Goal: Task Accomplishment & Management: Complete application form

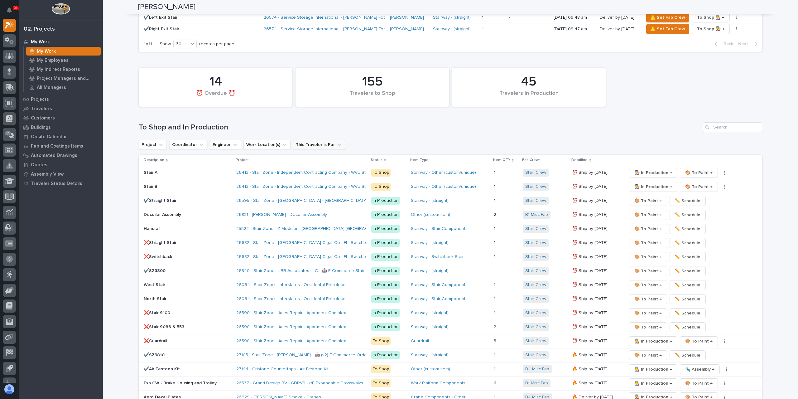
scroll to position [873, 0]
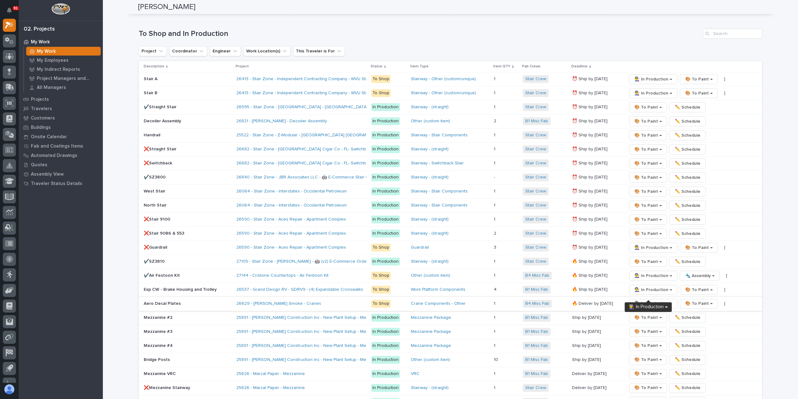
click at [652, 300] on span "👨‍🏭 In Production →" at bounding box center [653, 303] width 38 height 7
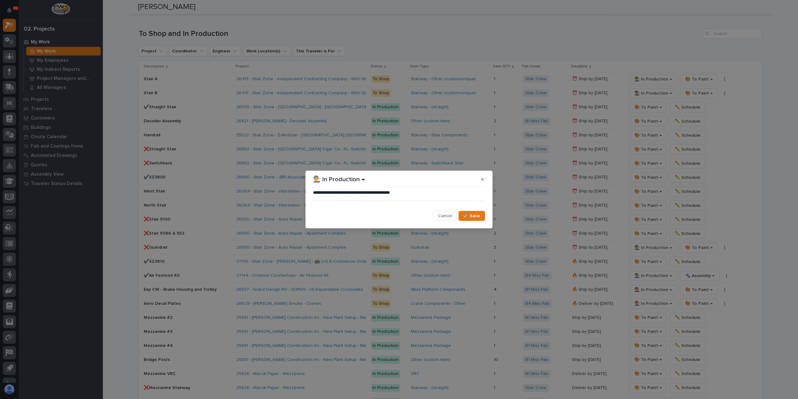
click at [473, 214] on span "Save" at bounding box center [475, 216] width 10 height 6
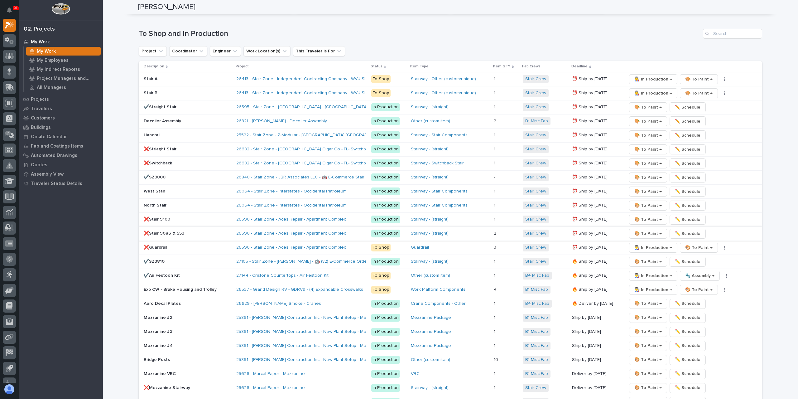
click at [641, 230] on span "🎨 To Paint →" at bounding box center [647, 233] width 27 height 7
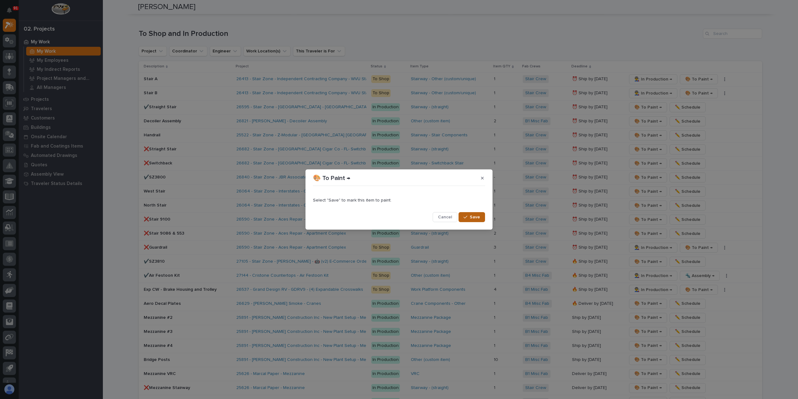
click at [479, 215] on span "Save" at bounding box center [475, 217] width 10 height 6
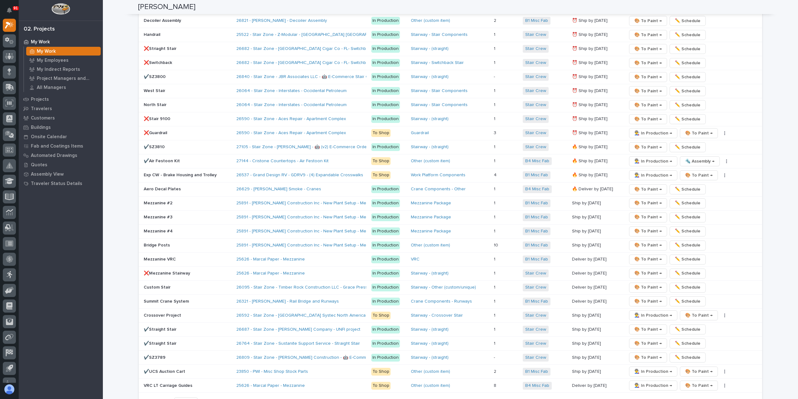
scroll to position [817, 0]
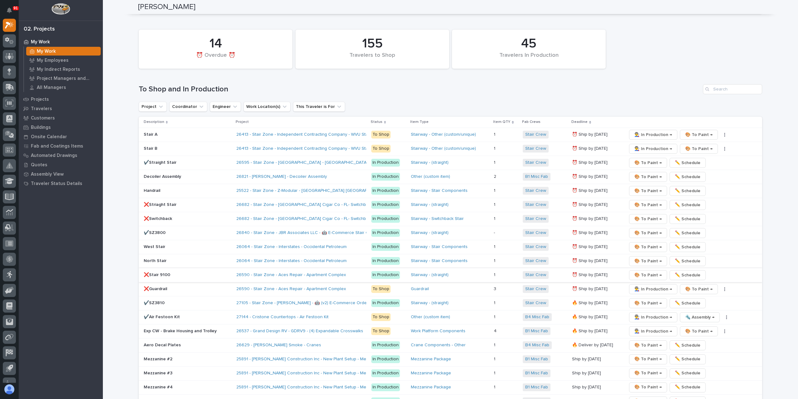
click at [639, 271] on span "🎨 To Paint →" at bounding box center [647, 274] width 27 height 7
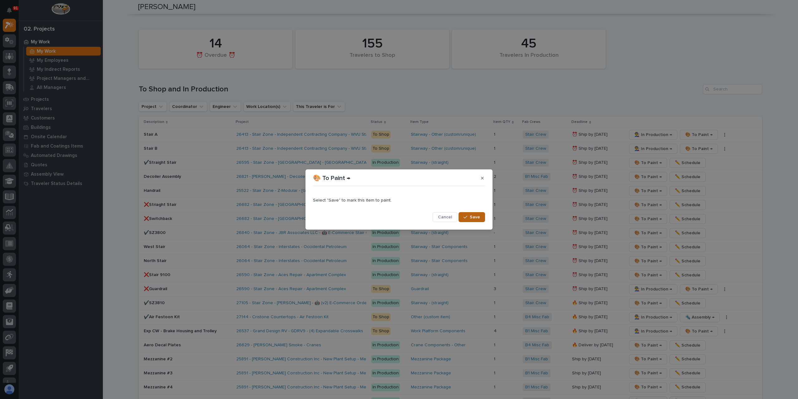
click at [478, 217] on span "Save" at bounding box center [475, 217] width 10 height 6
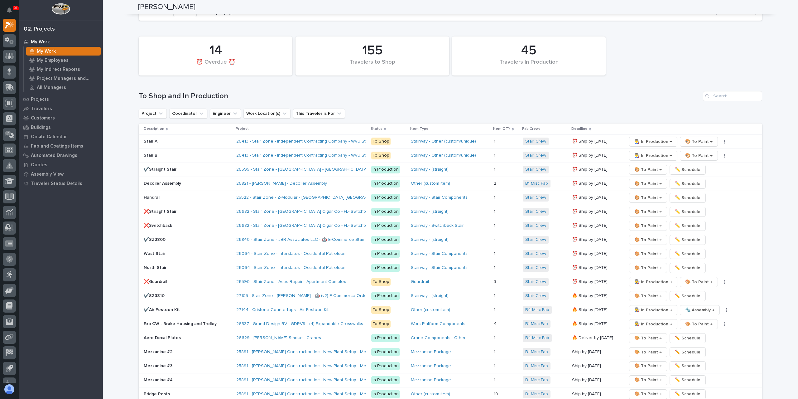
scroll to position [824, 0]
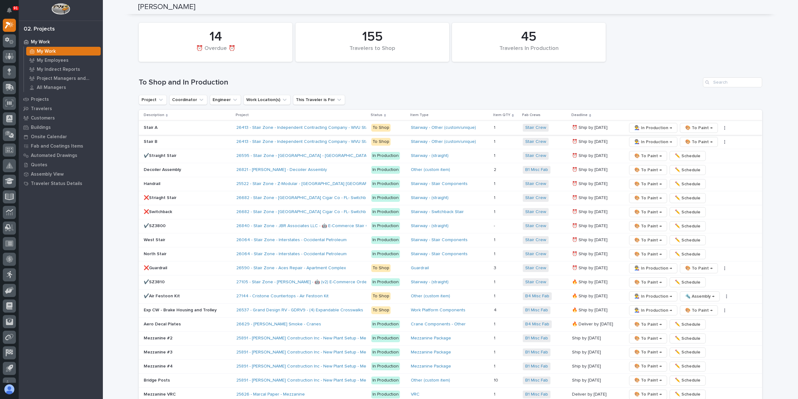
click at [651, 124] on span "👨‍🏭 In Production →" at bounding box center [653, 127] width 38 height 7
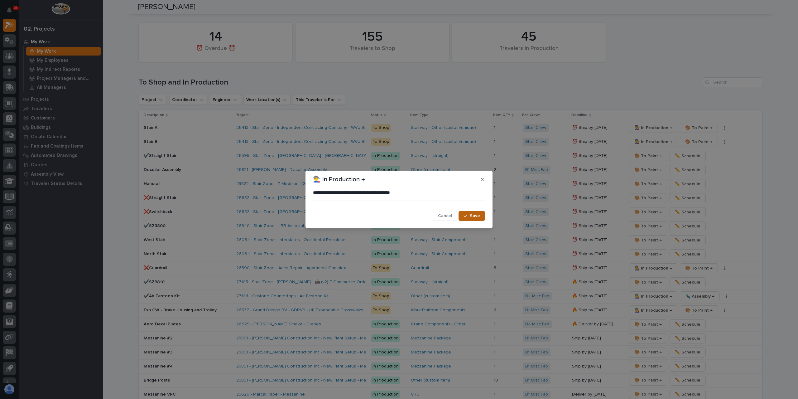
click at [470, 217] on span "Save" at bounding box center [475, 216] width 10 height 6
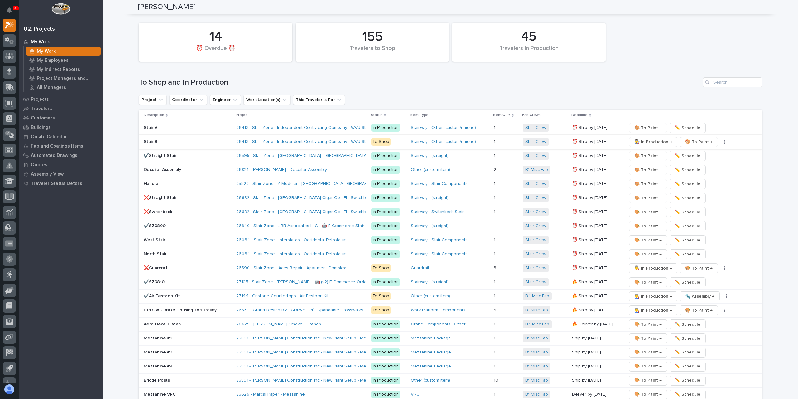
click at [644, 138] on span "👨‍🏭 In Production →" at bounding box center [653, 141] width 38 height 7
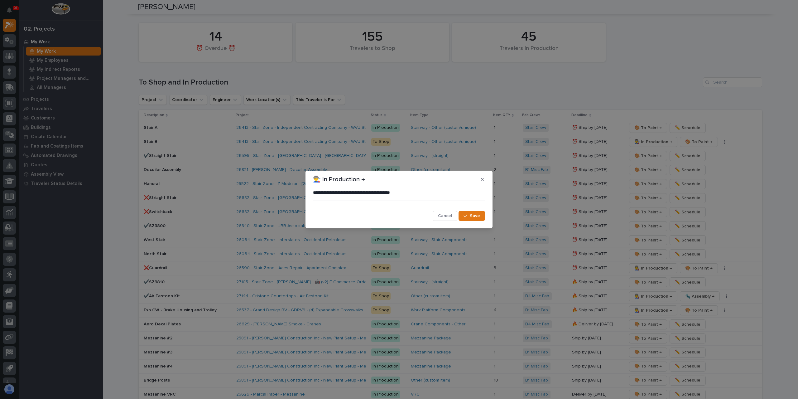
click at [475, 215] on span "Save" at bounding box center [475, 216] width 10 height 6
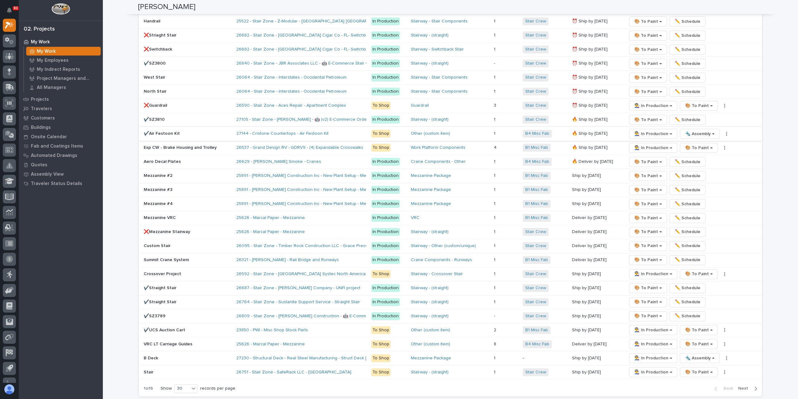
scroll to position [960, 0]
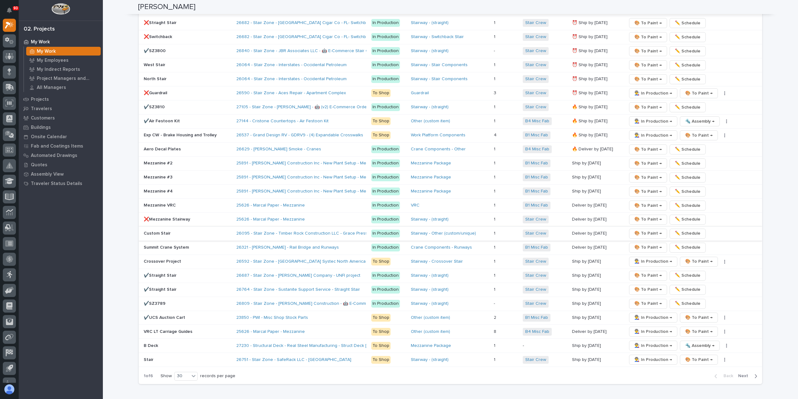
click at [642, 229] on span "🎨 To Paint →" at bounding box center [647, 232] width 27 height 7
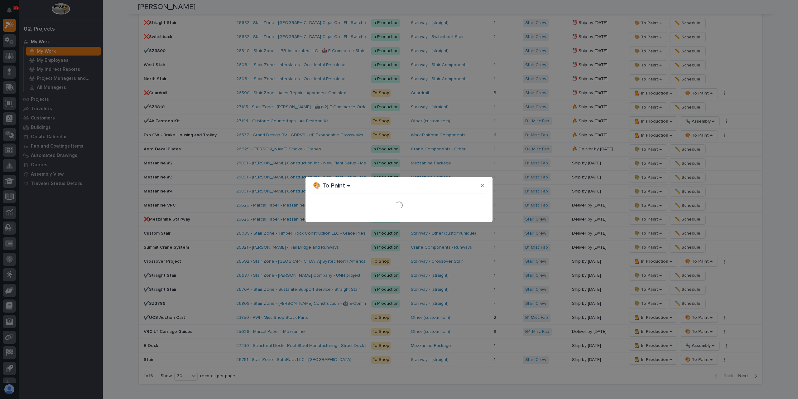
click at [472, 215] on div "Loading..." at bounding box center [398, 205] width 175 height 22
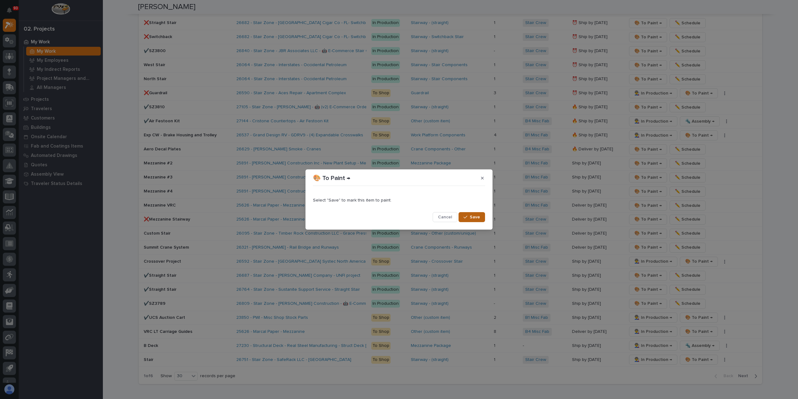
click at [472, 218] on span "Save" at bounding box center [475, 217] width 10 height 6
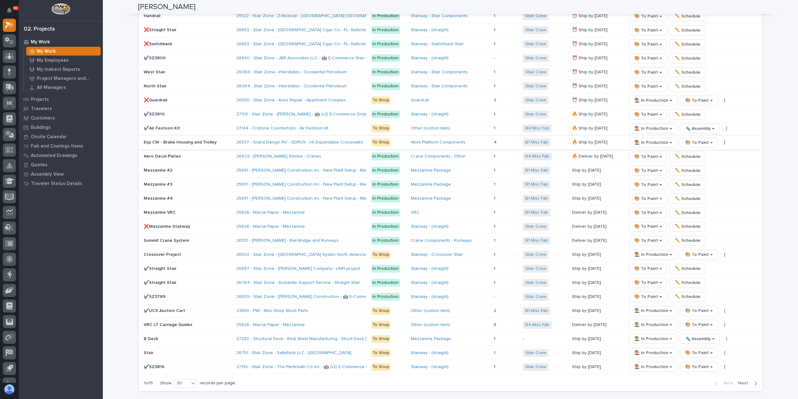
scroll to position [968, 0]
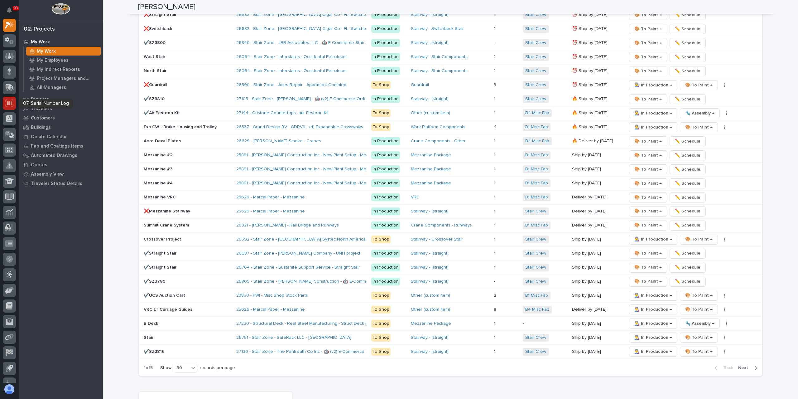
click at [8, 101] on icon at bounding box center [9, 102] width 8 height 7
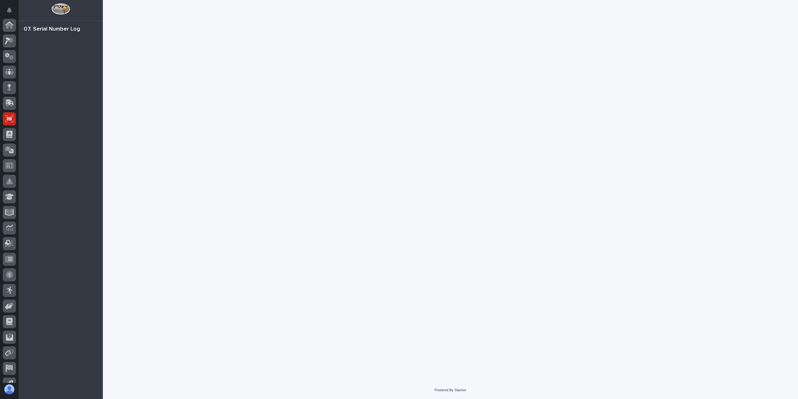
scroll to position [41, 0]
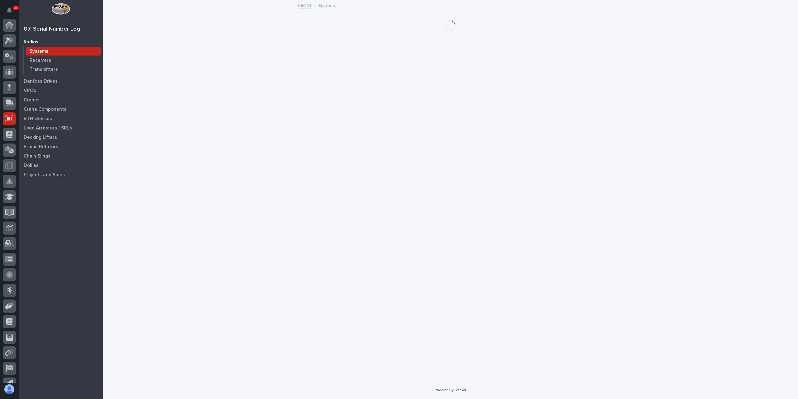
scroll to position [41, 0]
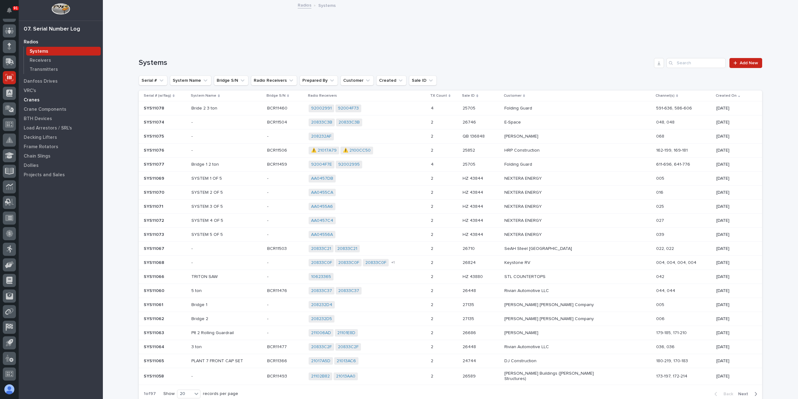
click at [44, 103] on div "Cranes" at bounding box center [60, 99] width 81 height 9
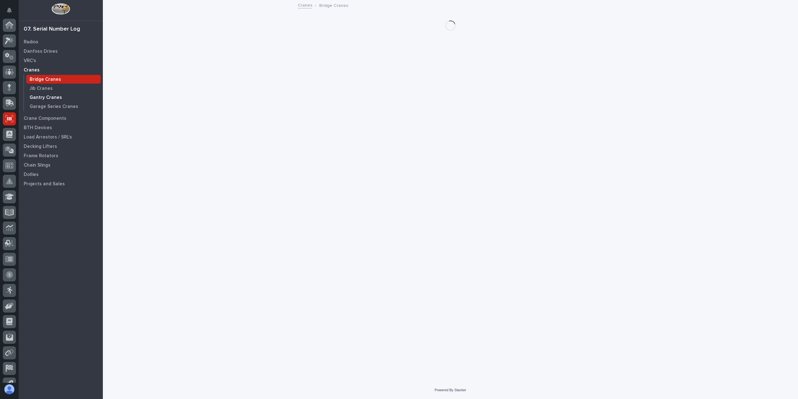
scroll to position [41, 0]
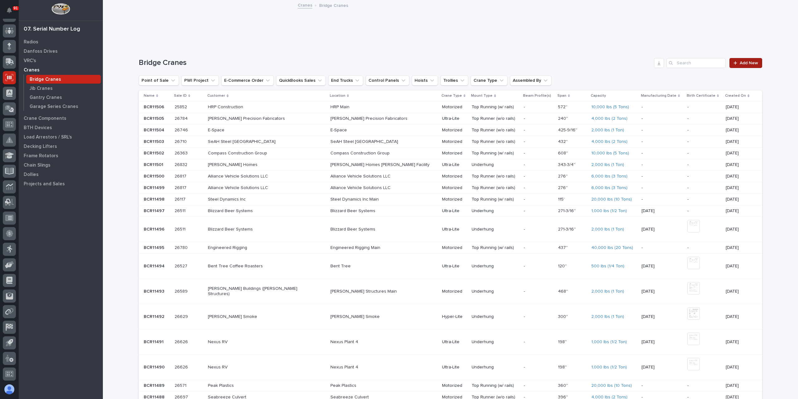
click at [739, 59] on link "Add New" at bounding box center [746, 63] width 33 height 10
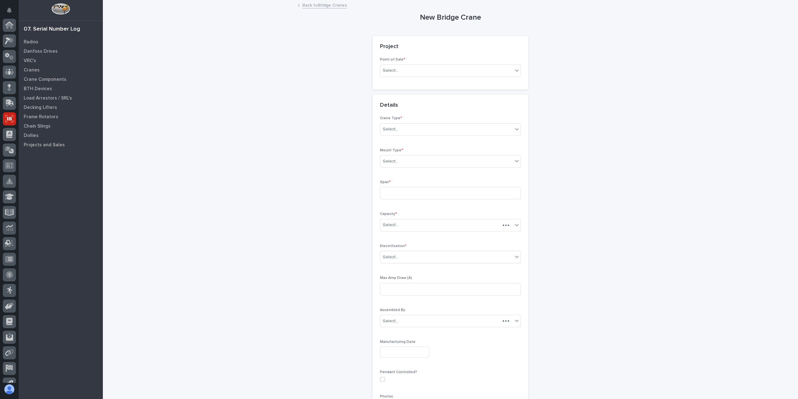
scroll to position [41, 0]
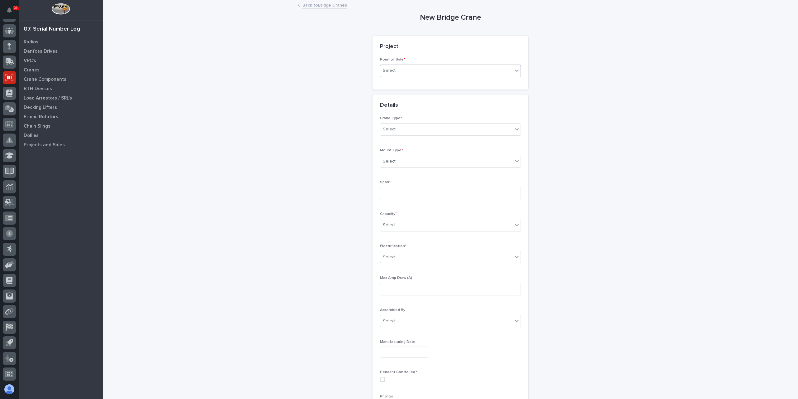
click at [405, 73] on div "Select..." at bounding box center [446, 70] width 133 height 10
click at [403, 85] on div "PWI Projects" at bounding box center [448, 82] width 140 height 11
click at [407, 115] on div "Select..." at bounding box center [428, 115] width 96 height 10
type input "*****"
click at [400, 188] on div "Select..." at bounding box center [446, 186] width 133 height 10
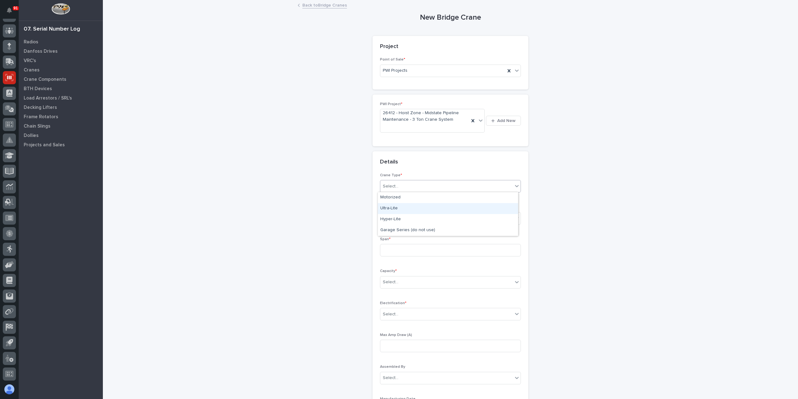
click at [397, 210] on div "Ultra-Lite" at bounding box center [448, 208] width 140 height 11
click at [397, 224] on div "Mount Type * Select..." at bounding box center [450, 217] width 141 height 24
click at [398, 222] on div "Select..." at bounding box center [446, 218] width 133 height 10
click at [403, 248] on div "Underhung" at bounding box center [448, 251] width 140 height 11
click at [400, 250] on input at bounding box center [450, 250] width 141 height 12
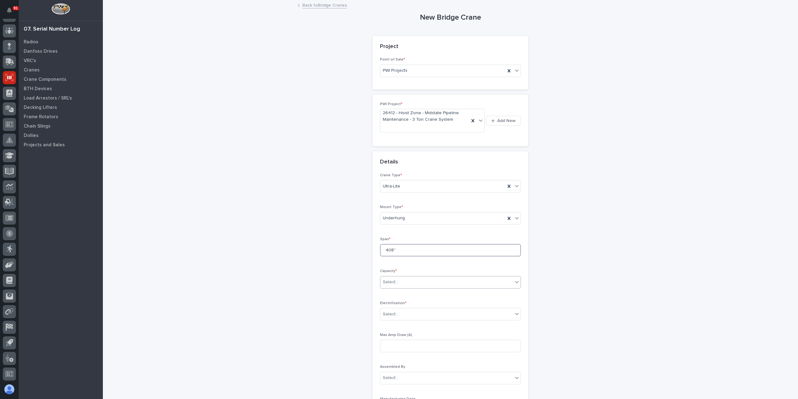
type input "408''"
click at [413, 282] on div "Select..." at bounding box center [446, 282] width 133 height 10
click at [411, 323] on div "6,000 lbs (3 Tons)" at bounding box center [448, 321] width 140 height 11
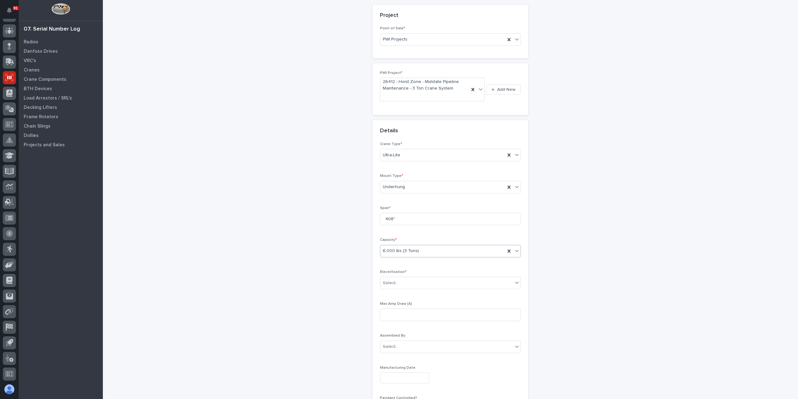
click at [412, 291] on div "Electrification * Select..." at bounding box center [450, 282] width 141 height 24
click at [412, 288] on div "Electrification * Select..." at bounding box center [450, 282] width 141 height 24
click at [410, 285] on div "Select..." at bounding box center [446, 283] width 133 height 10
click at [401, 285] on div "Select..." at bounding box center [446, 283] width 133 height 10
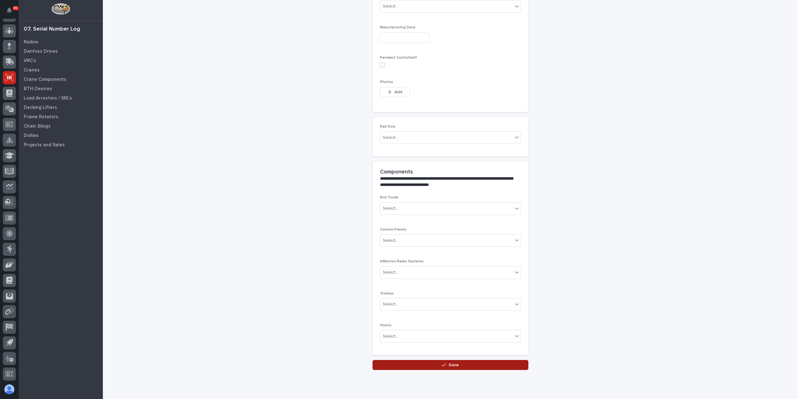
scroll to position [388, 0]
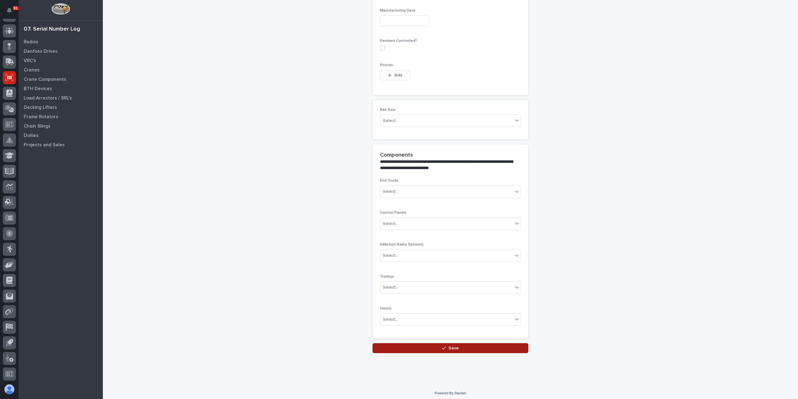
click at [431, 343] on button "Save" at bounding box center [451, 348] width 156 height 10
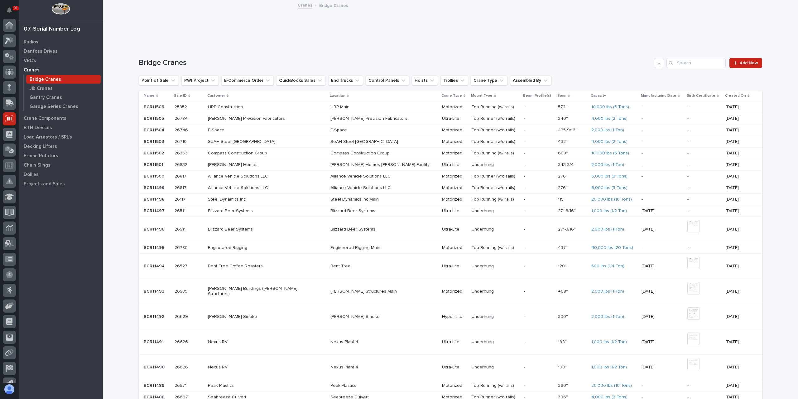
scroll to position [41, 0]
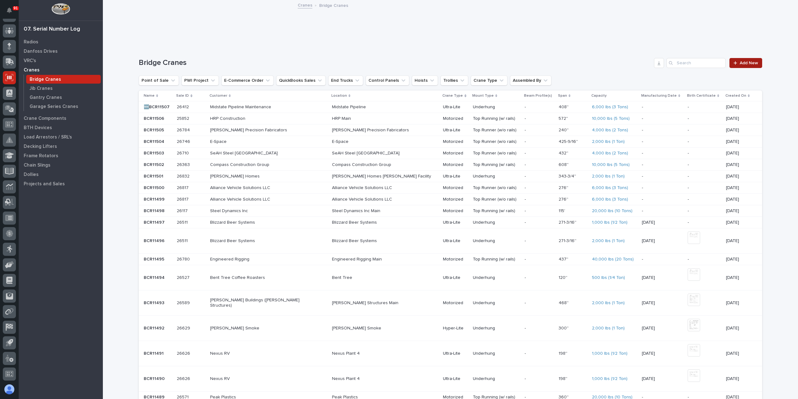
click at [748, 62] on span "Add New" at bounding box center [749, 63] width 18 height 4
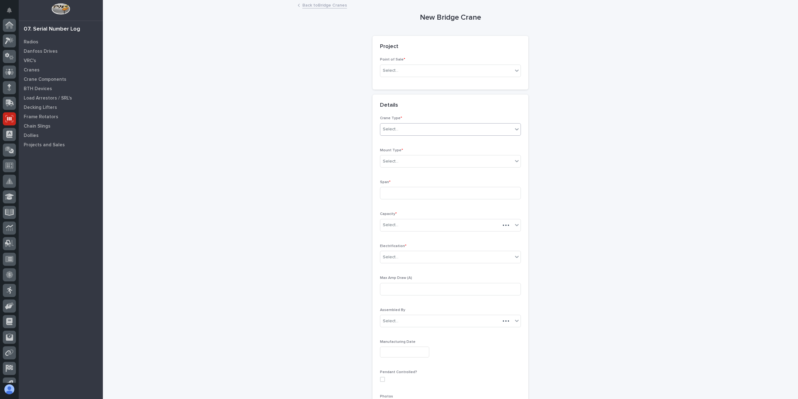
scroll to position [41, 0]
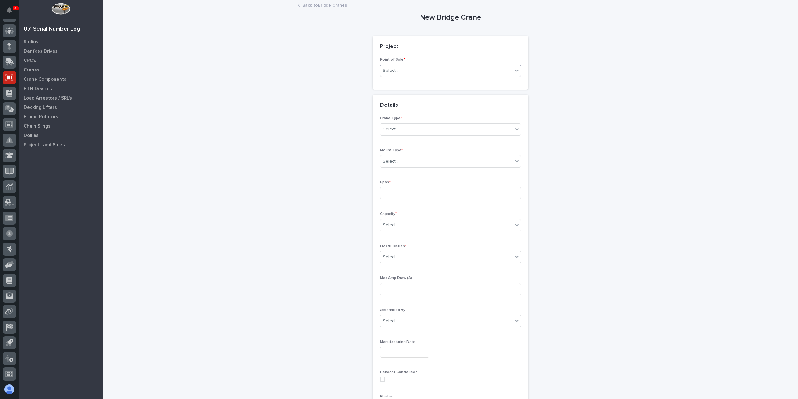
click at [412, 74] on div "Select..." at bounding box center [446, 70] width 133 height 10
click at [407, 78] on div "PWI Projects" at bounding box center [448, 82] width 140 height 11
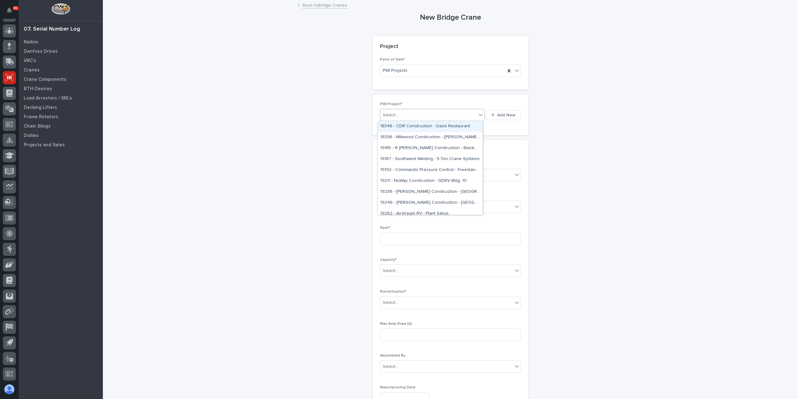
click at [391, 116] on div "Select..." at bounding box center [391, 115] width 16 height 7
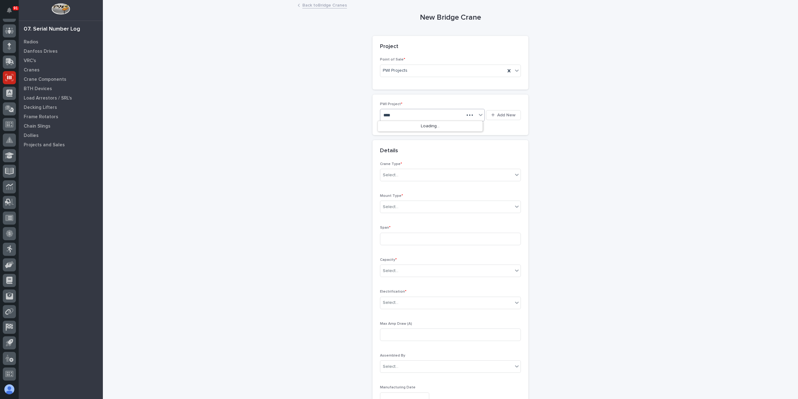
type input "*****"
click at [423, 180] on div "Select..." at bounding box center [450, 186] width 141 height 12
click at [418, 201] on div "Motorized" at bounding box center [448, 197] width 140 height 11
click at [409, 219] on div "Select..." at bounding box center [446, 218] width 133 height 10
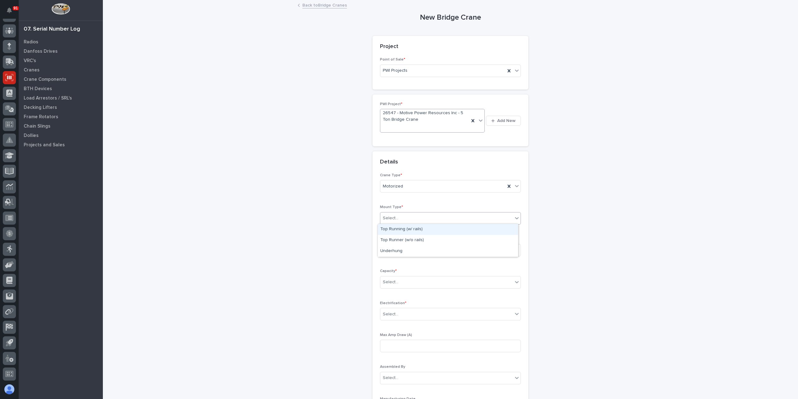
click at [414, 232] on div "Top Running (w/ rails)" at bounding box center [448, 229] width 140 height 11
click at [411, 251] on input at bounding box center [450, 250] width 141 height 12
type input "3"
type input "696-7/16''"
click at [397, 277] on div "Select..." at bounding box center [446, 282] width 133 height 10
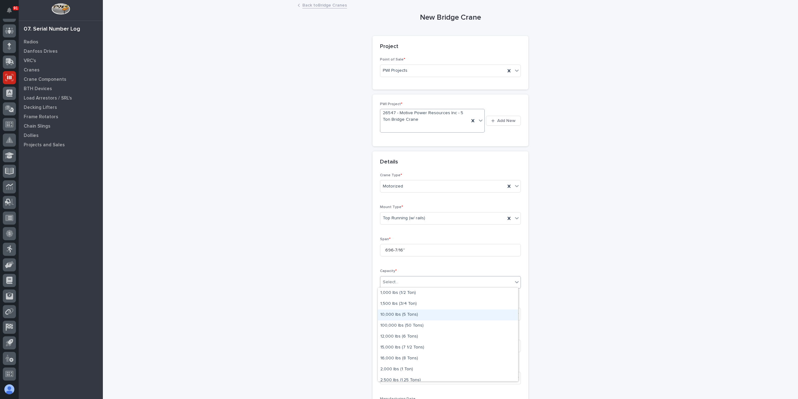
click at [411, 315] on div "10,000 lbs (5 Tons)" at bounding box center [448, 314] width 140 height 11
click at [408, 316] on div "Select..." at bounding box center [446, 314] width 133 height 10
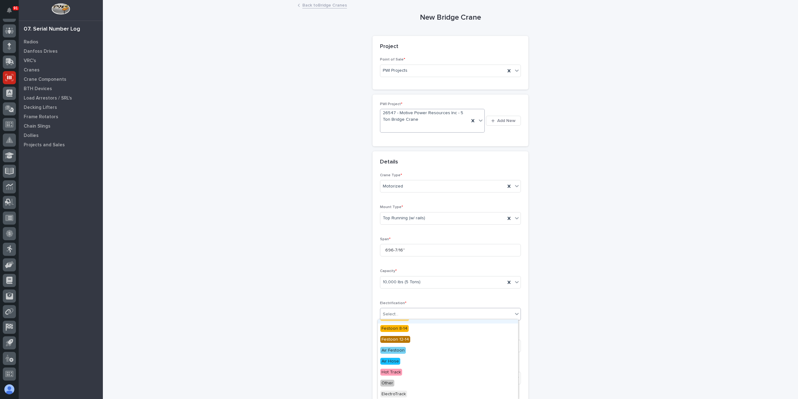
scroll to position [62, 0]
click at [400, 373] on span "ElectroTrack" at bounding box center [393, 371] width 27 height 7
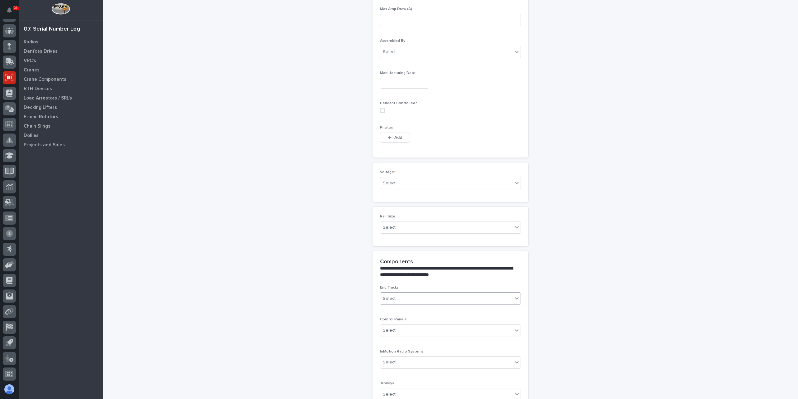
scroll to position [347, 0]
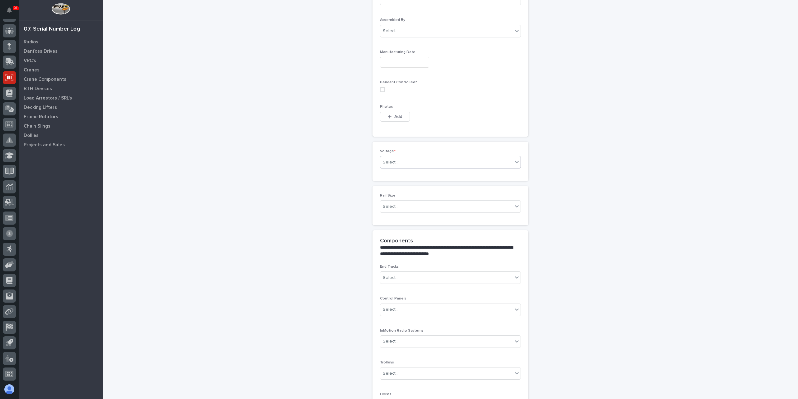
click at [423, 163] on div "Select..." at bounding box center [446, 162] width 133 height 10
click at [411, 206] on div "420-480v Three Phase" at bounding box center [448, 205] width 140 height 11
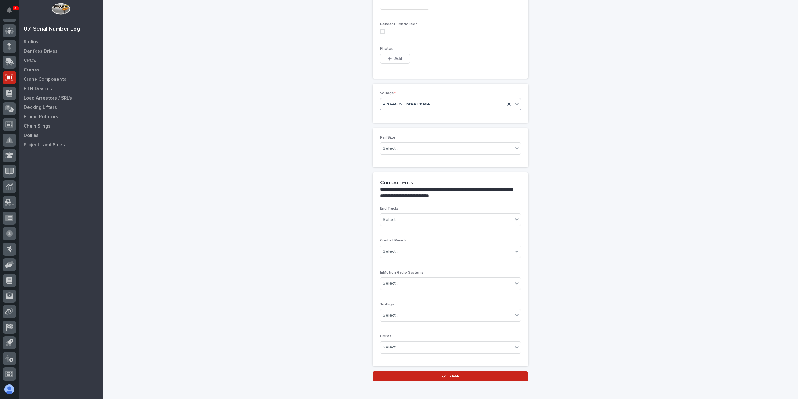
scroll to position [432, 0]
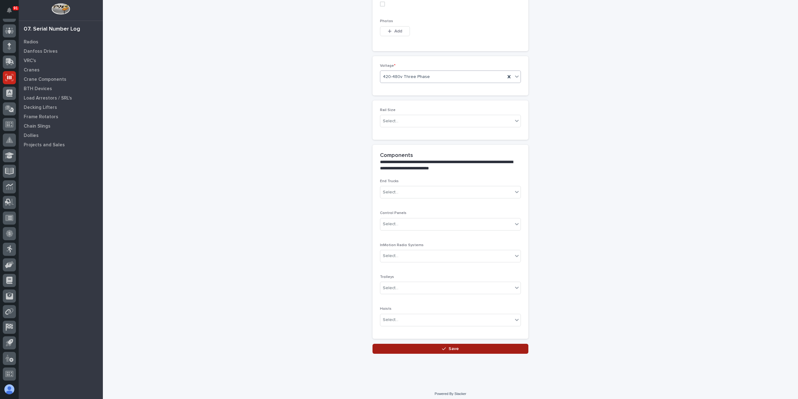
click at [451, 344] on button "Save" at bounding box center [451, 349] width 156 height 10
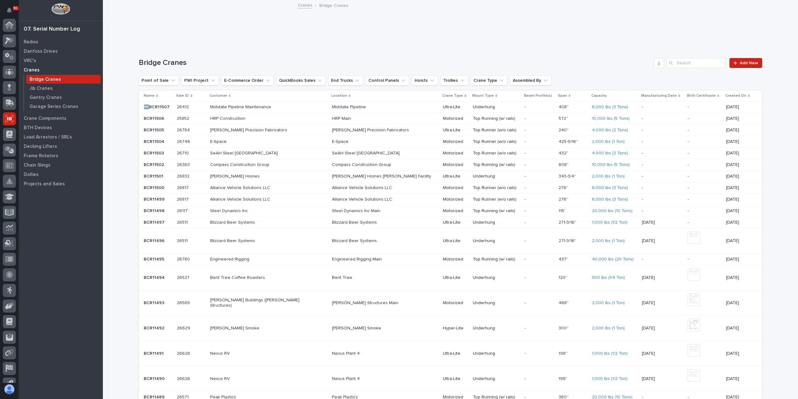
scroll to position [41, 0]
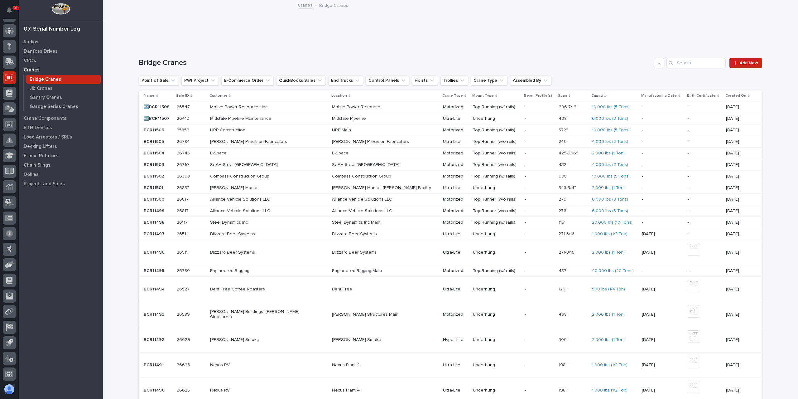
click at [189, 103] on div "26547 26547" at bounding box center [191, 107] width 28 height 10
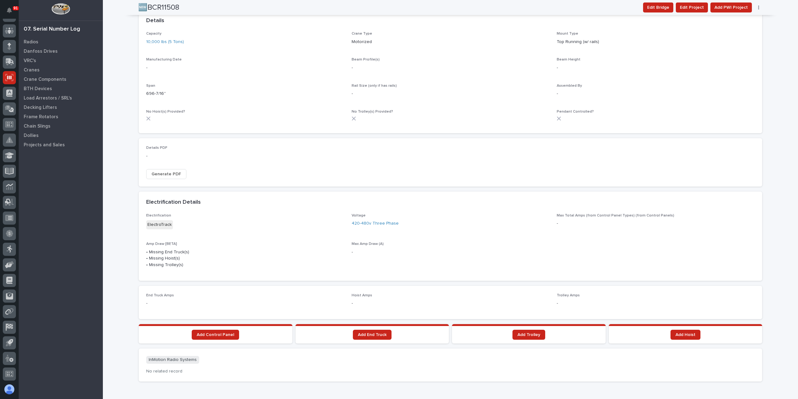
scroll to position [302, 0]
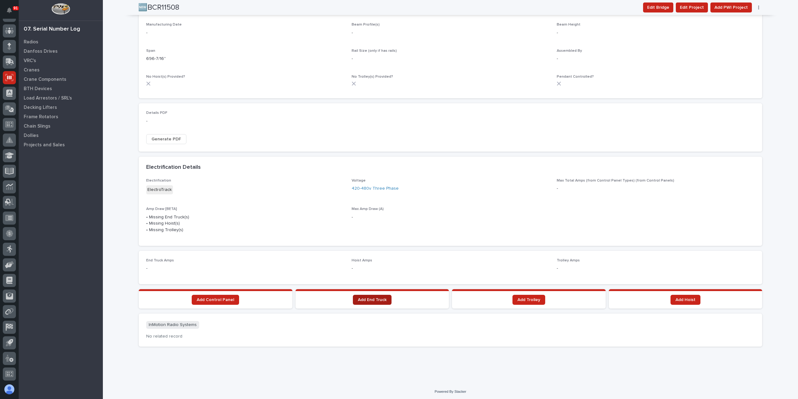
click at [374, 301] on link "Add End Truck" at bounding box center [372, 300] width 39 height 10
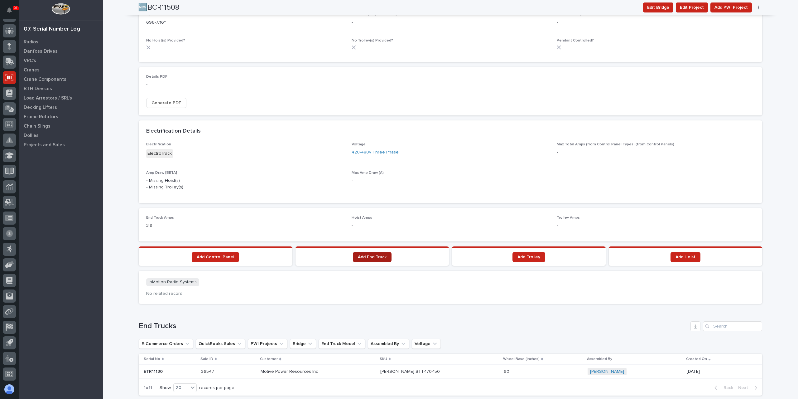
scroll to position [326, 0]
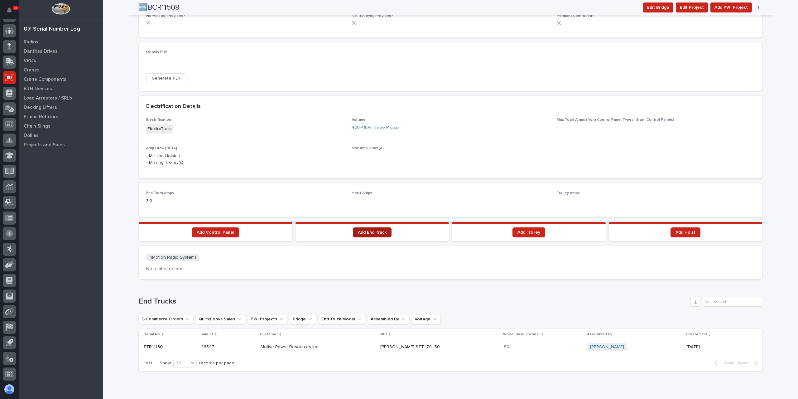
click at [356, 234] on link "Add End Truck" at bounding box center [372, 232] width 39 height 10
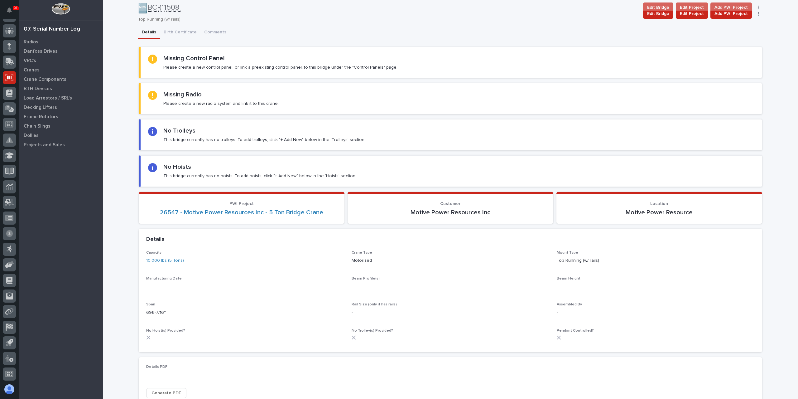
scroll to position [0, 0]
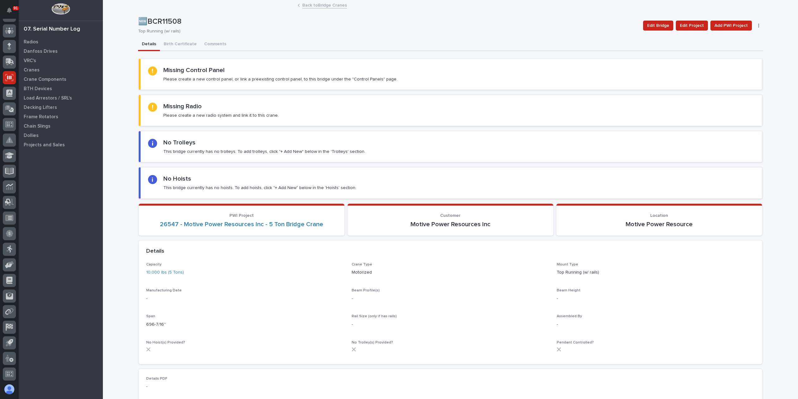
click at [333, 8] on link "Back to Bridge Cranes" at bounding box center [324, 4] width 45 height 7
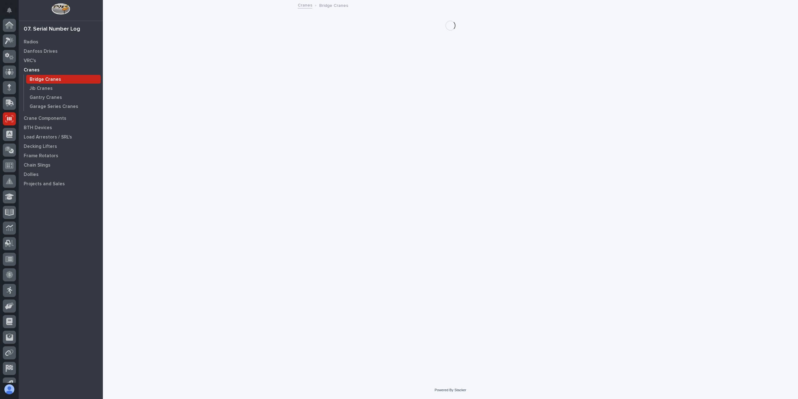
scroll to position [41, 0]
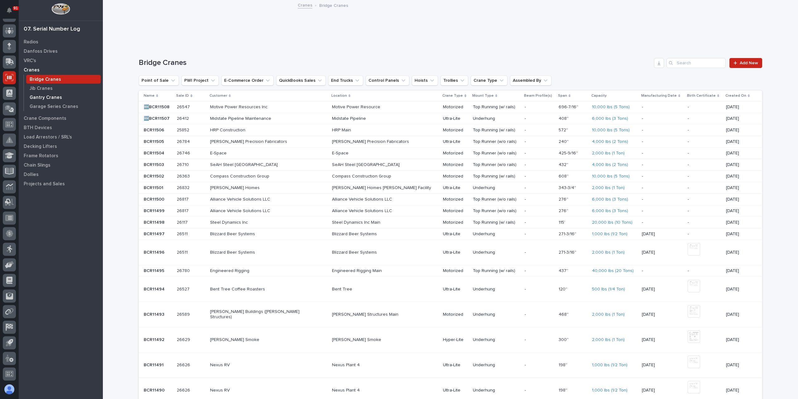
click at [51, 98] on p "Gantry Cranes" at bounding box center [46, 98] width 32 height 6
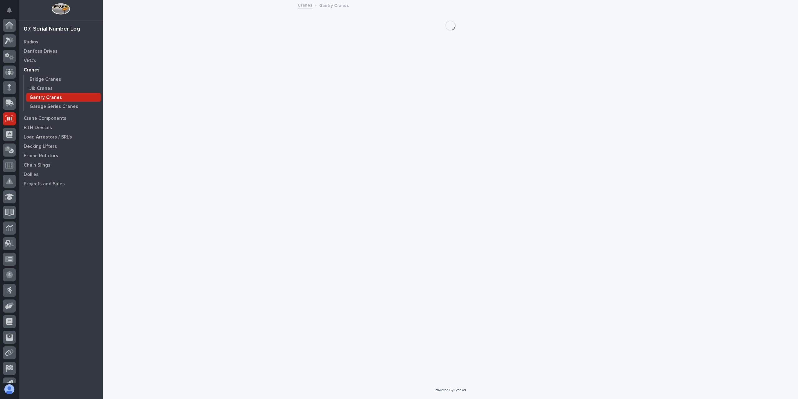
scroll to position [41, 0]
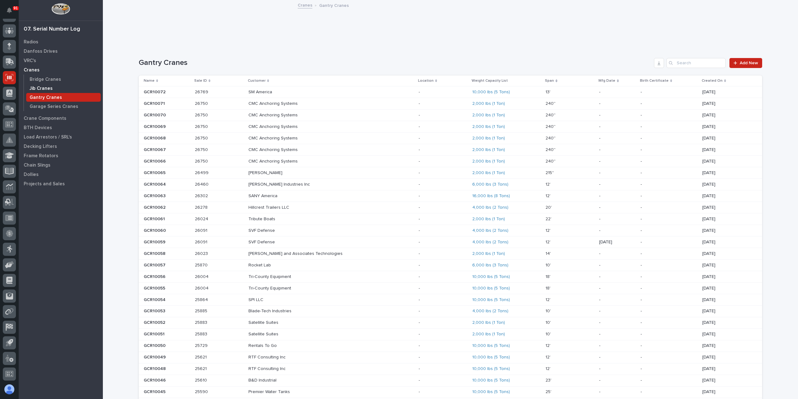
click at [43, 90] on p "Jib Cranes" at bounding box center [41, 89] width 23 height 6
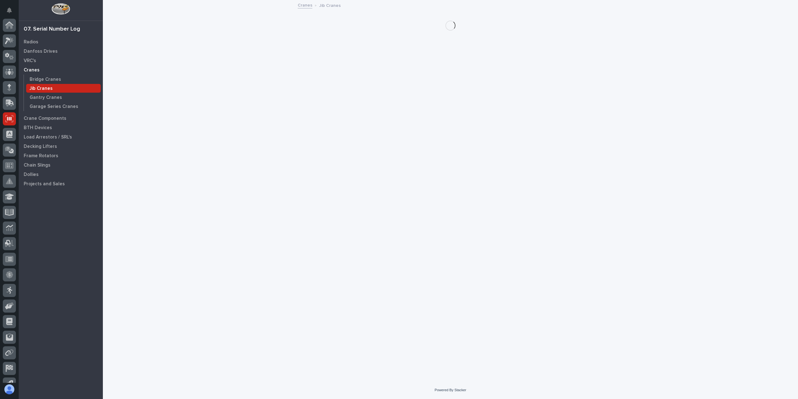
scroll to position [41, 0]
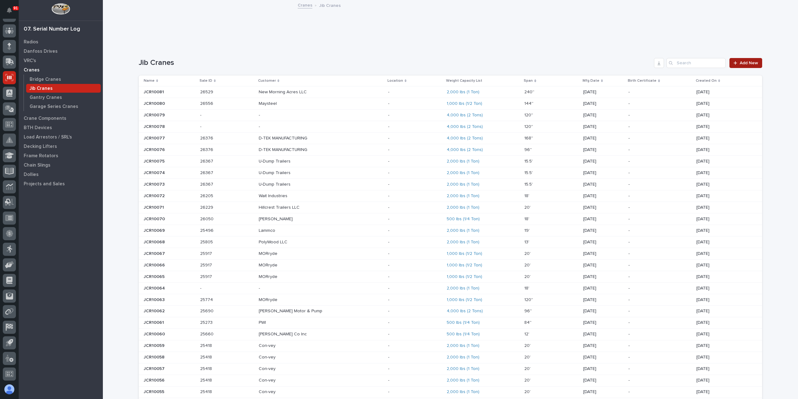
click at [752, 61] on span "Add New" at bounding box center [749, 63] width 18 height 4
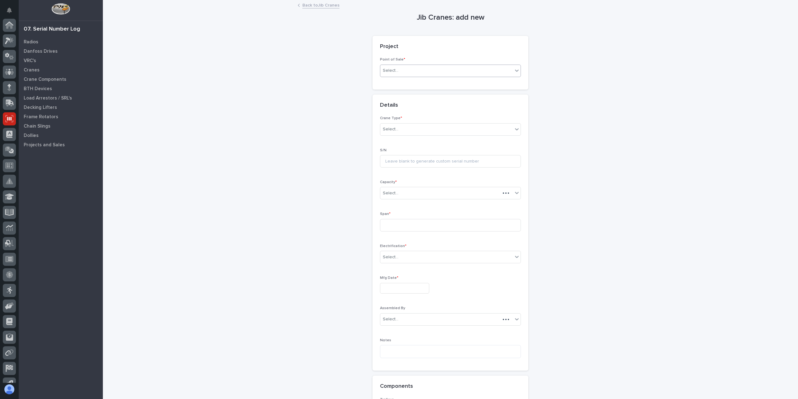
scroll to position [41, 0]
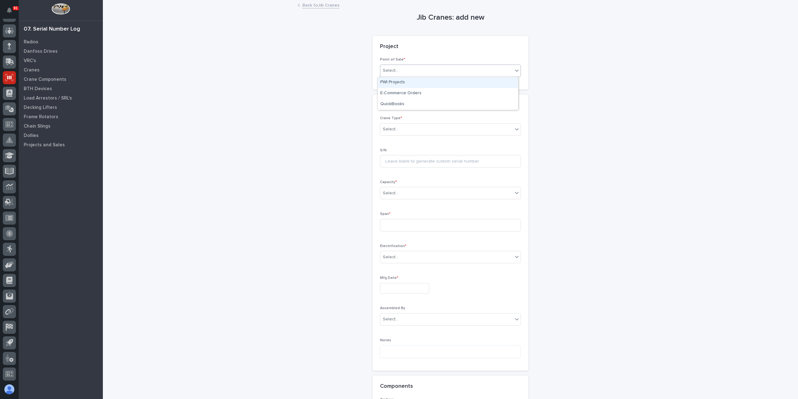
click at [402, 73] on div "Select..." at bounding box center [446, 70] width 133 height 10
click at [398, 84] on div "PWI Projects" at bounding box center [448, 82] width 140 height 11
click at [399, 114] on div "Select..." at bounding box center [446, 115] width 133 height 10
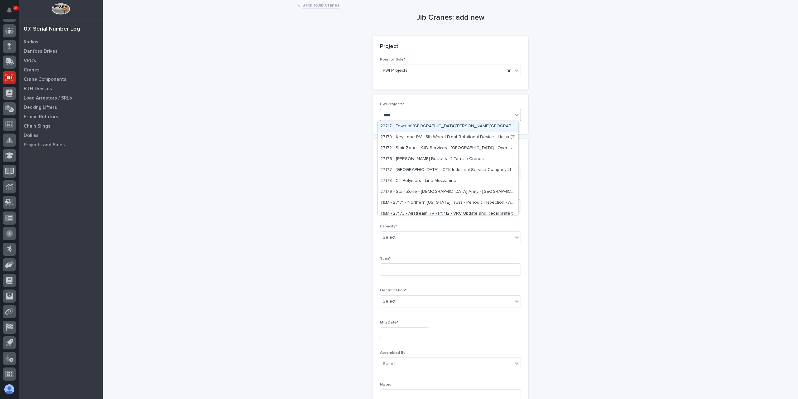
type input "*****"
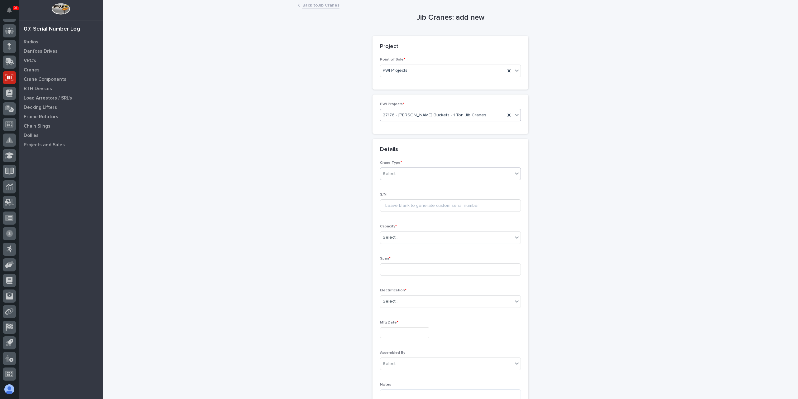
click at [410, 174] on div "Select..." at bounding box center [446, 174] width 133 height 10
click at [393, 199] on div "Ultra-Lite" at bounding box center [448, 195] width 140 height 11
click at [393, 243] on div "Capacity * Select..." at bounding box center [450, 236] width 141 height 24
click at [395, 239] on div "Select..." at bounding box center [391, 237] width 16 height 7
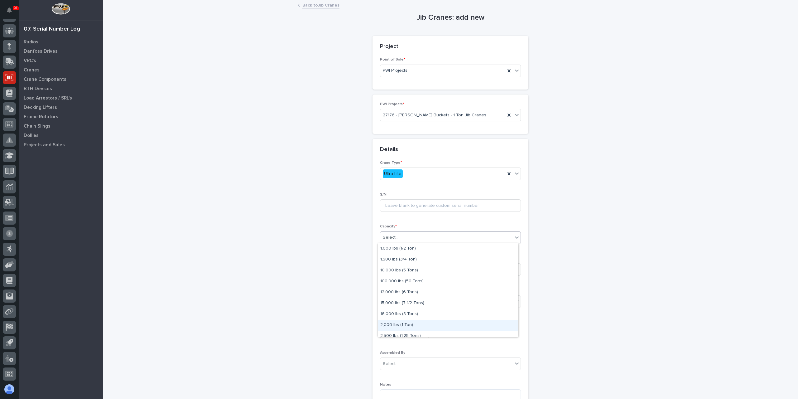
click at [402, 322] on div "2,000 lbs (1 Ton)" at bounding box center [448, 325] width 140 height 11
click at [405, 270] on input at bounding box center [450, 269] width 141 height 12
type input "240''"
drag, startPoint x: 395, startPoint y: 296, endPoint x: 438, endPoint y: 309, distance: 44.6
click at [395, 296] on div "Select..." at bounding box center [446, 301] width 133 height 10
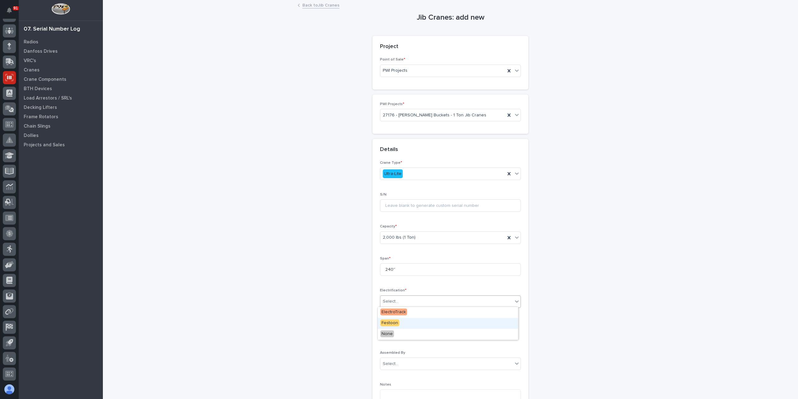
click at [388, 325] on span "Festoon" at bounding box center [389, 322] width 19 height 7
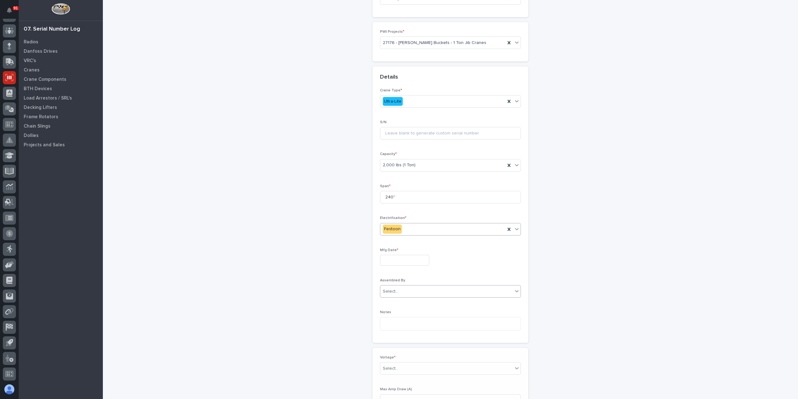
scroll to position [73, 0]
click at [401, 256] on input "text" at bounding box center [404, 259] width 49 height 11
click at [413, 219] on div "25" at bounding box center [410, 218] width 8 height 8
type input "**********"
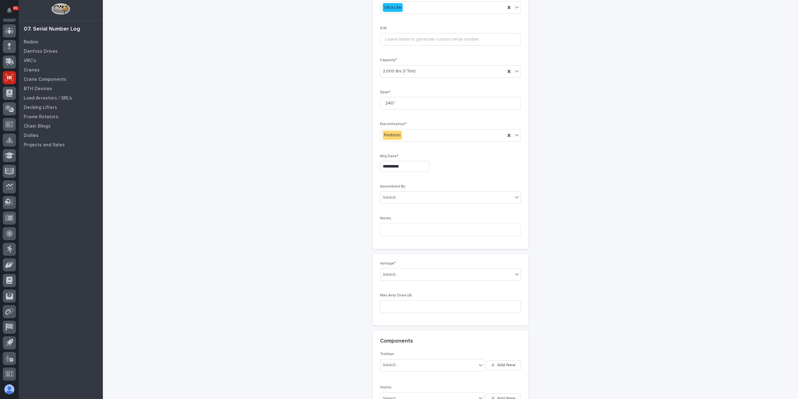
click at [404, 273] on div "Select..." at bounding box center [446, 274] width 133 height 10
click at [405, 314] on div "420-480v Three Phase" at bounding box center [448, 317] width 140 height 11
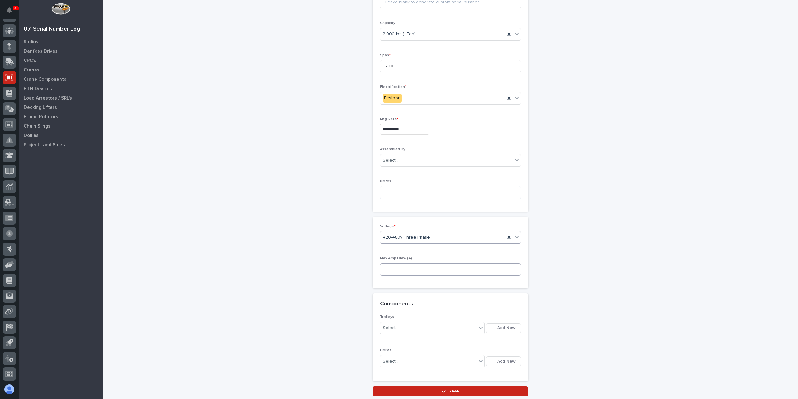
scroll to position [247, 0]
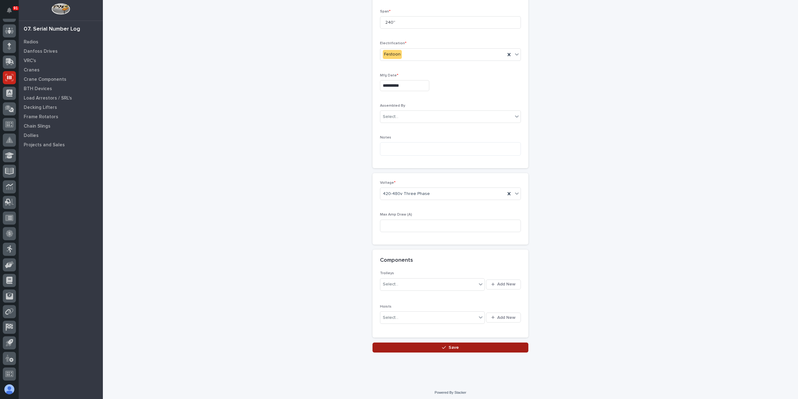
click at [435, 345] on button "Save" at bounding box center [451, 347] width 156 height 10
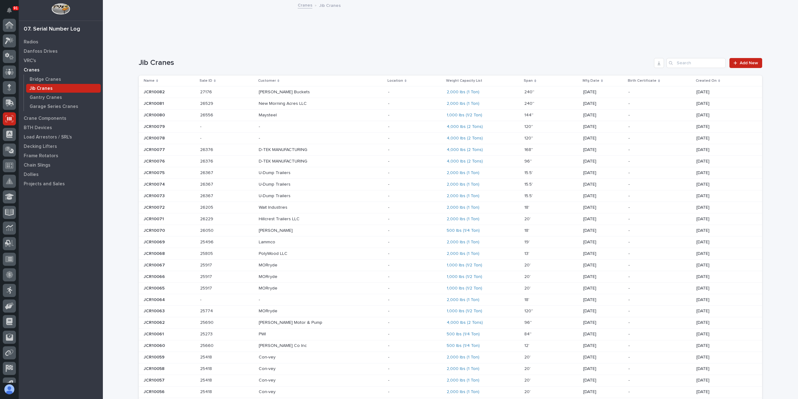
scroll to position [41, 0]
click at [37, 78] on p "Bridge Cranes" at bounding box center [45, 80] width 31 height 6
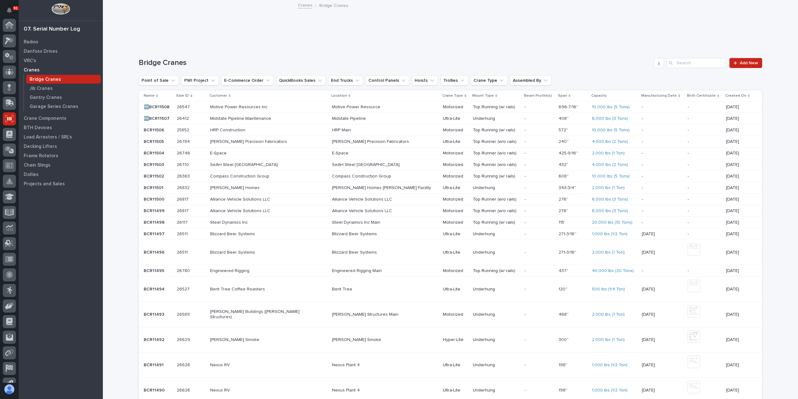
scroll to position [41, 0]
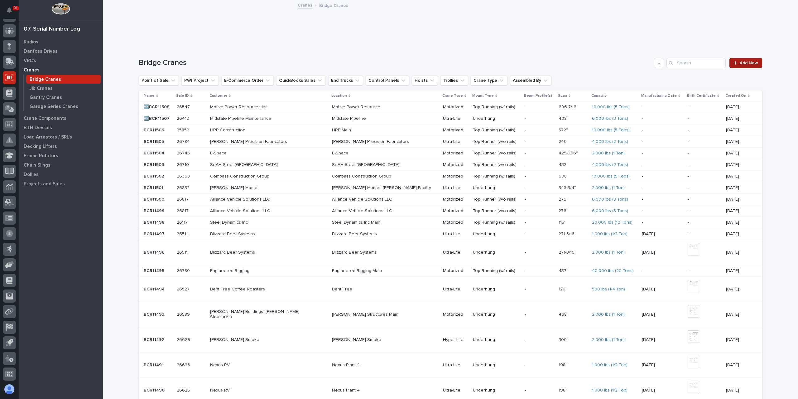
click at [736, 64] on div at bounding box center [737, 63] width 6 height 4
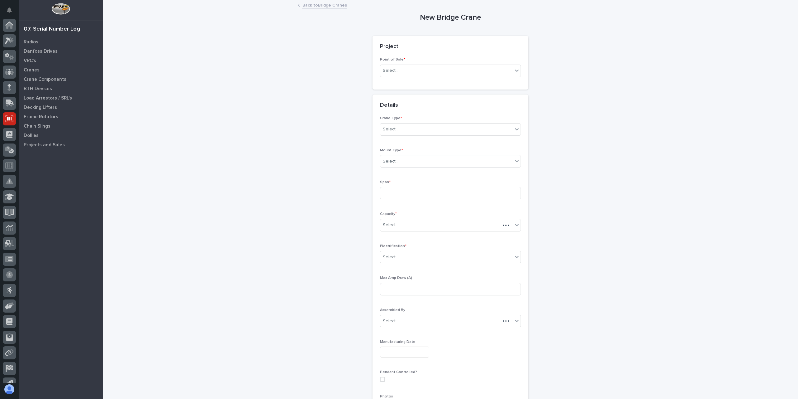
scroll to position [41, 0]
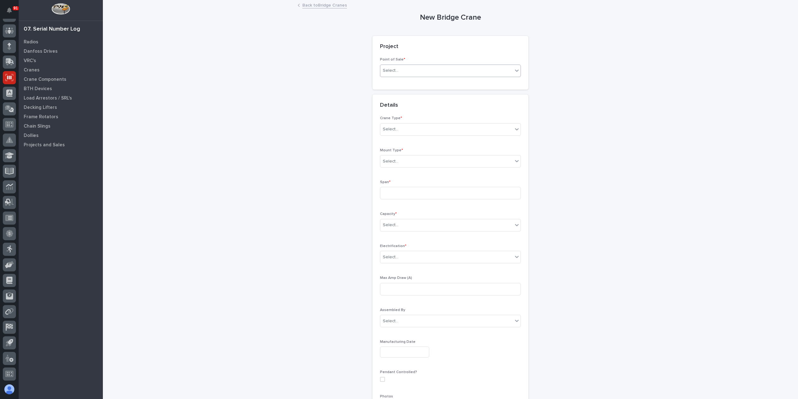
click at [400, 70] on div "Select..." at bounding box center [446, 70] width 133 height 10
click at [398, 82] on div "PWI Projects" at bounding box center [448, 82] width 140 height 11
click at [400, 119] on div "Select..." at bounding box center [428, 115] width 96 height 10
type input "*****"
click at [395, 182] on div "Select..." at bounding box center [446, 186] width 133 height 10
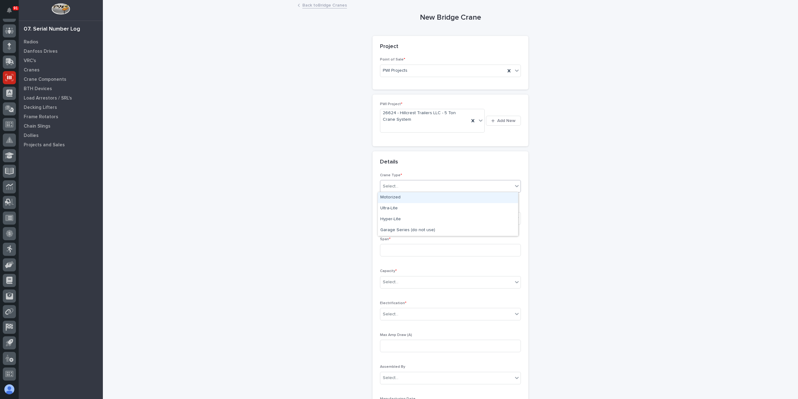
click at [402, 193] on div "Motorized" at bounding box center [448, 197] width 140 height 11
click at [385, 217] on div "Select..." at bounding box center [391, 218] width 16 height 7
click at [413, 230] on div "Top Running (w/ rails)" at bounding box center [448, 229] width 140 height 11
click at [407, 248] on input at bounding box center [450, 250] width 141 height 12
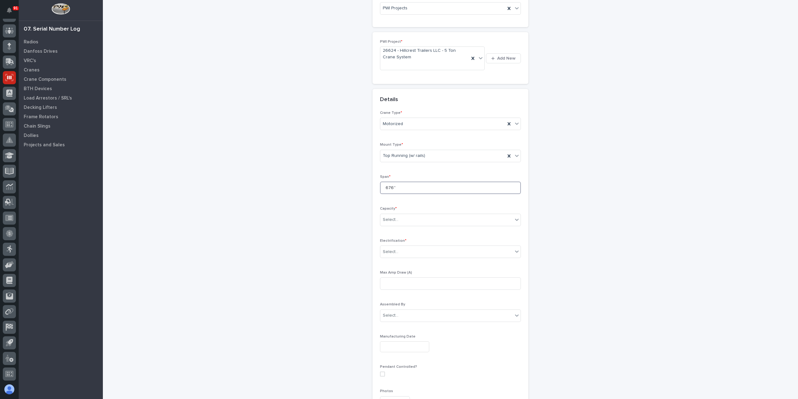
type input "676''"
click at [407, 228] on div "Capacity * Select..." at bounding box center [450, 218] width 141 height 24
click at [403, 214] on div "Select..." at bounding box center [450, 220] width 141 height 12
click at [409, 252] on div "10,000 lbs (5 Tons)" at bounding box center [448, 252] width 140 height 11
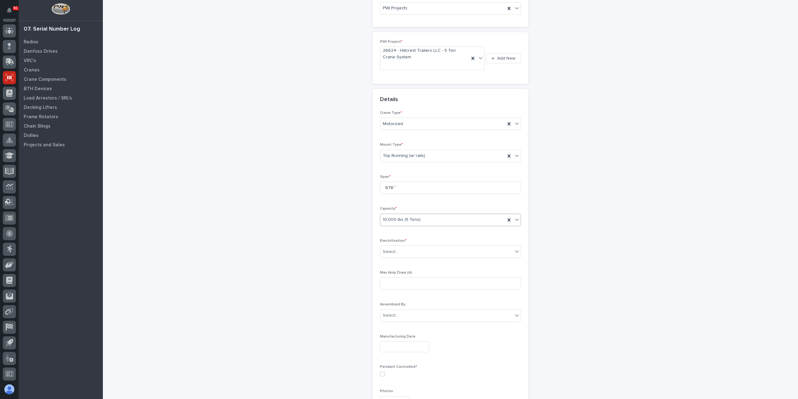
click at [409, 252] on div "Select..." at bounding box center [446, 252] width 133 height 10
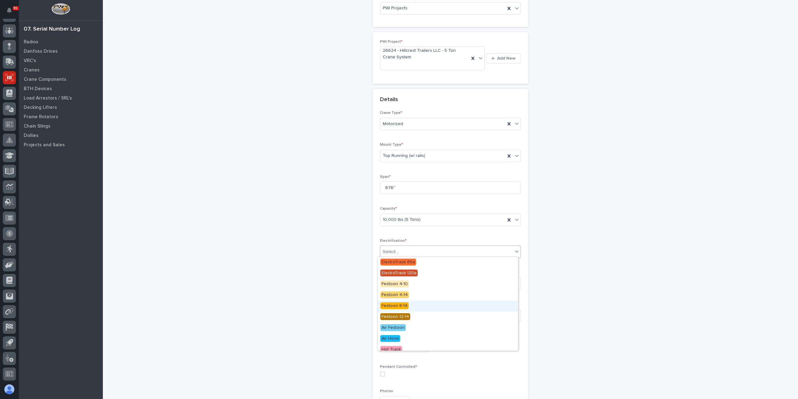
scroll to position [48, 0]
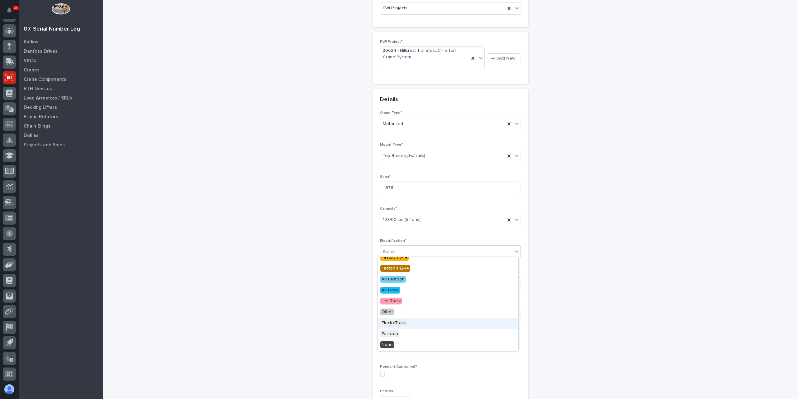
click at [400, 320] on span "ElectroTrack" at bounding box center [393, 322] width 27 height 7
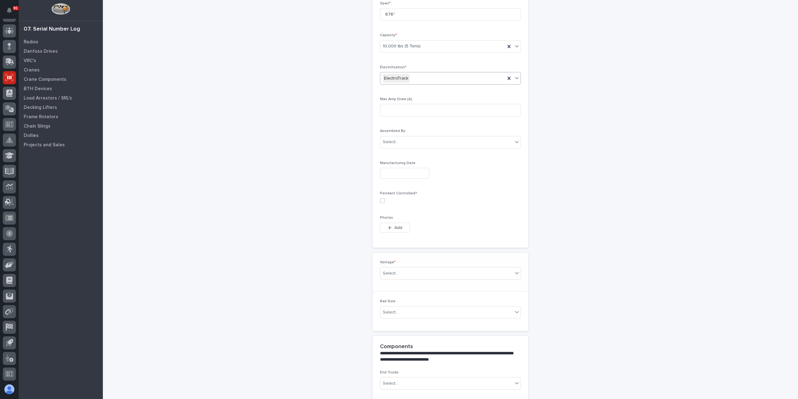
scroll to position [240, 0]
click at [402, 268] on div "Select..." at bounding box center [446, 268] width 133 height 10
click at [405, 306] on div "420-480v Three Phase" at bounding box center [448, 311] width 140 height 11
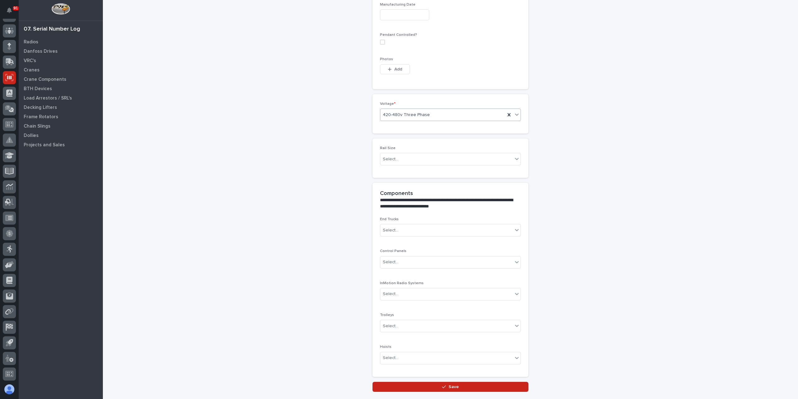
scroll to position [396, 0]
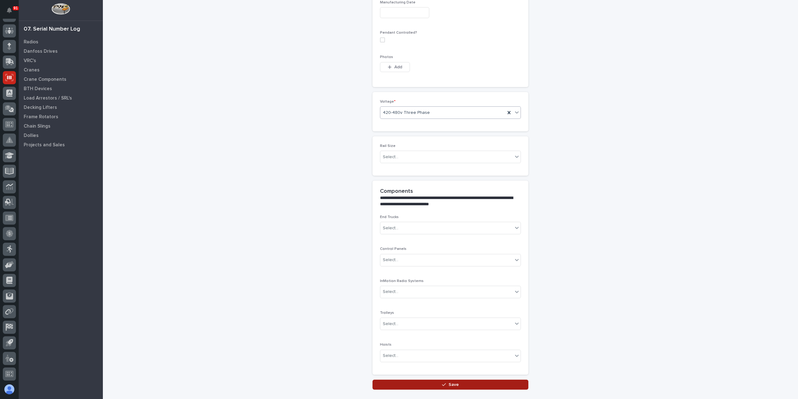
click at [419, 379] on button "Save" at bounding box center [451, 384] width 156 height 10
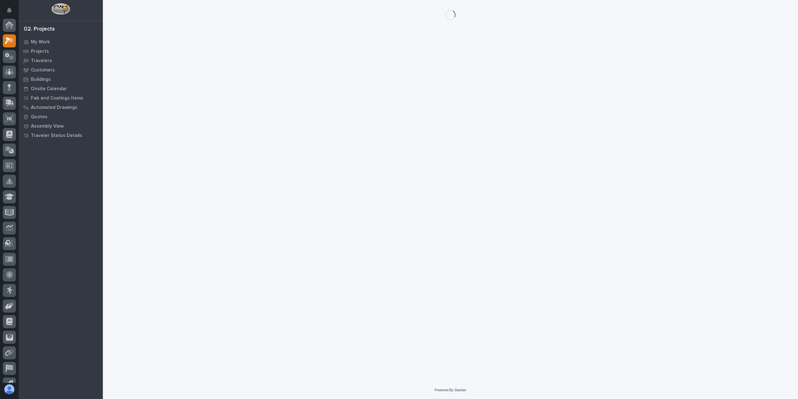
scroll to position [16, 0]
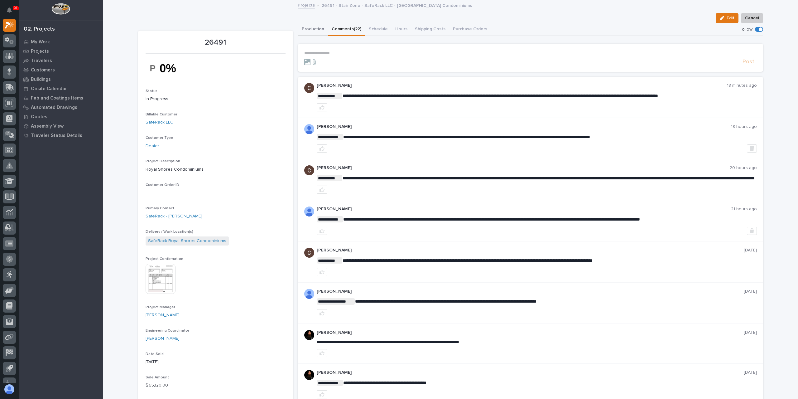
click at [313, 30] on button "Production" at bounding box center [313, 29] width 30 height 13
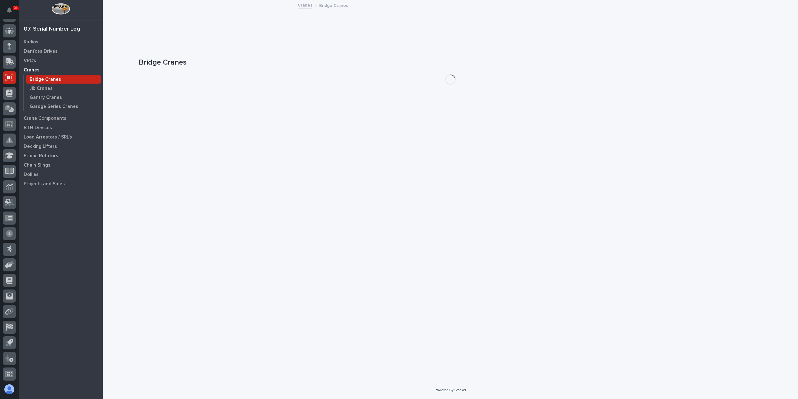
scroll to position [41, 0]
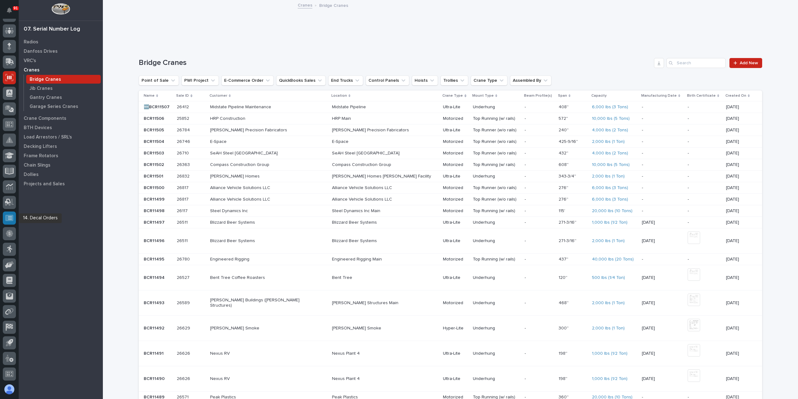
click at [13, 215] on icon at bounding box center [9, 218] width 8 height 6
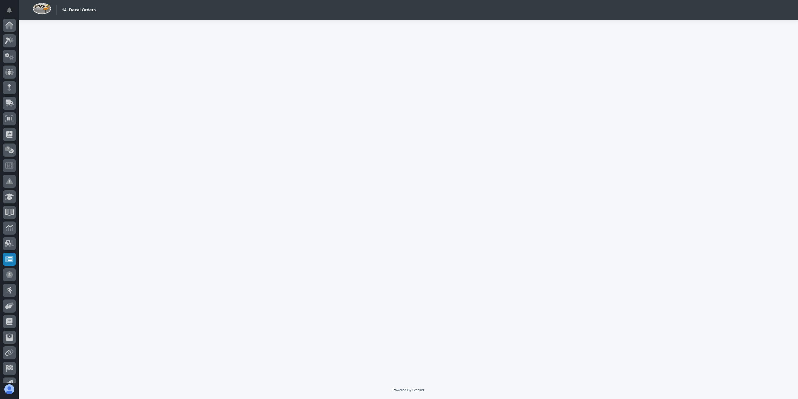
scroll to position [41, 0]
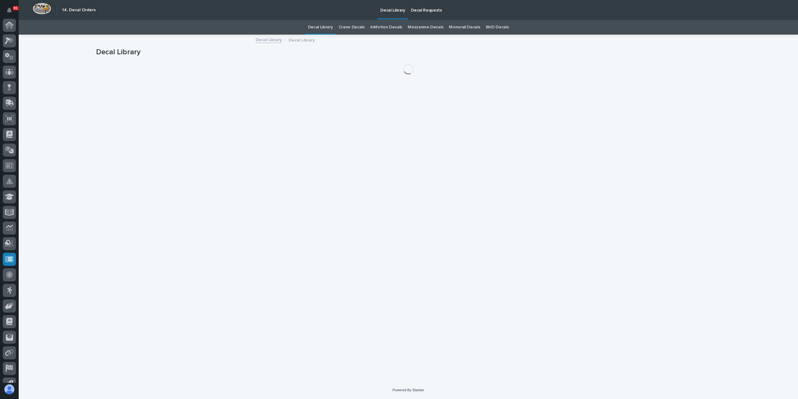
scroll to position [41, 0]
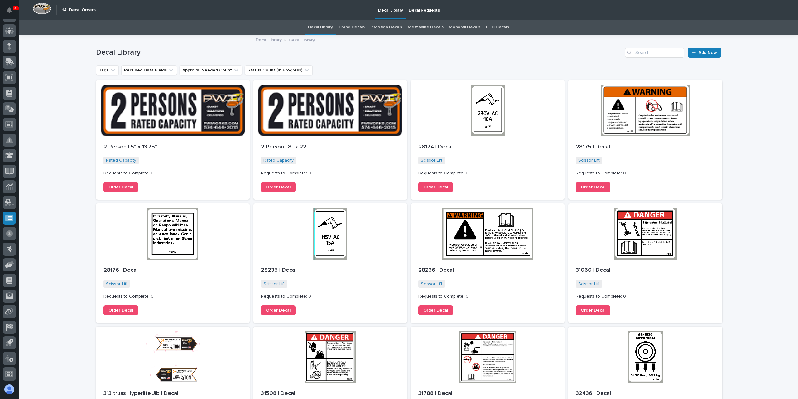
click at [360, 29] on link "Crane Decals" at bounding box center [352, 27] width 26 height 15
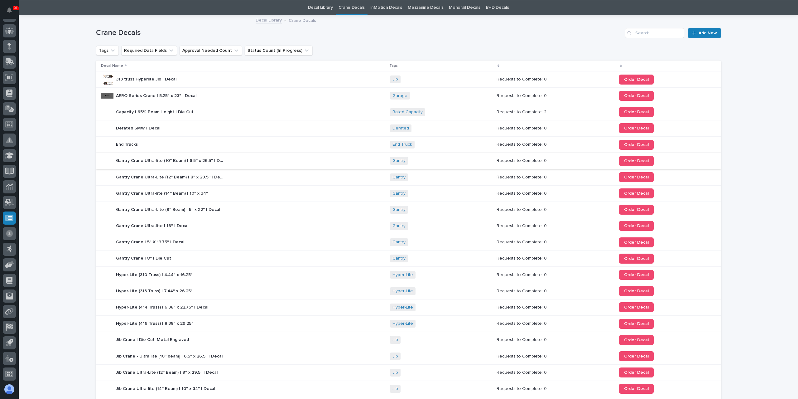
scroll to position [86, 0]
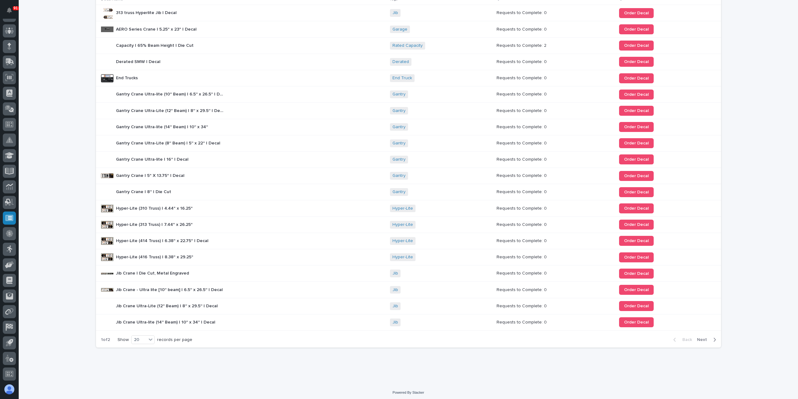
click at [702, 337] on span "Next" at bounding box center [704, 340] width 14 height 6
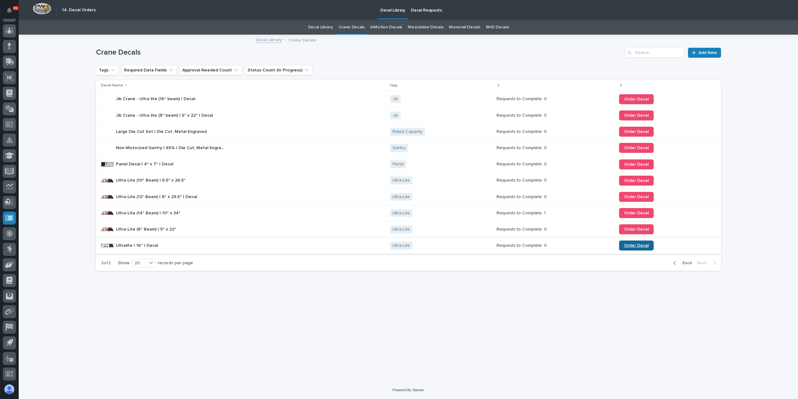
click at [630, 246] on span "Order Decal" at bounding box center [636, 245] width 25 height 4
click at [688, 261] on span "Back" at bounding box center [685, 263] width 13 height 6
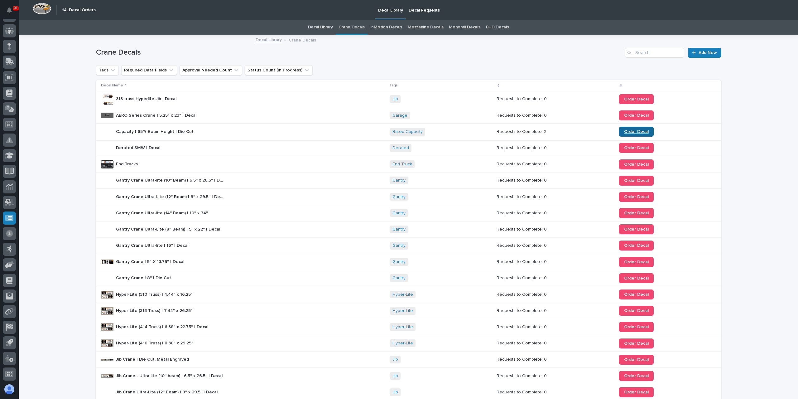
click at [619, 131] on link "Order Decal" at bounding box center [636, 132] width 35 height 10
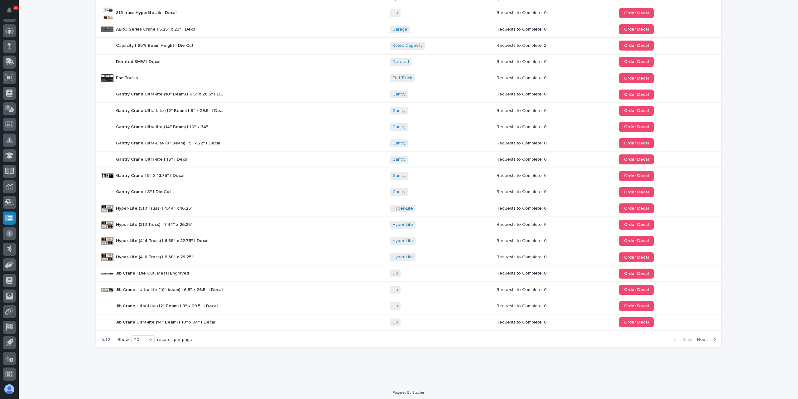
click at [699, 338] on span "Next" at bounding box center [704, 340] width 14 height 6
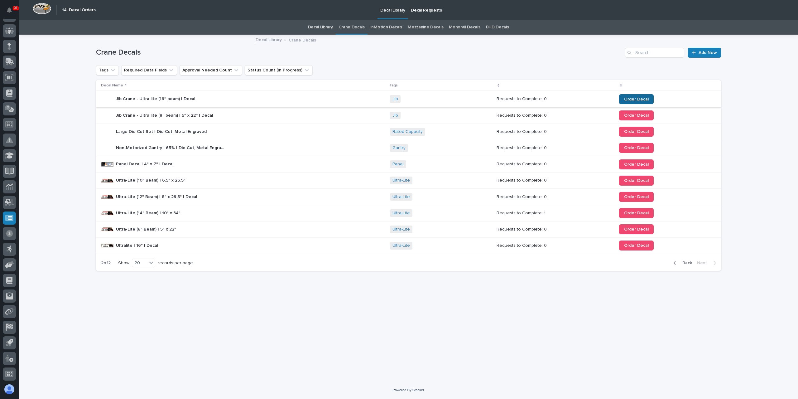
click at [627, 101] on span "Order Decal" at bounding box center [636, 99] width 25 height 4
click at [687, 262] on span "Back" at bounding box center [685, 263] width 13 height 6
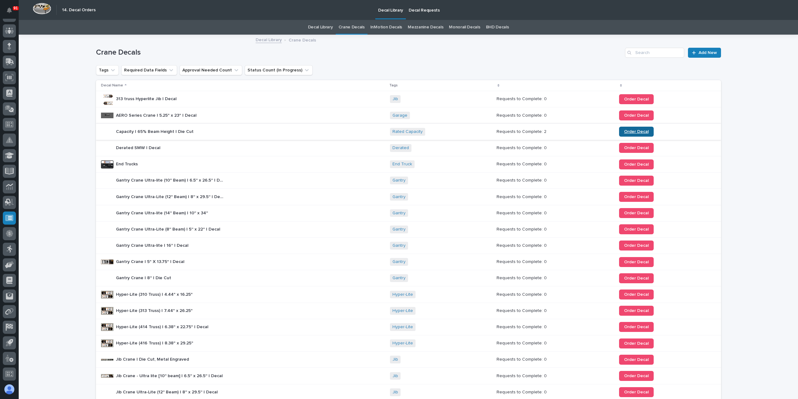
click at [639, 128] on link "Order Decal" at bounding box center [636, 132] width 35 height 10
click at [624, 131] on span "Order Decal" at bounding box center [636, 131] width 25 height 4
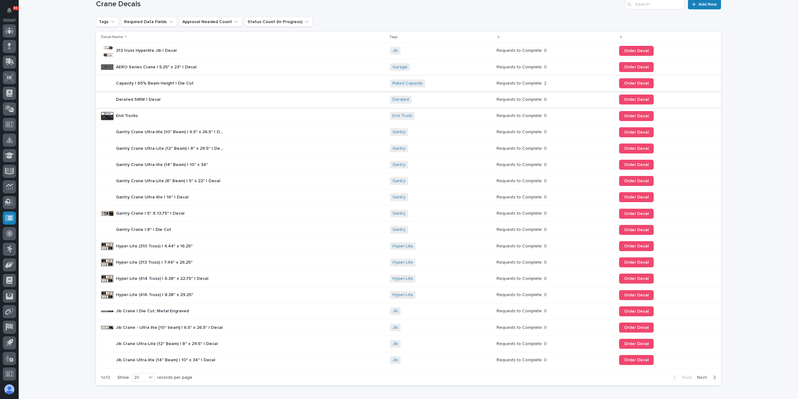
scroll to position [86, 0]
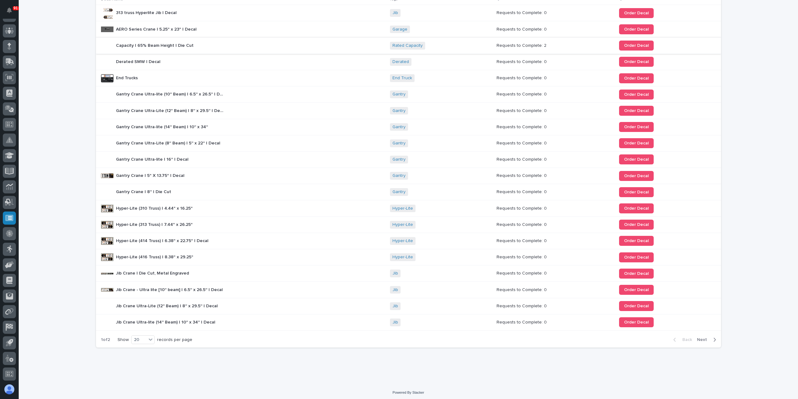
click at [699, 337] on span "Next" at bounding box center [704, 340] width 14 height 6
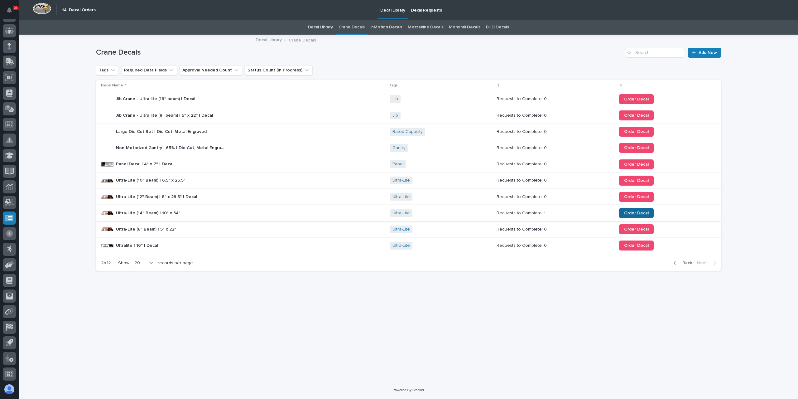
click at [625, 214] on span "Order Decal" at bounding box center [636, 213] width 25 height 4
click at [626, 225] on link "Order Decal" at bounding box center [636, 229] width 35 height 10
click at [681, 263] on span "Back" at bounding box center [685, 263] width 13 height 6
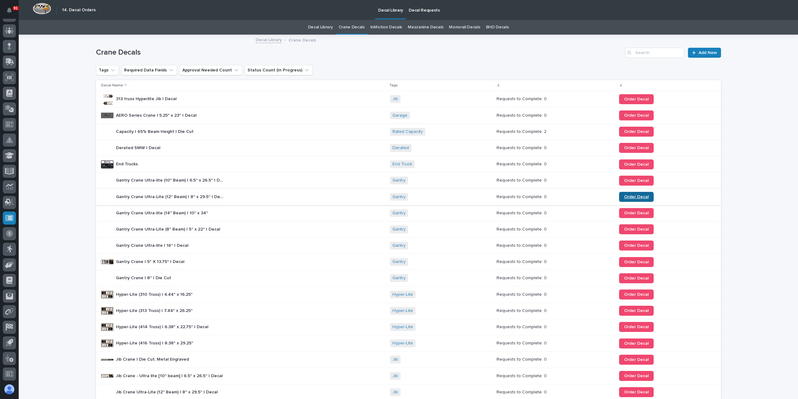
click at [633, 196] on span "Order Decal" at bounding box center [636, 197] width 25 height 4
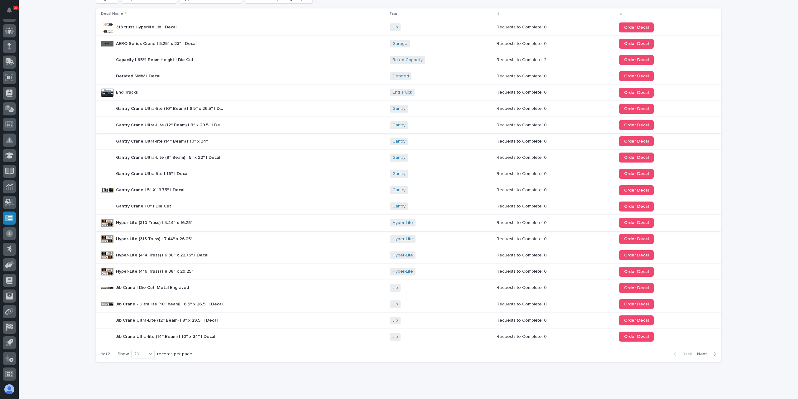
scroll to position [86, 0]
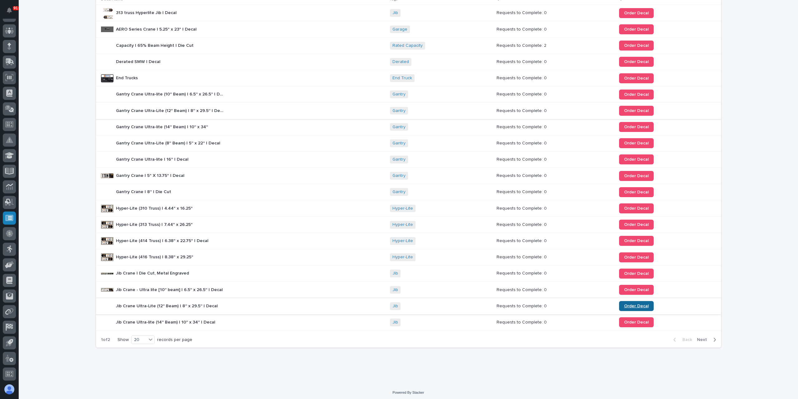
click at [627, 301] on link "Order Decal" at bounding box center [636, 306] width 35 height 10
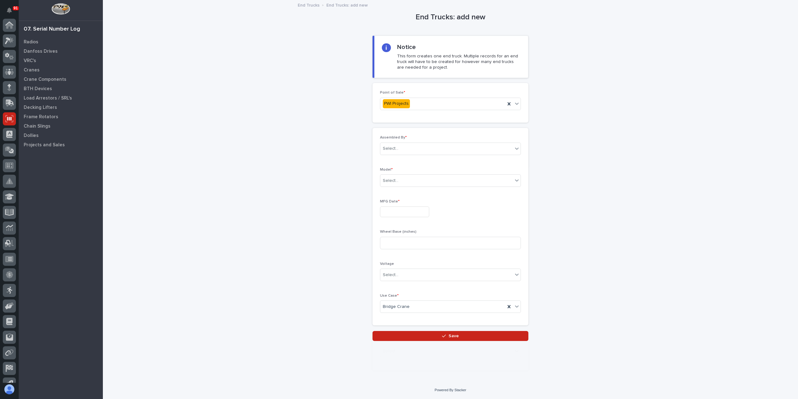
scroll to position [41, 0]
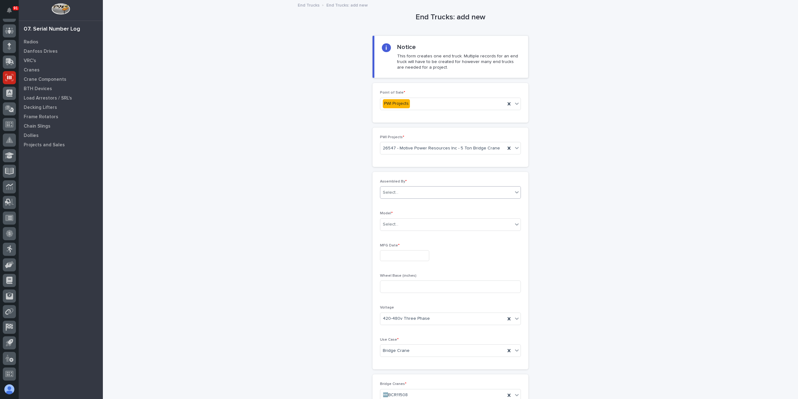
click at [402, 198] on body "91 My Settings Log Out 07. Serial Number Log Radios Danfoss Drives VRC's Cranes…" at bounding box center [399, 199] width 798 height 399
click at [403, 272] on div "[PERSON_NAME]" at bounding box center [448, 269] width 140 height 11
click at [399, 227] on div at bounding box center [399, 224] width 1 height 8
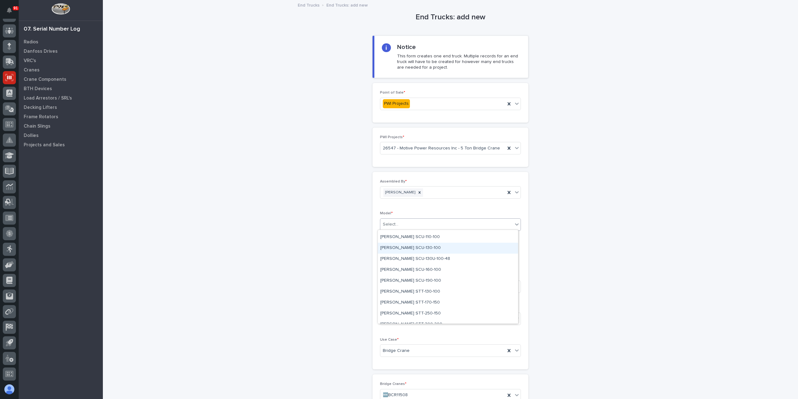
scroll to position [81, 0]
click at [397, 286] on div "[PERSON_NAME] STT-170-150" at bounding box center [448, 285] width 140 height 11
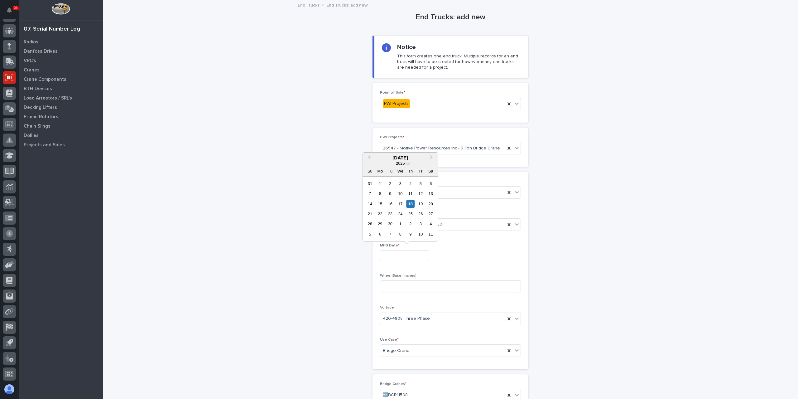
click at [395, 258] on input "text" at bounding box center [404, 255] width 49 height 11
click at [417, 217] on div "26" at bounding box center [421, 214] width 8 height 8
type input "**********"
click at [396, 283] on input at bounding box center [450, 286] width 141 height 12
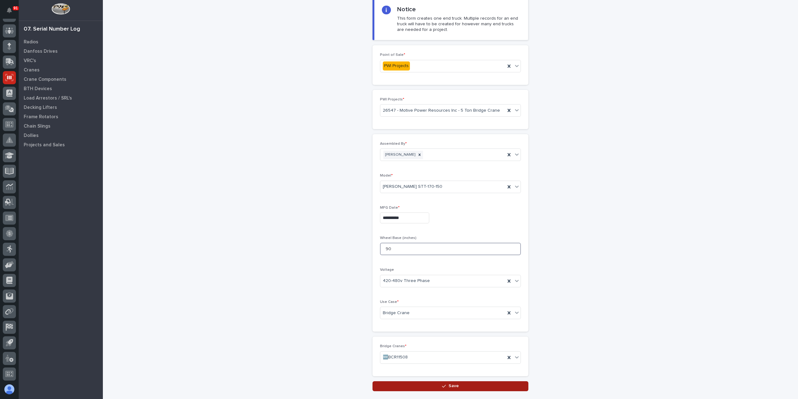
scroll to position [77, 0]
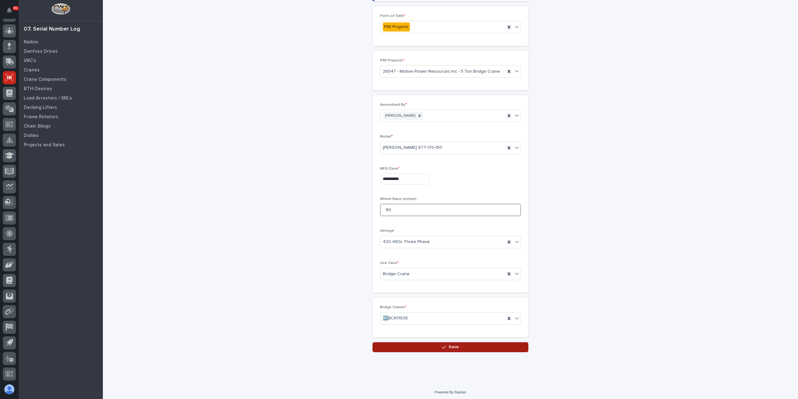
type input "90"
click at [441, 349] on button "Save" at bounding box center [451, 347] width 156 height 10
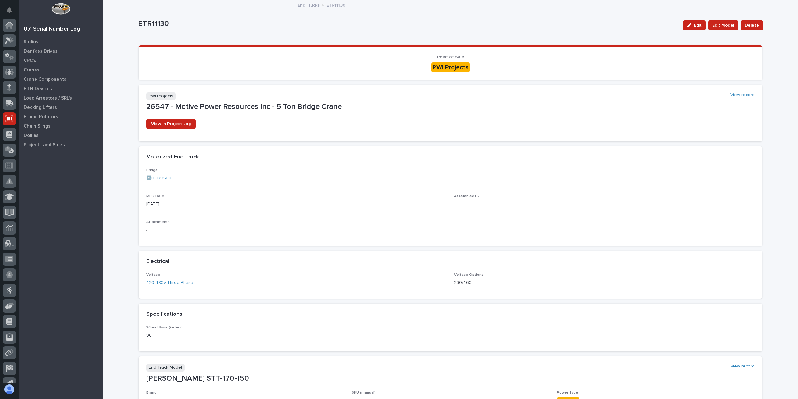
scroll to position [41, 0]
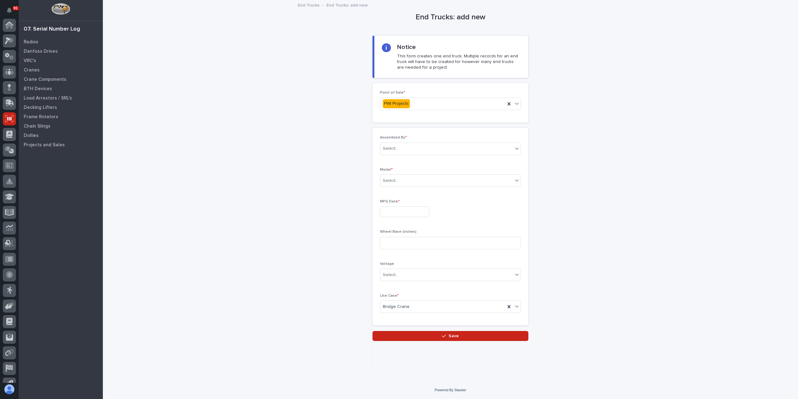
scroll to position [41, 0]
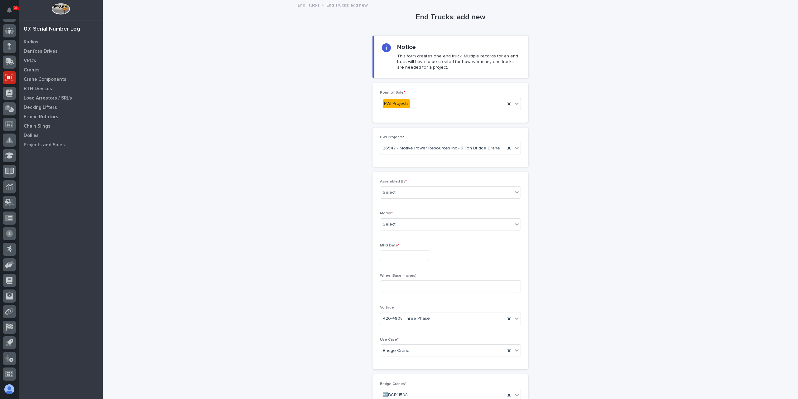
click at [402, 183] on div "Assembled By * Select..." at bounding box center [450, 191] width 141 height 24
click at [403, 188] on div "Select..." at bounding box center [446, 192] width 133 height 10
click at [405, 273] on div "[PERSON_NAME]" at bounding box center [448, 269] width 140 height 11
click at [402, 221] on div "Select..." at bounding box center [446, 224] width 133 height 10
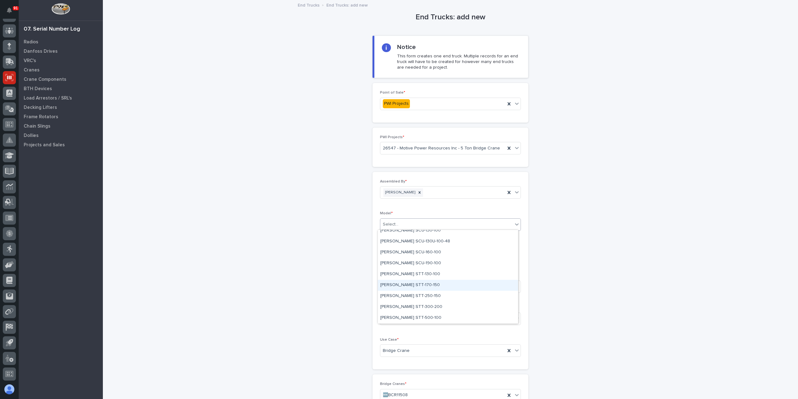
click at [412, 289] on div "[PERSON_NAME] STT-170-150" at bounding box center [448, 285] width 140 height 11
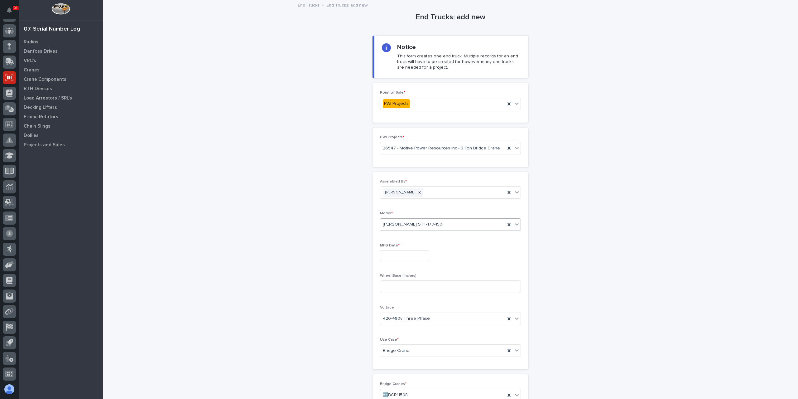
click at [398, 251] on input "text" at bounding box center [404, 255] width 49 height 11
click at [417, 216] on div "26" at bounding box center [421, 214] width 8 height 8
type input "**********"
click at [398, 286] on input at bounding box center [450, 286] width 141 height 12
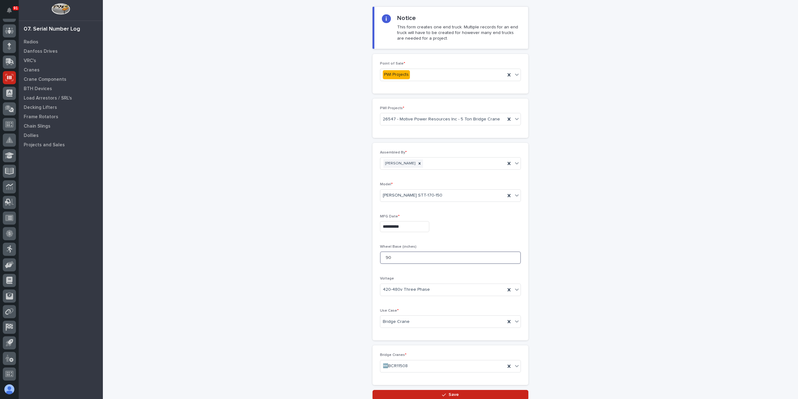
scroll to position [62, 0]
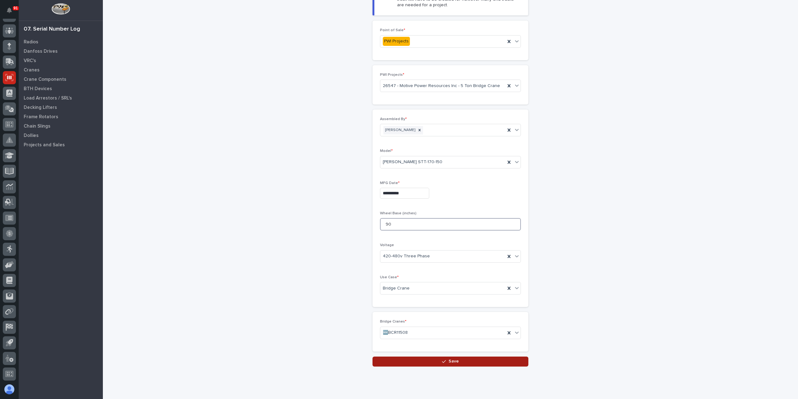
type input "90"
click at [432, 358] on button "Save" at bounding box center [451, 361] width 156 height 10
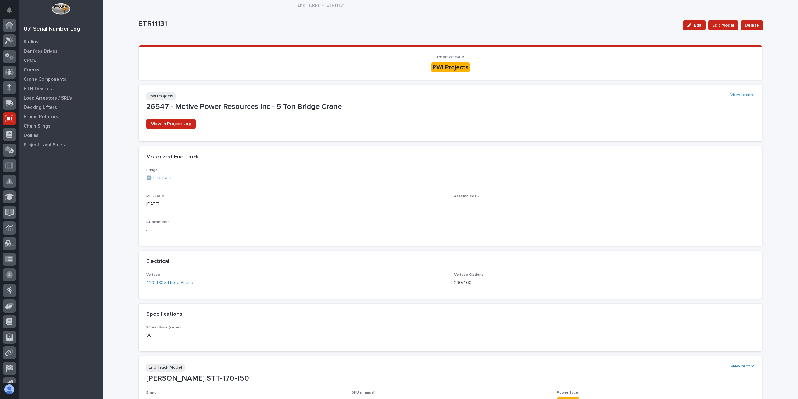
scroll to position [41, 0]
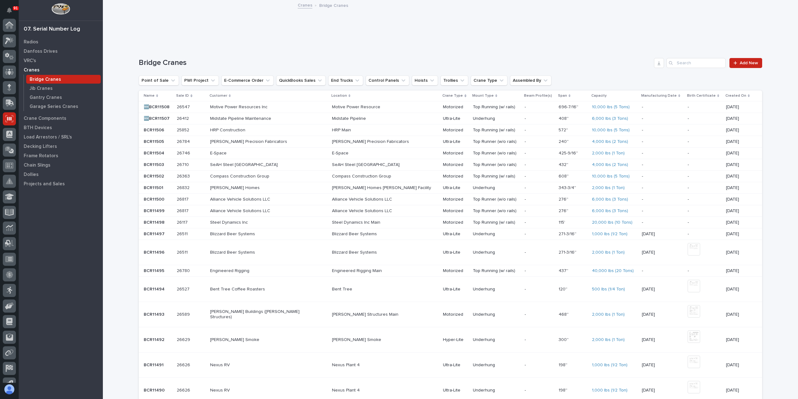
scroll to position [41, 0]
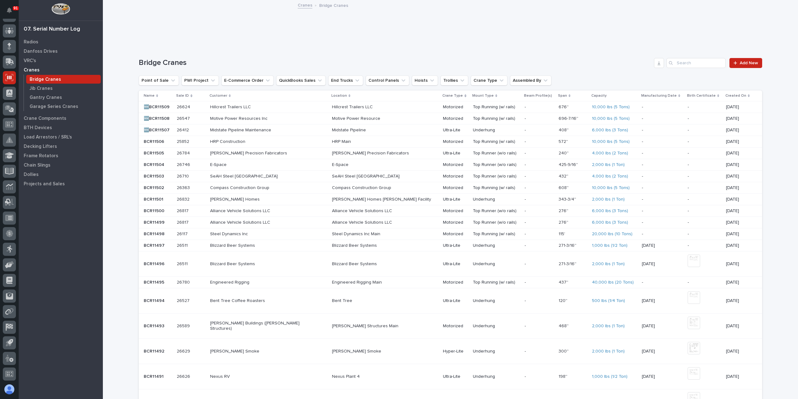
click at [268, 107] on p "Hillcrest Trailers LLC" at bounding box center [264, 106] width 109 height 5
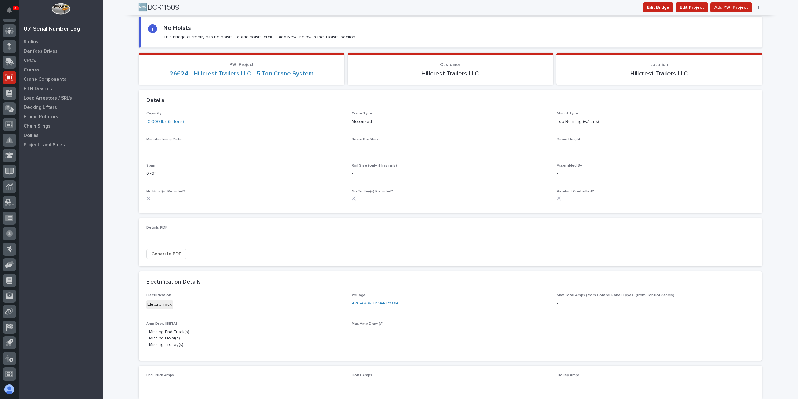
scroll to position [302, 0]
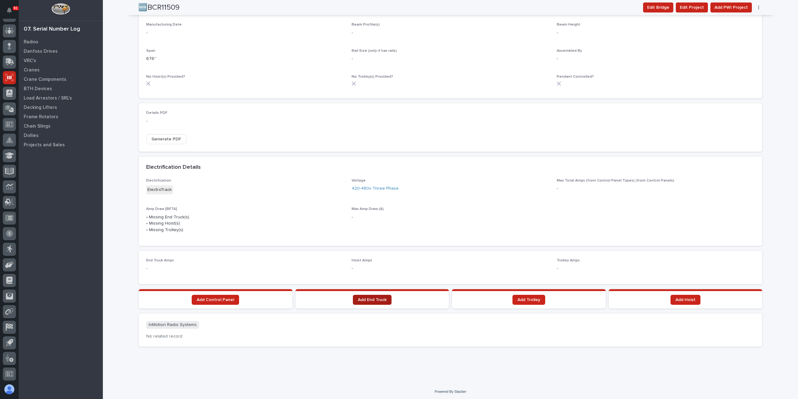
click at [377, 301] on link "Add End Truck" at bounding box center [372, 300] width 39 height 10
click at [359, 297] on span "Add End Truck" at bounding box center [372, 299] width 29 height 4
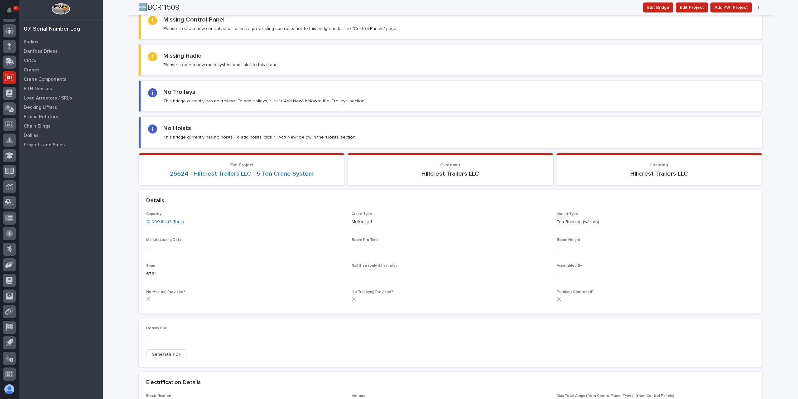
scroll to position [0, 0]
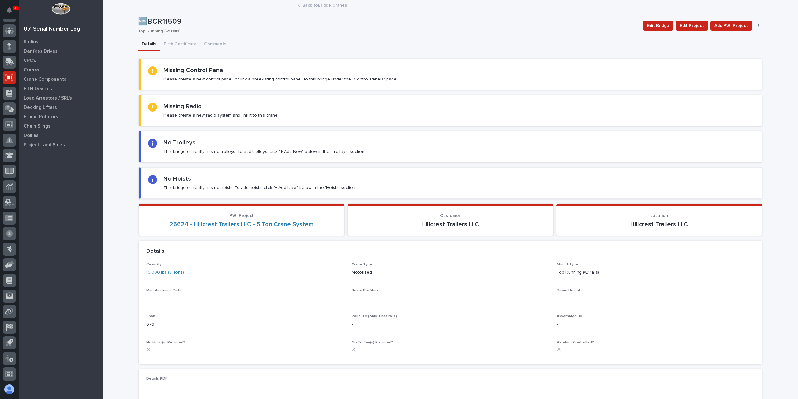
click at [315, 6] on link "Back to Bridge Cranes" at bounding box center [324, 4] width 45 height 7
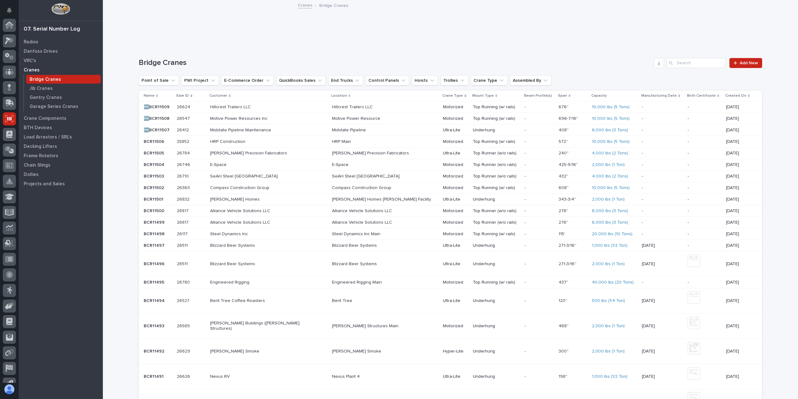
scroll to position [41, 0]
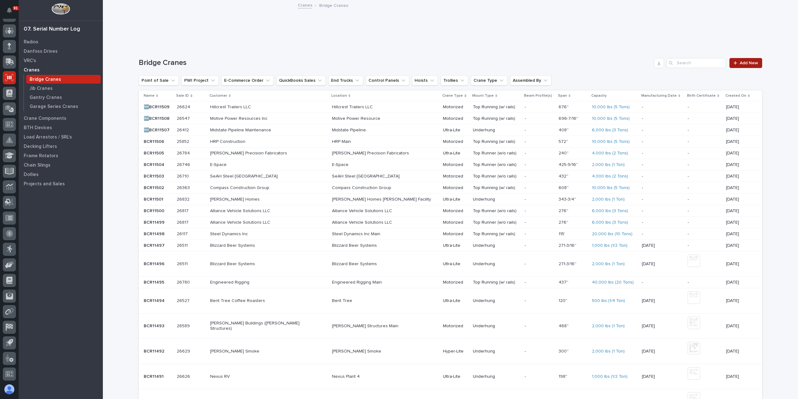
click at [735, 63] on icon at bounding box center [735, 62] width 3 height 3
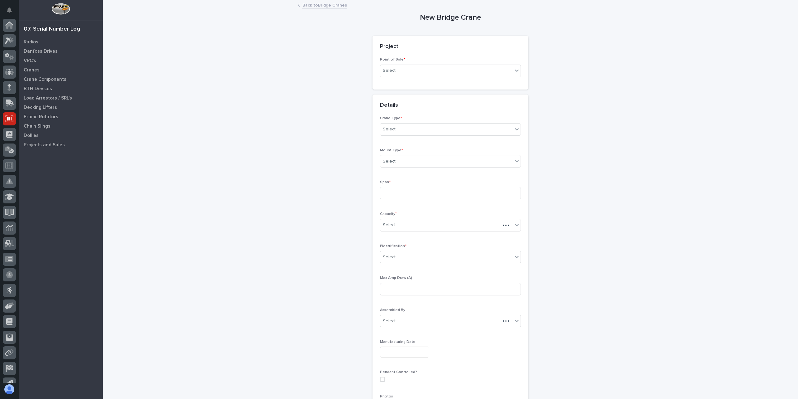
scroll to position [41, 0]
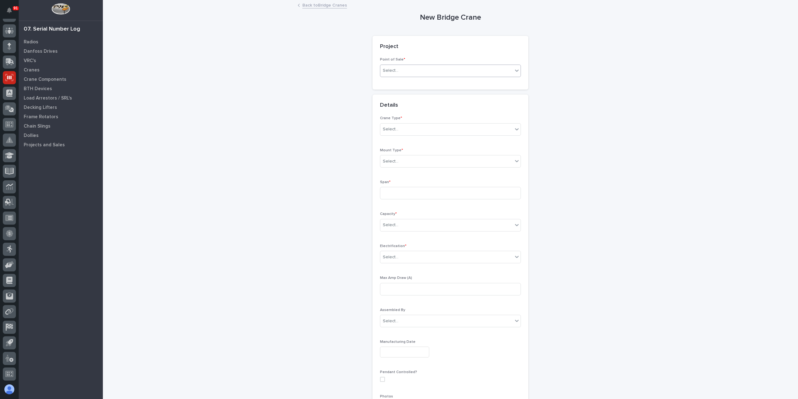
click at [406, 68] on div "Select..." at bounding box center [446, 70] width 133 height 10
click at [403, 84] on div "PWI Projects" at bounding box center [448, 82] width 140 height 11
click at [403, 110] on div "Select..." at bounding box center [428, 115] width 96 height 10
type input "*****"
click at [409, 188] on div "Select..." at bounding box center [446, 186] width 133 height 10
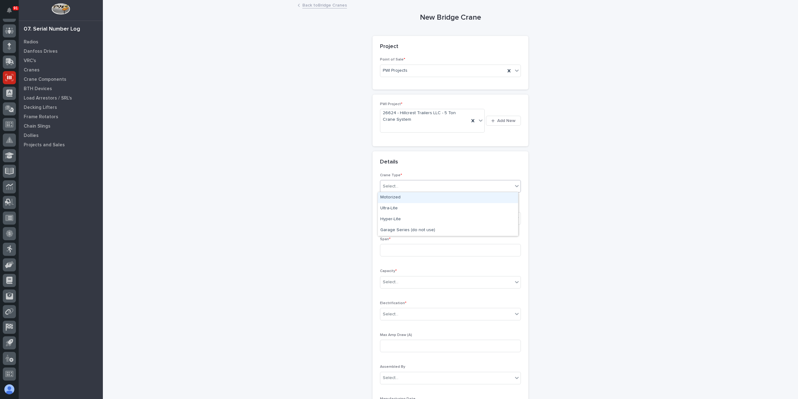
click at [399, 197] on div "Motorized" at bounding box center [448, 197] width 140 height 11
click at [403, 216] on div "Select..." at bounding box center [446, 218] width 133 height 10
click at [408, 230] on div "Top Running (w/ rails)" at bounding box center [448, 229] width 140 height 11
click at [393, 247] on input at bounding box center [450, 250] width 141 height 12
type input "676''"
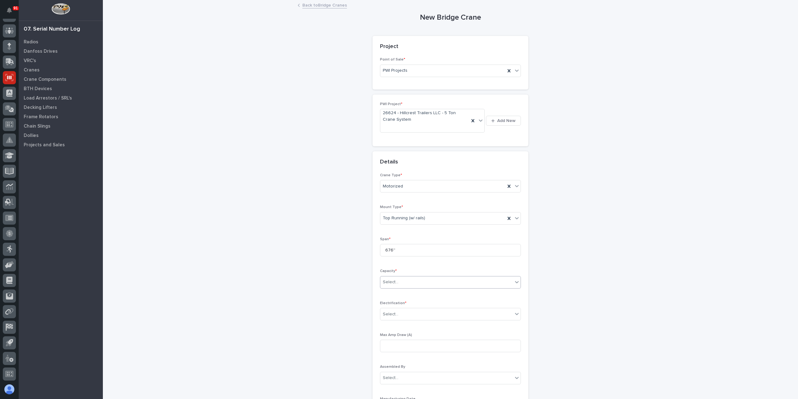
click at [413, 280] on div "Select..." at bounding box center [446, 282] width 133 height 10
click at [405, 316] on div "10,000 lbs (5 Tons)" at bounding box center [448, 314] width 140 height 11
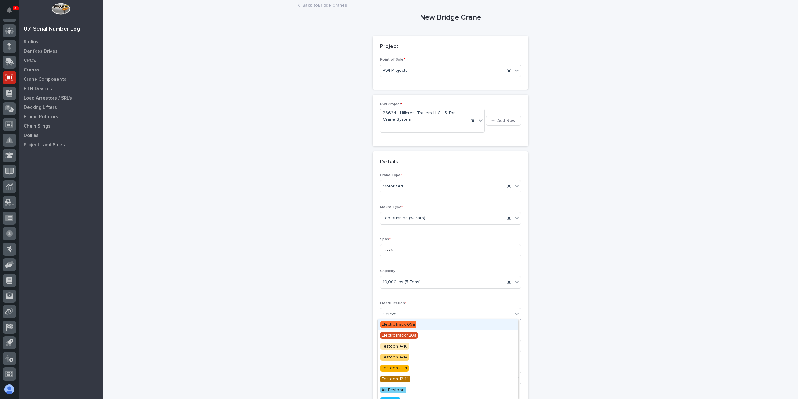
click at [401, 313] on div "Select..." at bounding box center [446, 314] width 133 height 10
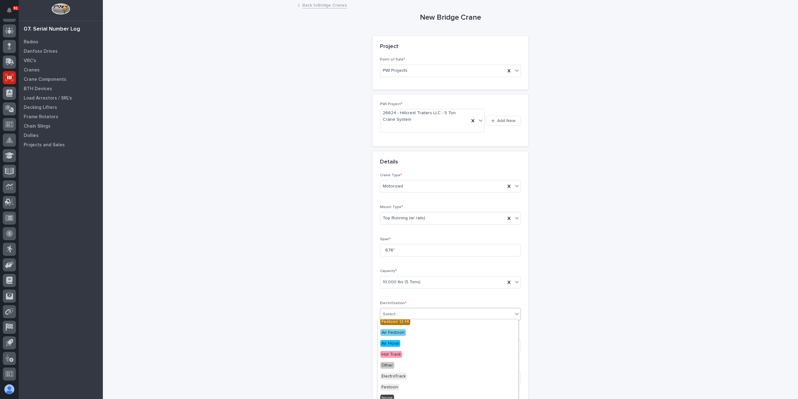
scroll to position [62, 0]
click at [396, 370] on span "ElectroTrack" at bounding box center [393, 371] width 27 height 7
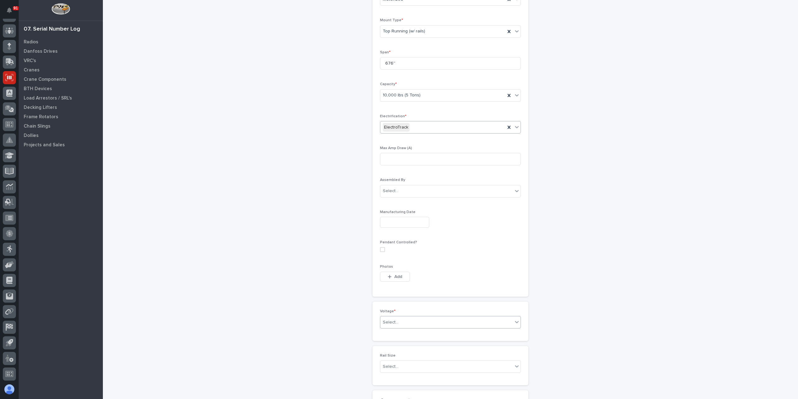
scroll to position [193, 0]
click at [410, 311] on div "Select..." at bounding box center [446, 316] width 133 height 10
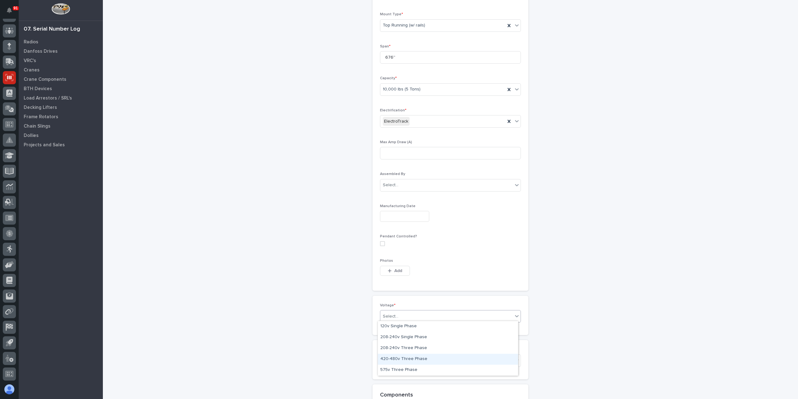
click at [407, 357] on div "420-480v Three Phase" at bounding box center [448, 359] width 140 height 11
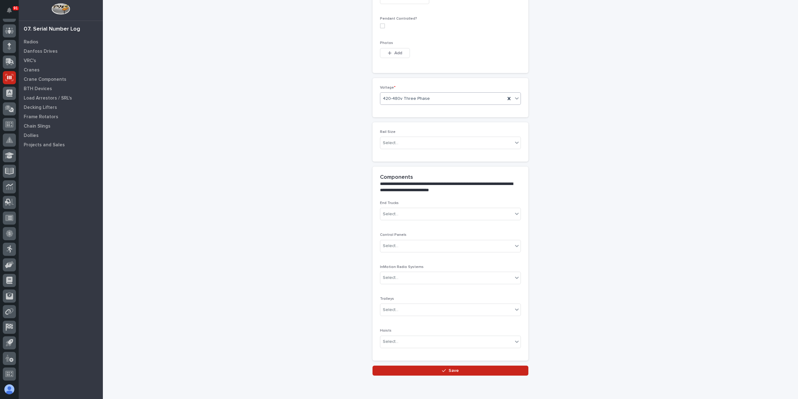
scroll to position [432, 0]
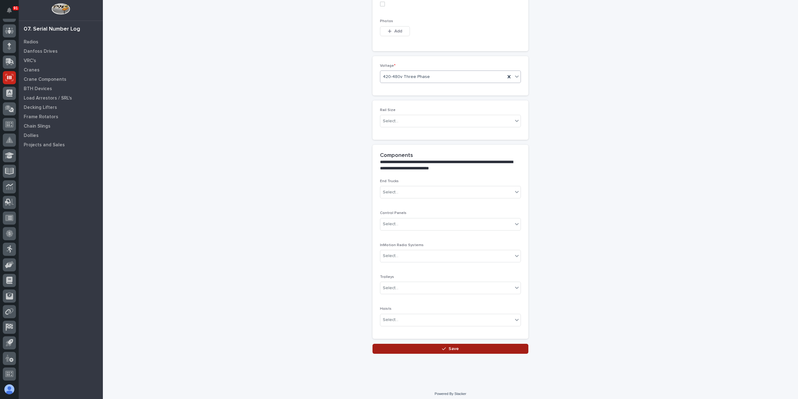
click at [428, 347] on button "Save" at bounding box center [451, 349] width 156 height 10
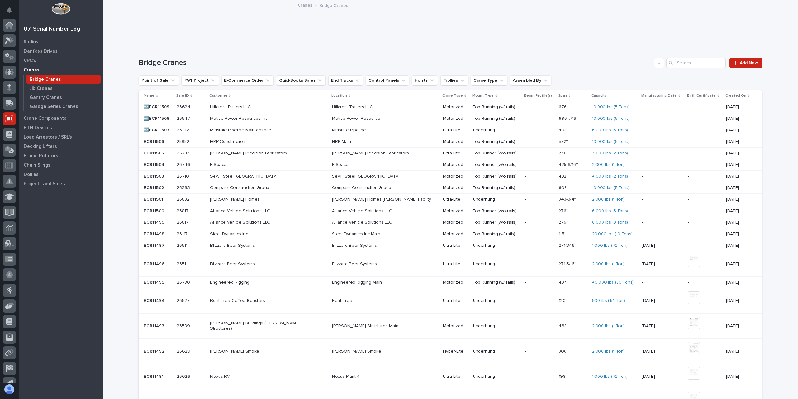
scroll to position [41, 0]
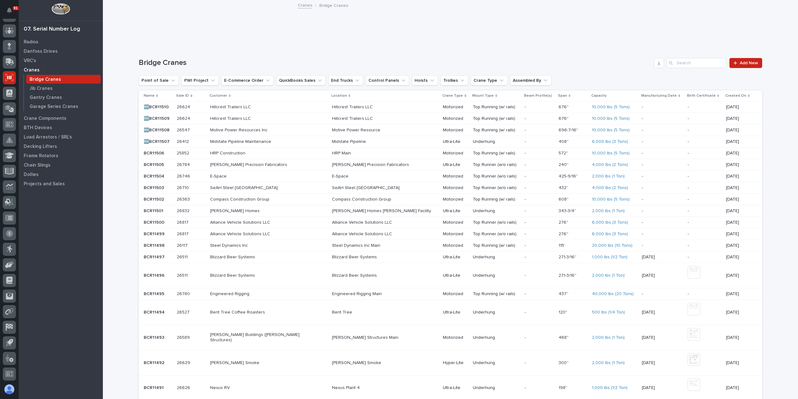
click at [205, 104] on div "26624 26624" at bounding box center [191, 107] width 28 height 10
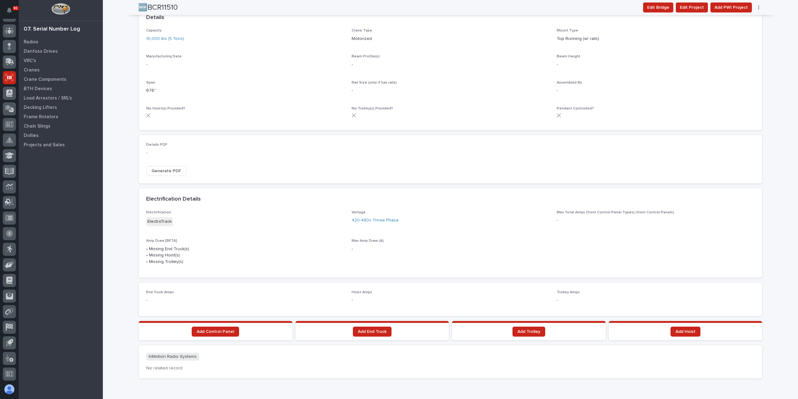
scroll to position [302, 0]
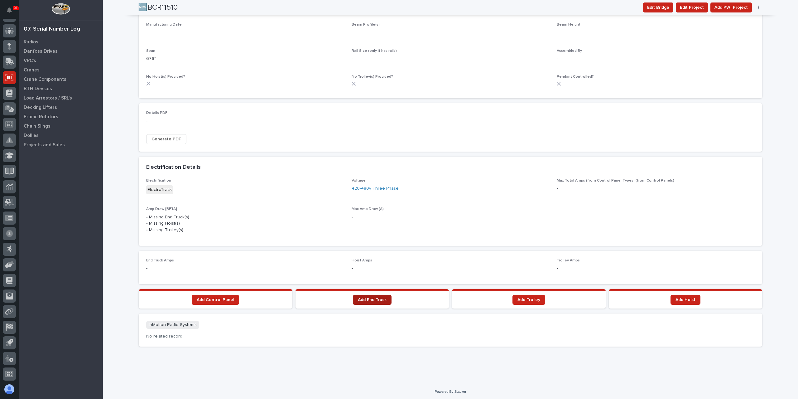
click at [372, 302] on link "Add End Truck" at bounding box center [372, 300] width 39 height 10
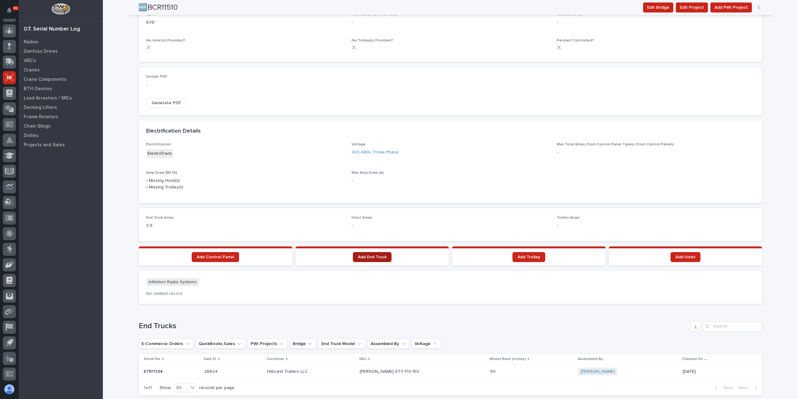
scroll to position [326, 0]
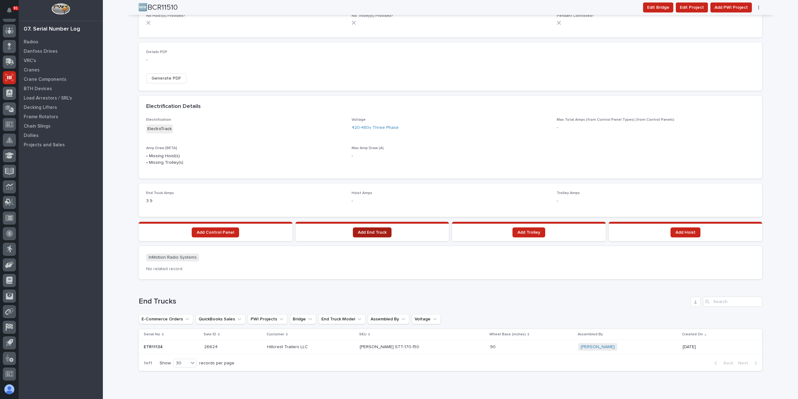
click at [363, 233] on span "Add End Truck" at bounding box center [372, 232] width 29 height 4
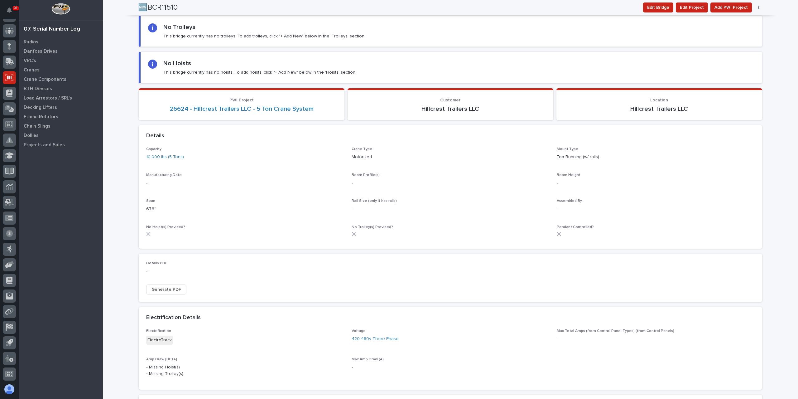
scroll to position [0, 0]
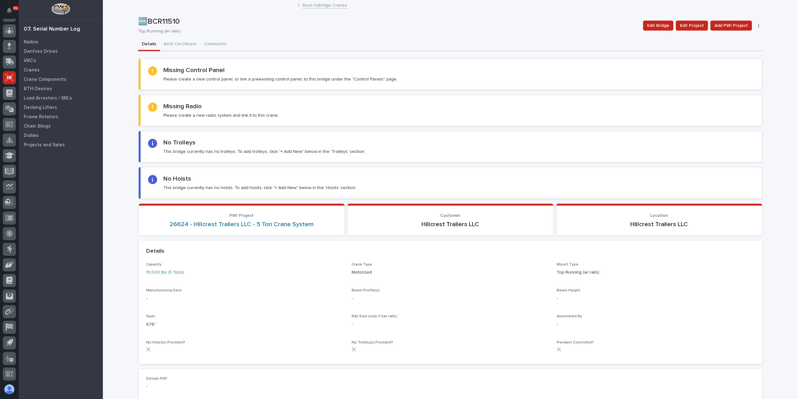
click at [325, 8] on div "Back to Bridge Cranes" at bounding box center [451, 5] width 312 height 9
click at [324, 5] on link "Back to Bridge Cranes" at bounding box center [324, 4] width 45 height 7
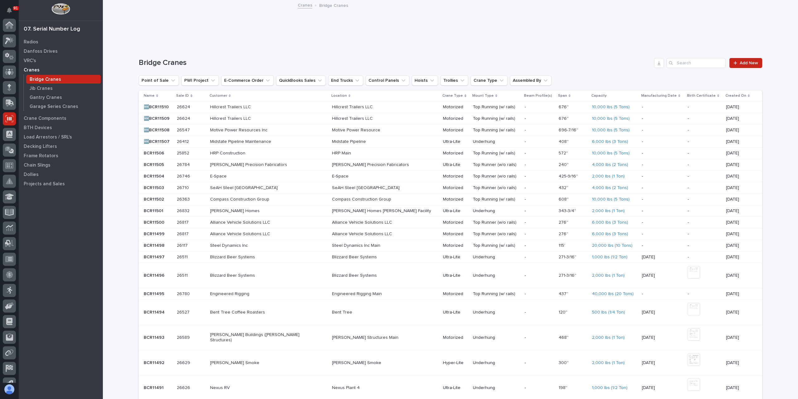
scroll to position [41, 0]
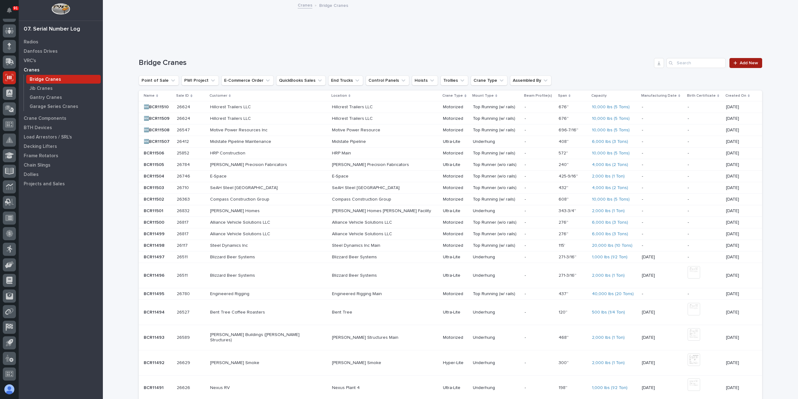
click at [736, 61] on div at bounding box center [737, 63] width 6 height 4
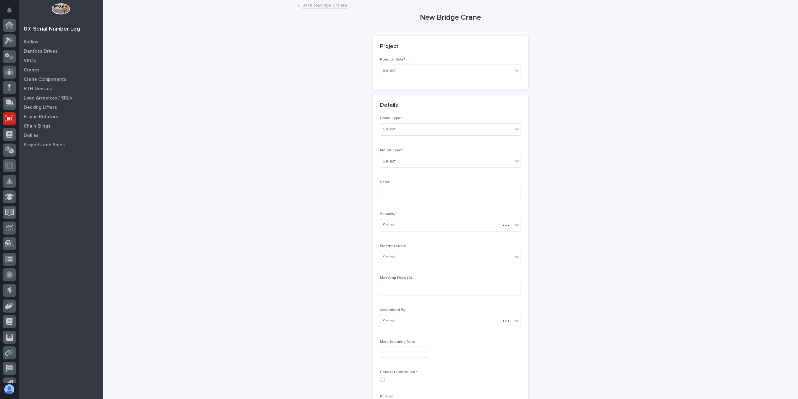
scroll to position [41, 0]
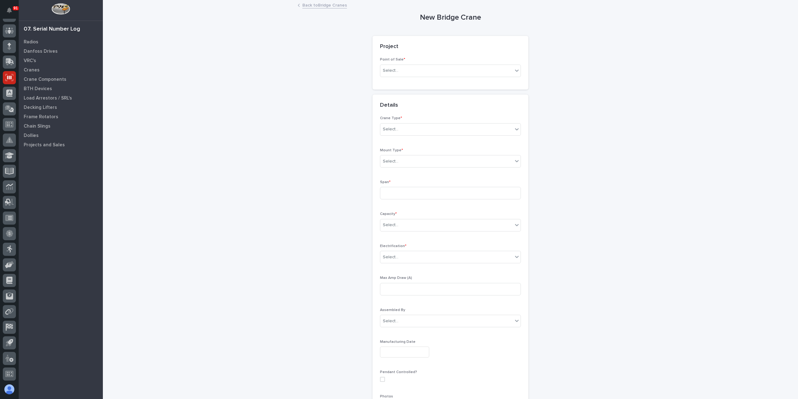
click at [407, 64] on div "Point of Sale * Select..." at bounding box center [450, 69] width 141 height 24
click at [409, 65] on div "Select..." at bounding box center [446, 70] width 133 height 10
click at [398, 79] on div "PWI Projects" at bounding box center [448, 82] width 140 height 11
click at [395, 118] on div "Select..." at bounding box center [428, 115] width 96 height 10
type input "*****"
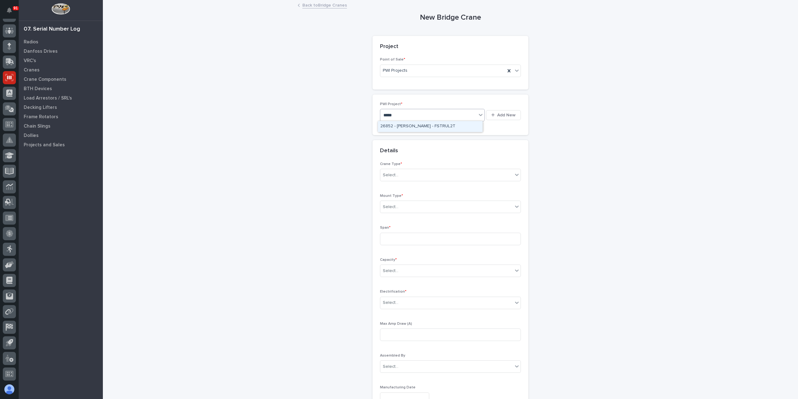
click at [410, 125] on div "26852 - Deloro Stellite - FSTRUL2T" at bounding box center [430, 126] width 105 height 11
click at [413, 164] on p "Crane Type *" at bounding box center [450, 164] width 141 height 4
click at [403, 175] on div "Select..." at bounding box center [446, 175] width 133 height 10
click at [396, 201] on div "Ultra-Lite" at bounding box center [448, 197] width 140 height 11
click at [399, 204] on div at bounding box center [399, 207] width 1 height 7
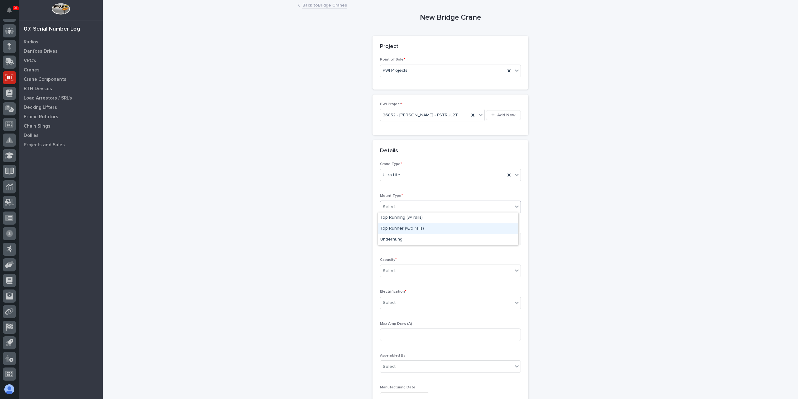
click at [414, 228] on div "Top Runner (w/o rails)" at bounding box center [448, 228] width 140 height 11
click at [398, 239] on input at bounding box center [450, 239] width 141 height 12
type input "292''"
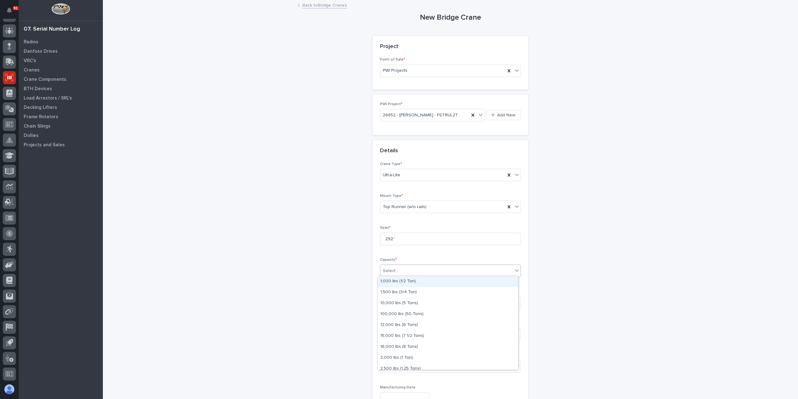
click at [409, 268] on div "Select..." at bounding box center [446, 271] width 133 height 10
click at [393, 339] on div "4,000 lbs (2 Tons)" at bounding box center [448, 342] width 140 height 11
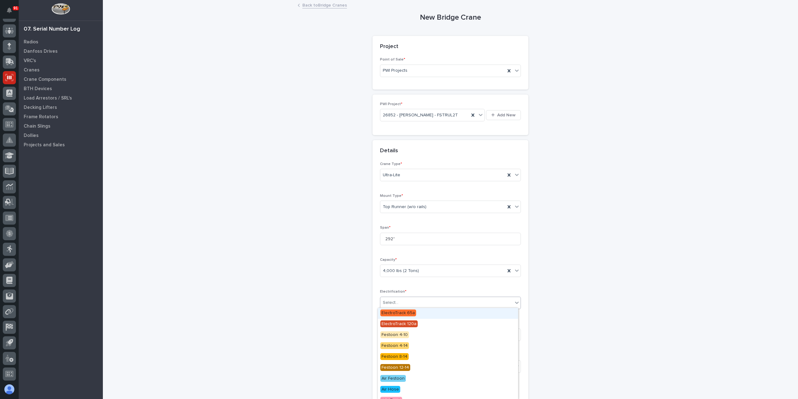
click at [403, 302] on div "Select..." at bounding box center [446, 302] width 133 height 10
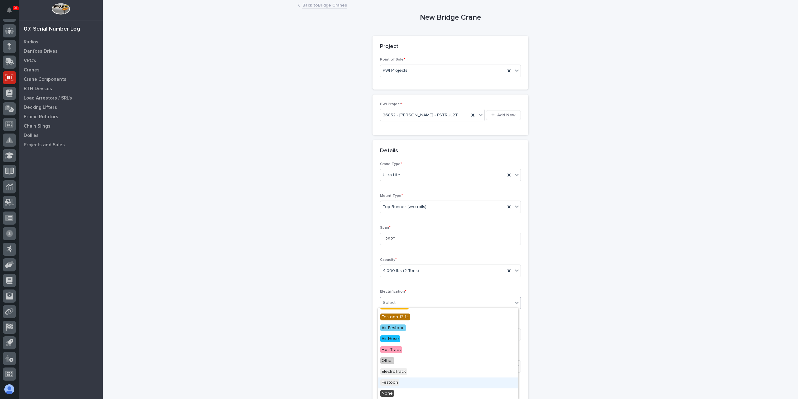
click at [396, 380] on span "Festoon" at bounding box center [389, 382] width 19 height 7
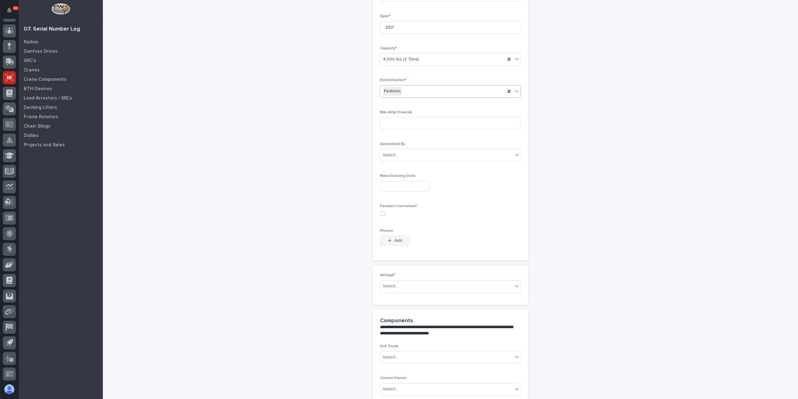
scroll to position [256, 0]
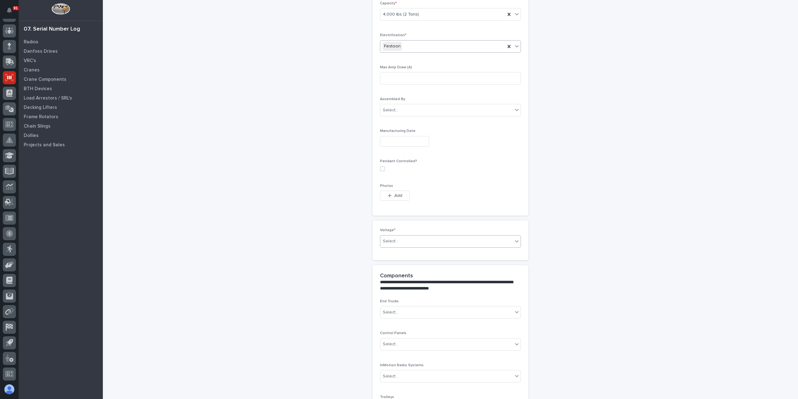
click at [401, 243] on div "Select..." at bounding box center [446, 241] width 133 height 10
click at [399, 287] on div "420-480v Three Phase" at bounding box center [448, 283] width 140 height 11
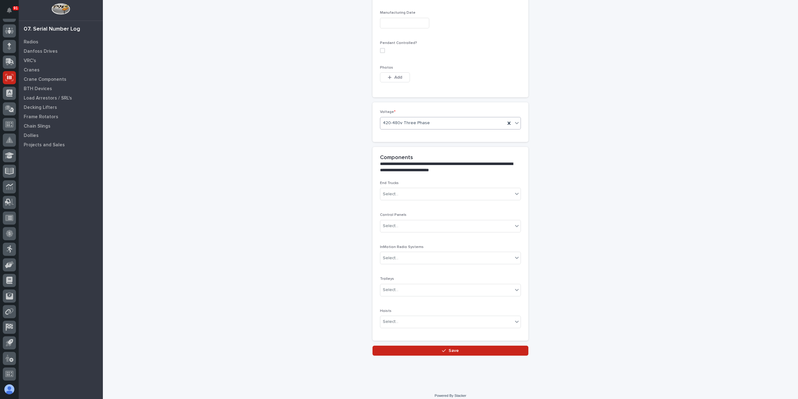
scroll to position [377, 0]
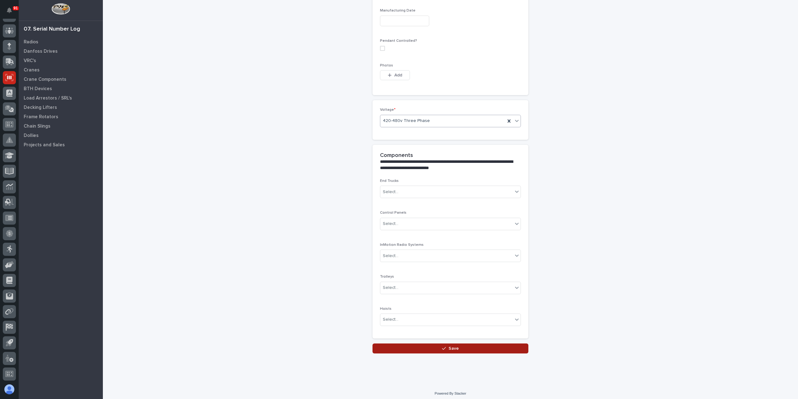
click at [449, 345] on span "Save" at bounding box center [454, 348] width 10 height 6
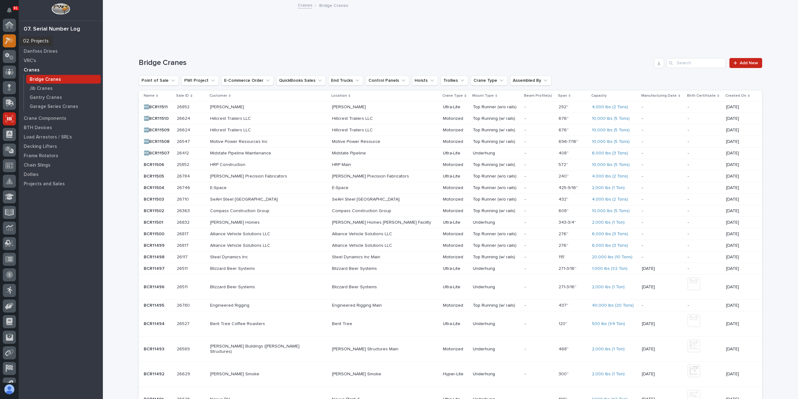
click at [11, 41] on icon at bounding box center [10, 40] width 5 height 6
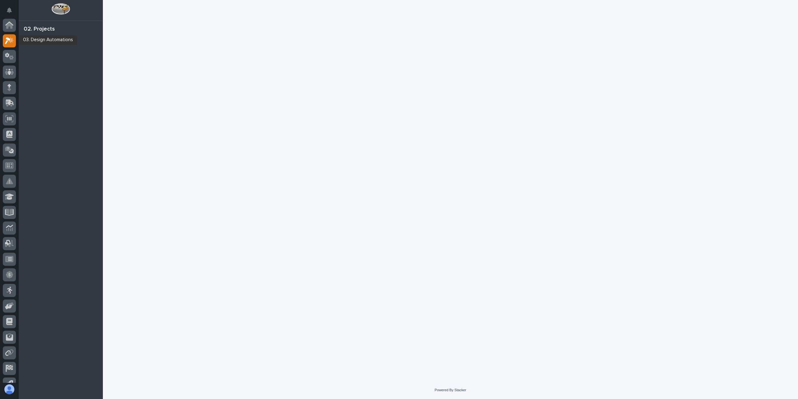
scroll to position [16, 0]
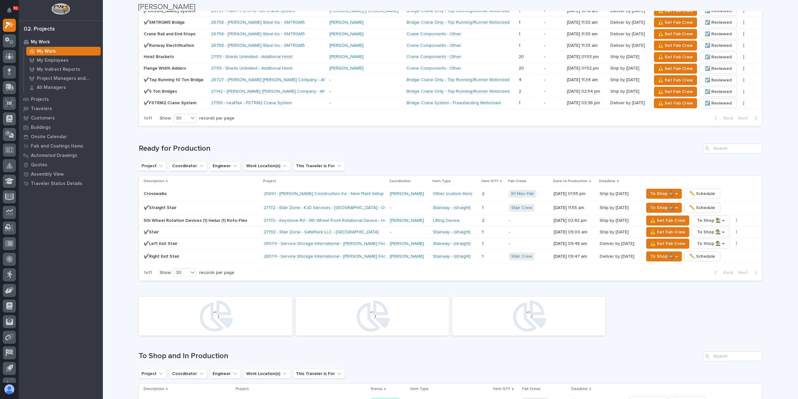
scroll to position [701, 0]
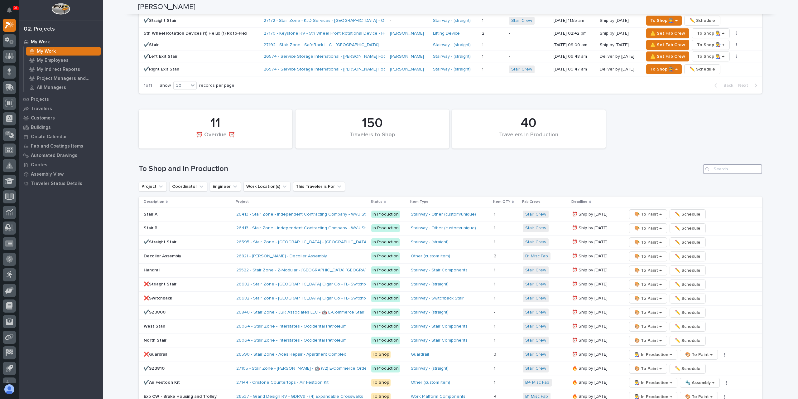
click at [716, 164] on input "Search" at bounding box center [732, 169] width 59 height 10
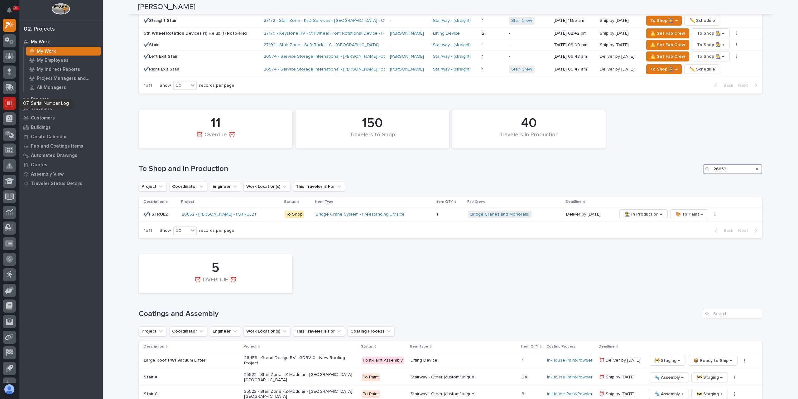
type input "26852"
click at [13, 98] on div at bounding box center [9, 103] width 13 height 13
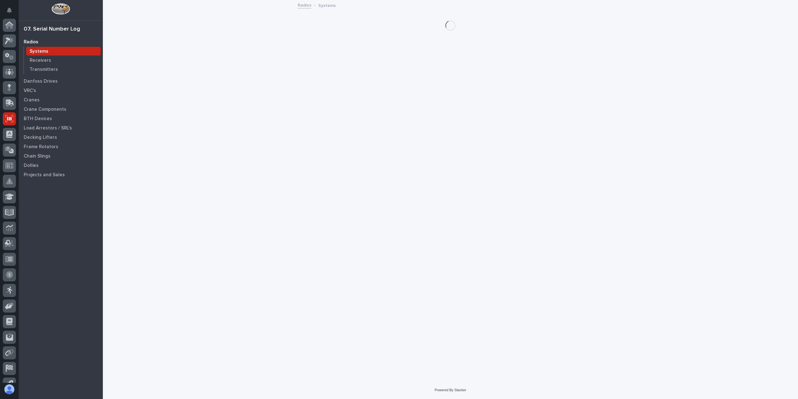
scroll to position [41, 0]
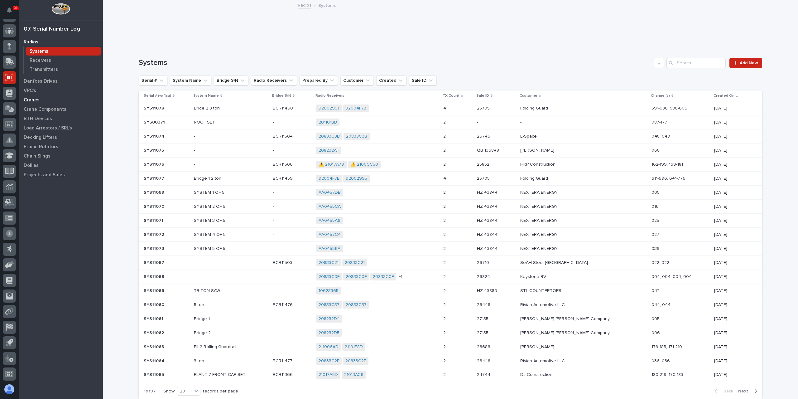
click at [33, 100] on p "Cranes" at bounding box center [32, 100] width 16 height 6
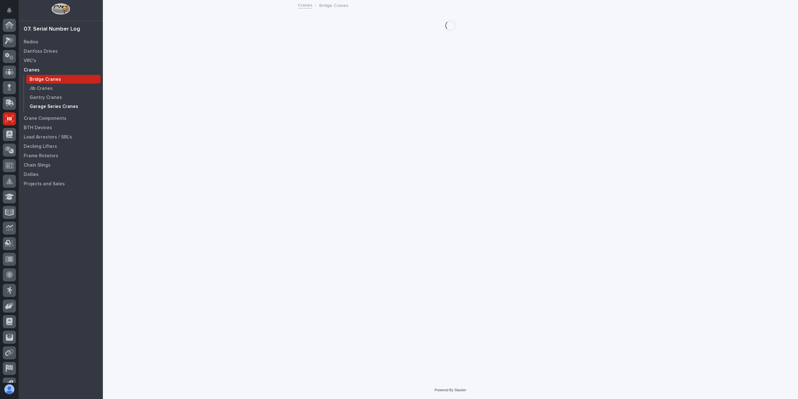
scroll to position [41, 0]
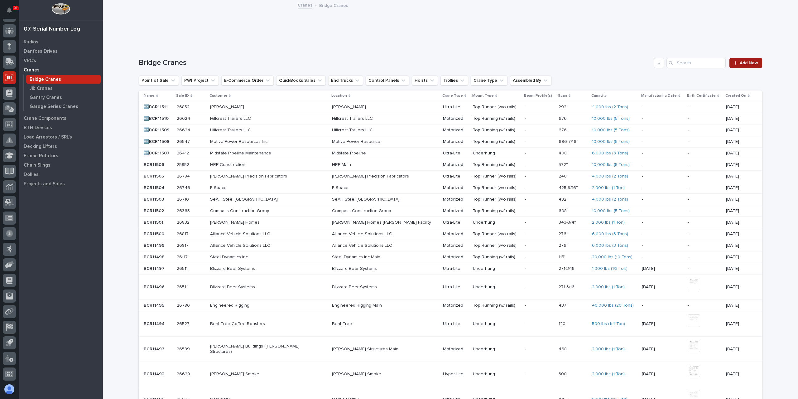
click at [744, 62] on span "Add New" at bounding box center [749, 63] width 18 height 4
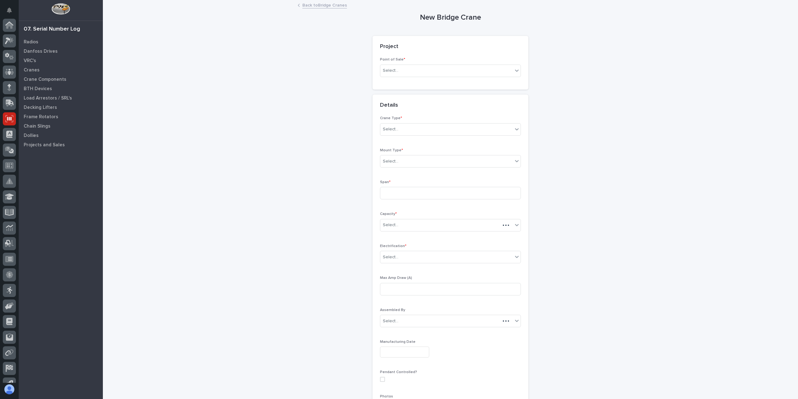
scroll to position [41, 0]
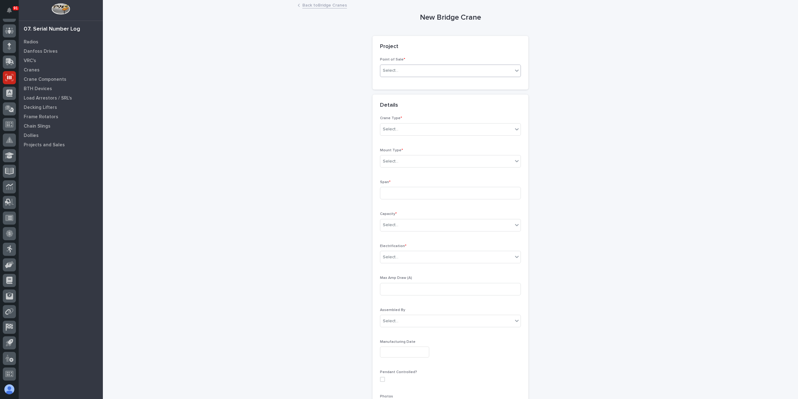
click at [411, 75] on div "Select..." at bounding box center [446, 70] width 133 height 10
click at [405, 81] on div "PWI Projects" at bounding box center [448, 82] width 140 height 11
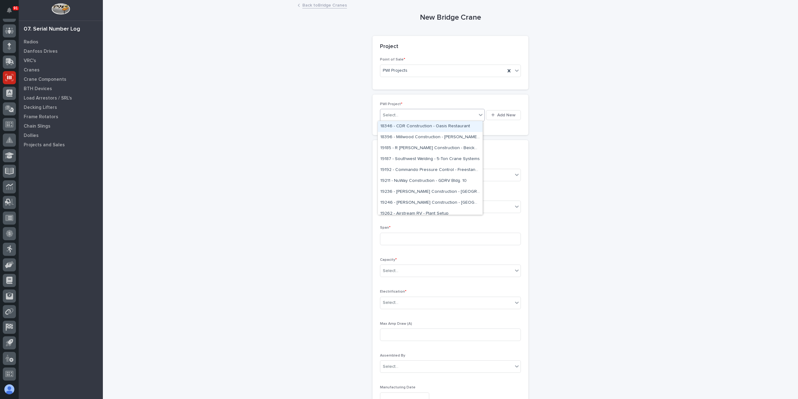
click at [402, 118] on div "Select..." at bounding box center [428, 115] width 96 height 10
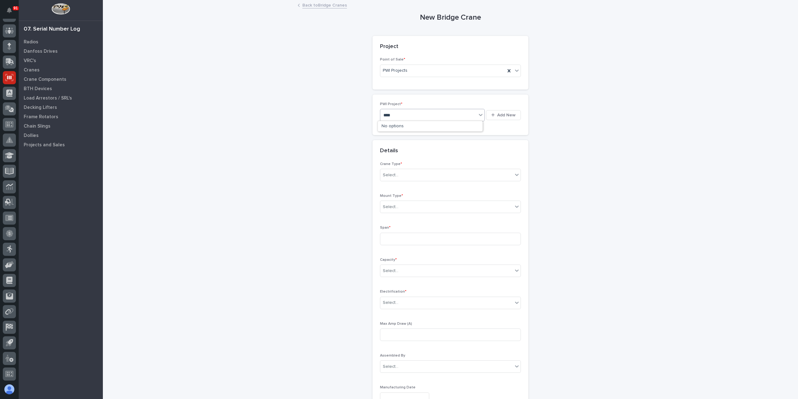
type input "*****"
click at [411, 127] on div "27131 - El Dorado Irrigation District - 1 Ton Bridge" at bounding box center [430, 126] width 105 height 11
click at [399, 177] on div "Crane Type * Select..." at bounding box center [450, 185] width 141 height 24
click at [399, 182] on div "Select..." at bounding box center [446, 186] width 133 height 10
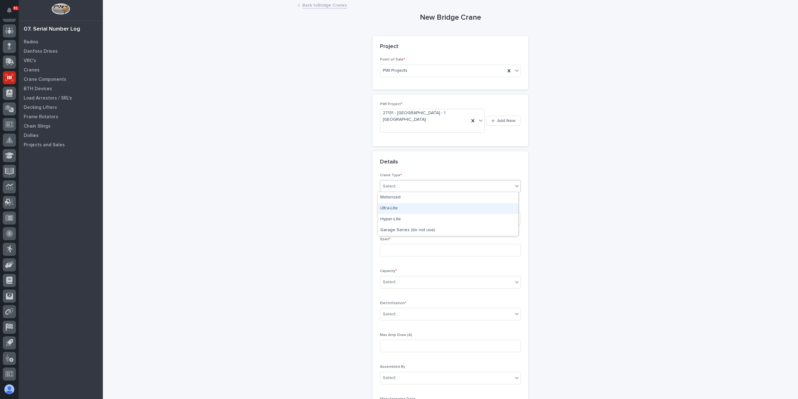
click at [395, 209] on div "Ultra-Lite" at bounding box center [448, 208] width 140 height 11
click at [400, 218] on div "Select..." at bounding box center [446, 218] width 133 height 10
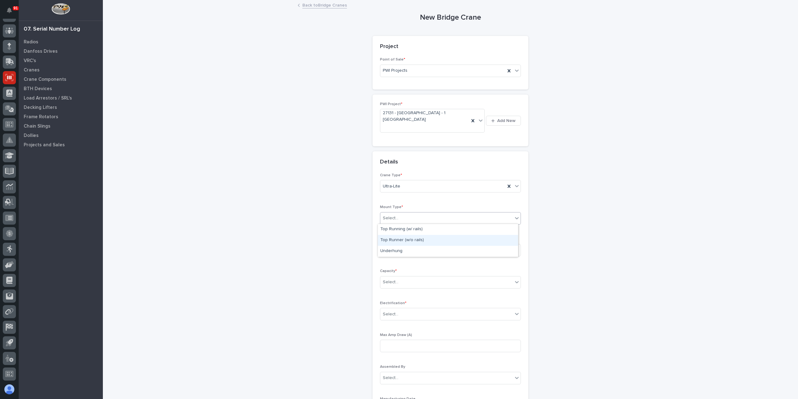
click at [400, 240] on div "Top Runner (w/o rails)" at bounding box center [448, 240] width 140 height 11
click at [401, 248] on input at bounding box center [450, 250] width 141 height 12
type input "156-3/8''"
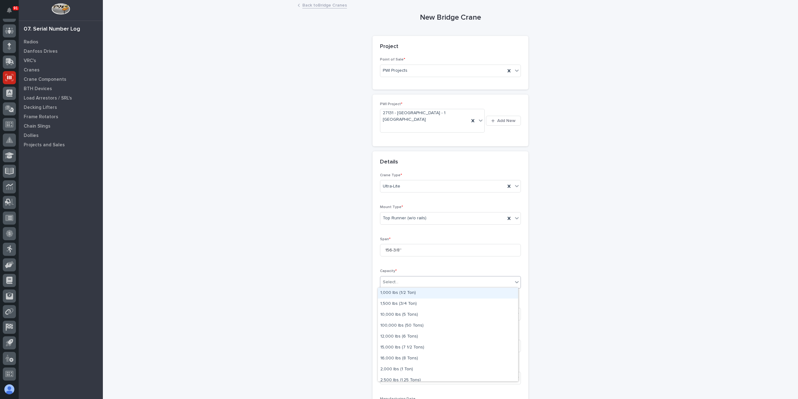
click at [404, 283] on div "Select..." at bounding box center [446, 282] width 133 height 10
click at [397, 368] on div "2,000 lbs (1 Ton)" at bounding box center [448, 369] width 140 height 11
click at [398, 317] on div "Select..." at bounding box center [446, 314] width 133 height 10
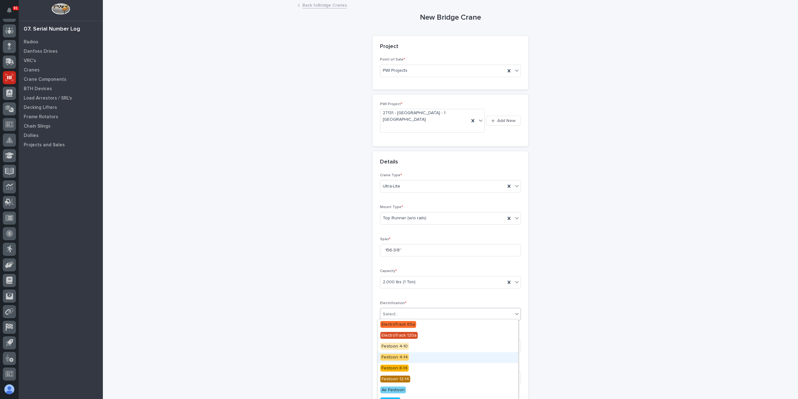
scroll to position [62, 0]
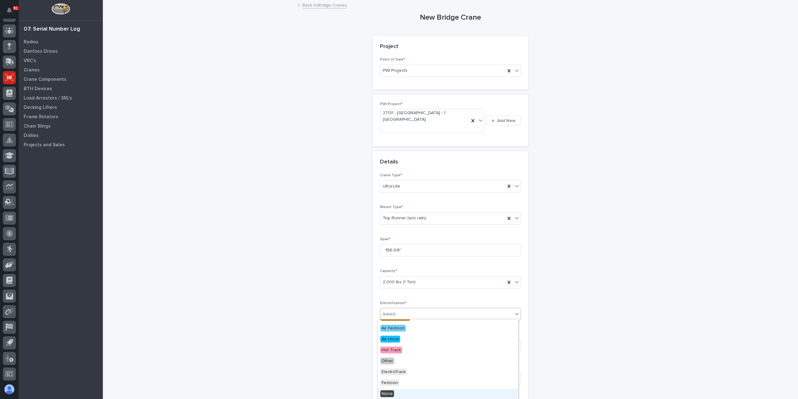
click at [393, 390] on span "None" at bounding box center [387, 393] width 14 height 7
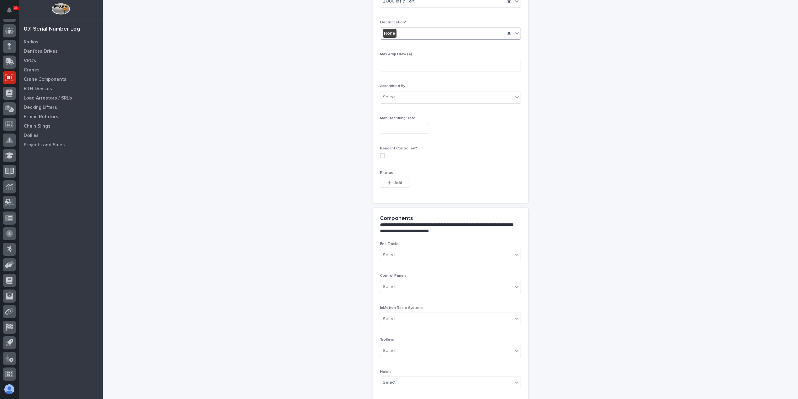
scroll to position [344, 0]
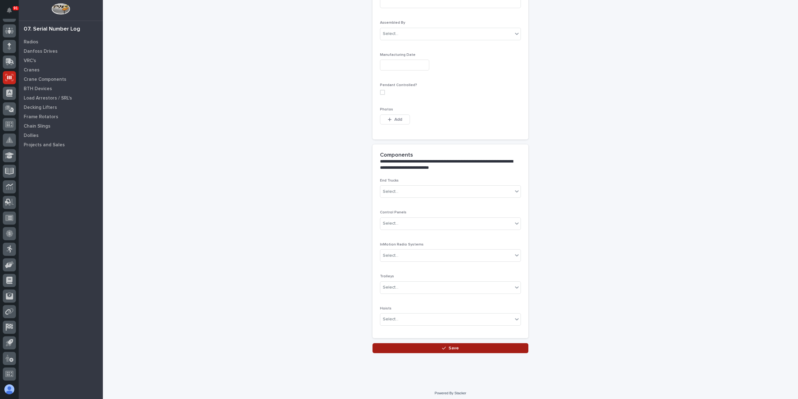
click at [427, 346] on button "Save" at bounding box center [451, 348] width 156 height 10
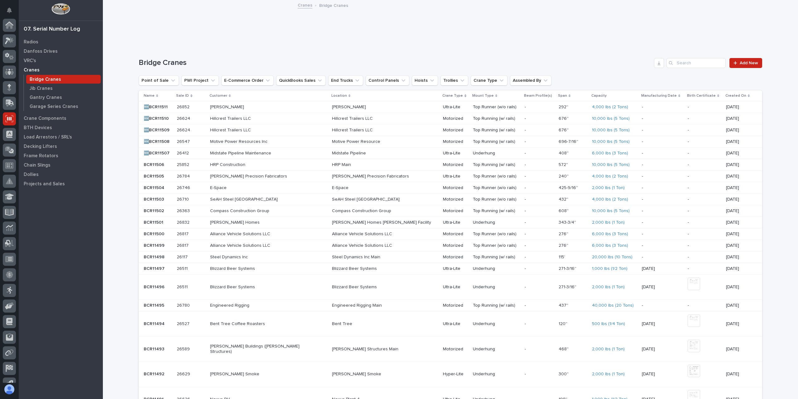
scroll to position [41, 0]
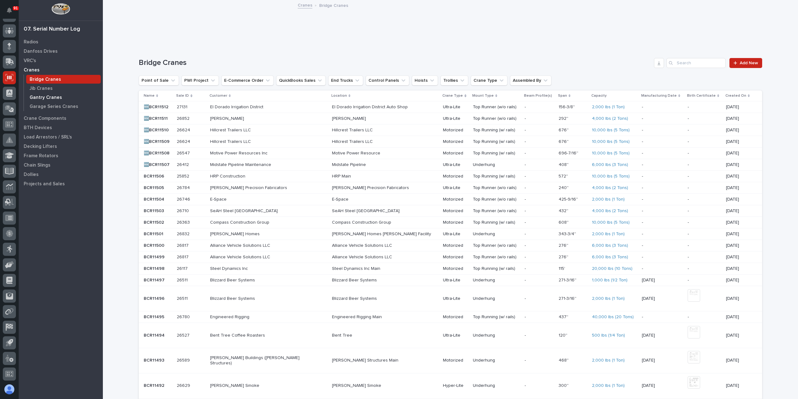
click at [40, 98] on p "Gantry Cranes" at bounding box center [46, 98] width 32 height 6
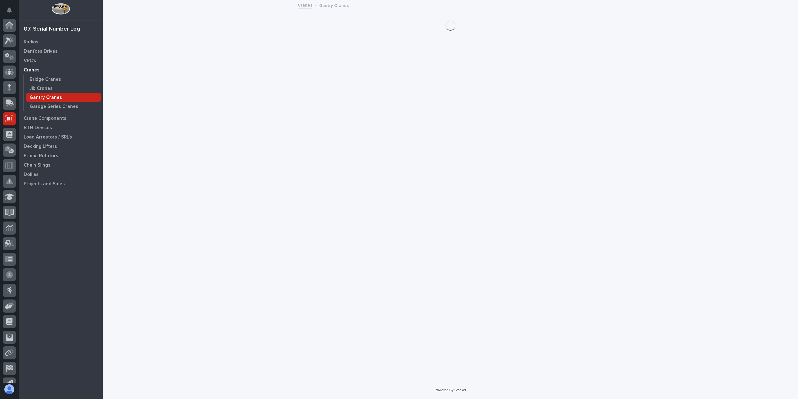
scroll to position [41, 0]
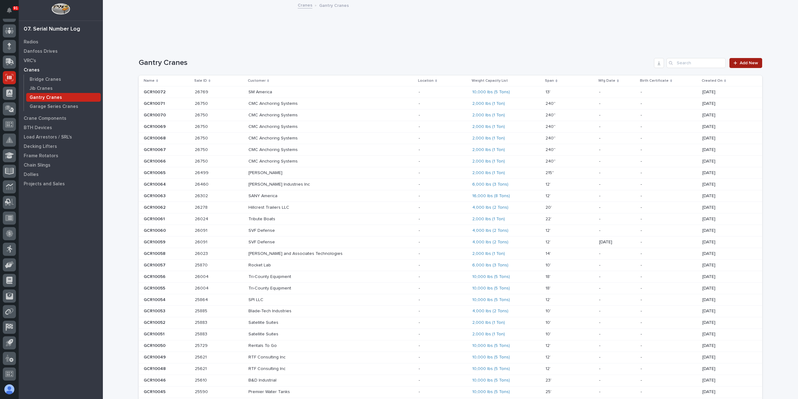
click at [746, 64] on span "Add New" at bounding box center [749, 63] width 18 height 4
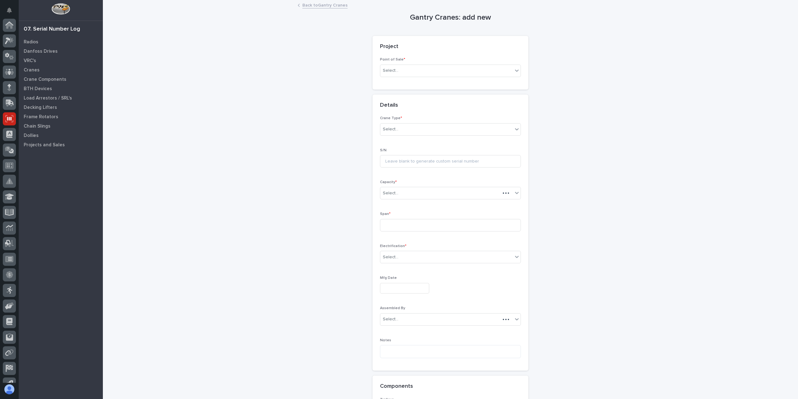
scroll to position [41, 0]
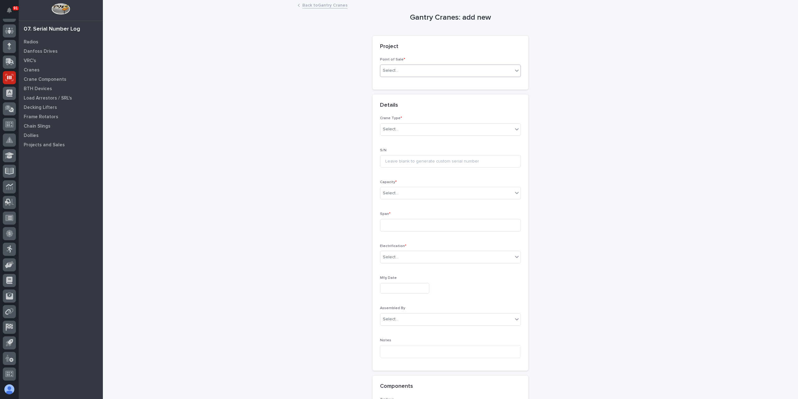
click at [400, 66] on div "Select..." at bounding box center [446, 70] width 133 height 10
click at [401, 83] on div "PWI Projects" at bounding box center [448, 82] width 140 height 11
click at [393, 112] on div "Select..." at bounding box center [391, 115] width 16 height 7
type input "*****"
click at [420, 191] on div "Crane Type * Select..." at bounding box center [450, 184] width 141 height 24
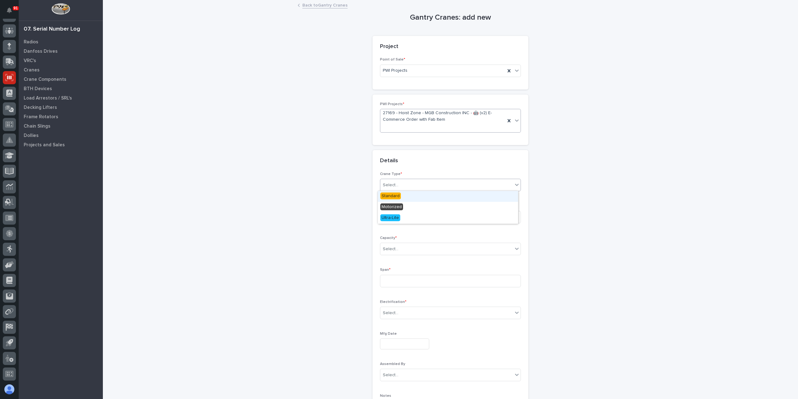
click at [418, 188] on div "Select..." at bounding box center [446, 185] width 133 height 10
click at [393, 218] on span "Ultra-Lite" at bounding box center [390, 217] width 20 height 7
click at [397, 249] on div "Select..." at bounding box center [446, 249] width 133 height 10
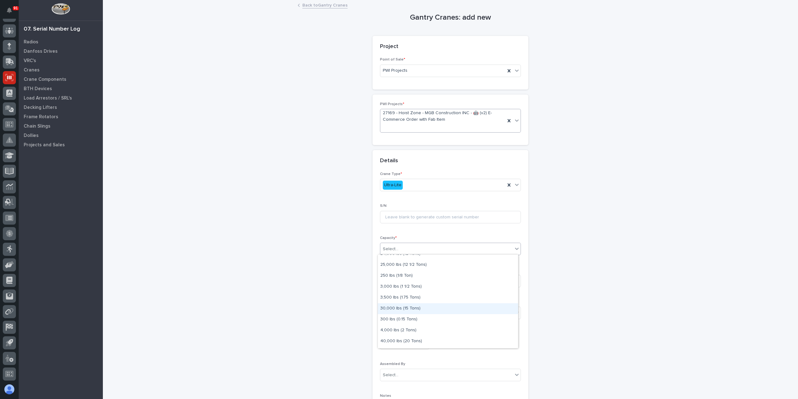
scroll to position [125, 0]
click at [403, 323] on div "4,000 lbs (2 Tons)" at bounding box center [448, 320] width 140 height 11
click at [395, 284] on input at bounding box center [450, 281] width 141 height 12
type input "144''"
click at [427, 318] on div "Electrification * Select..." at bounding box center [450, 312] width 141 height 24
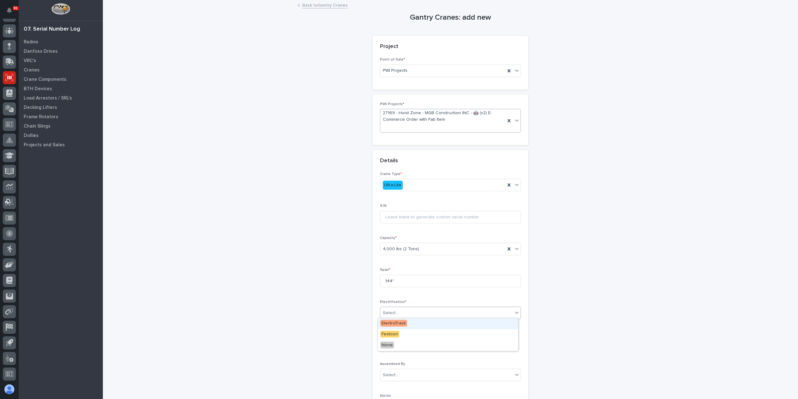
click at [411, 314] on div "Select..." at bounding box center [446, 313] width 133 height 10
click at [394, 345] on div "None" at bounding box center [448, 345] width 140 height 11
click at [410, 313] on div "None" at bounding box center [442, 313] width 125 height 10
click at [401, 332] on div "Festoon" at bounding box center [448, 334] width 140 height 11
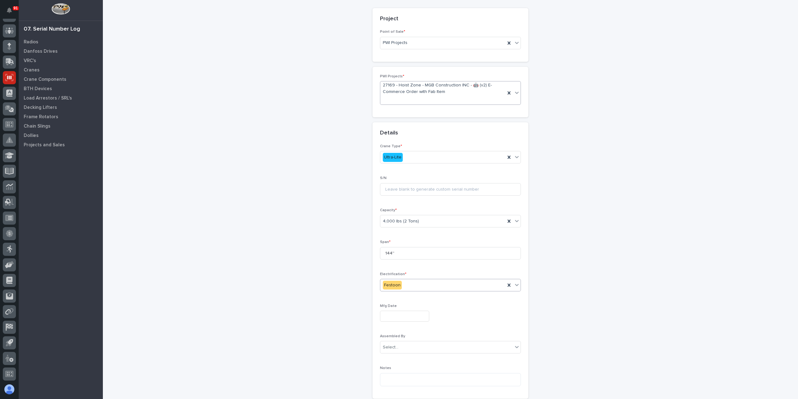
scroll to position [135, 0]
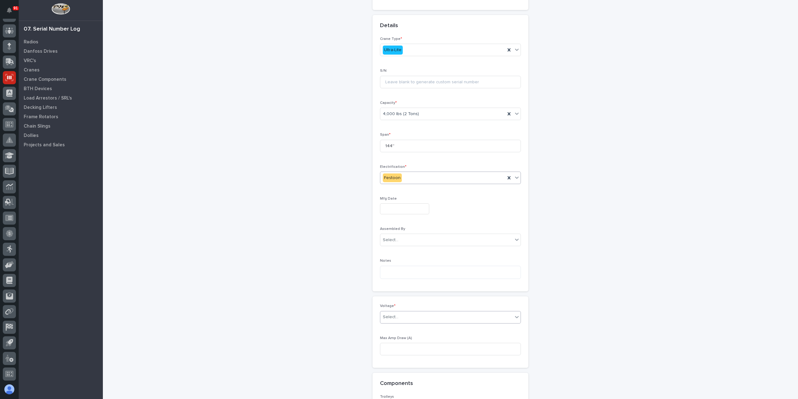
click at [409, 316] on div "Select..." at bounding box center [446, 317] width 133 height 10
click at [402, 327] on div "120v Single Phase" at bounding box center [448, 327] width 140 height 11
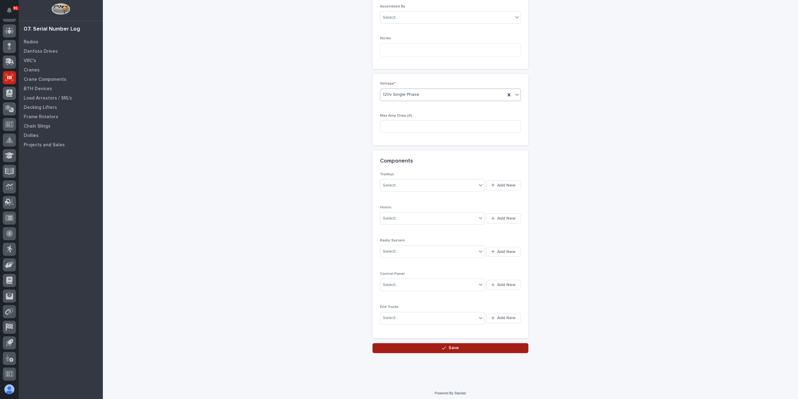
click at [427, 349] on button "Save" at bounding box center [451, 348] width 156 height 10
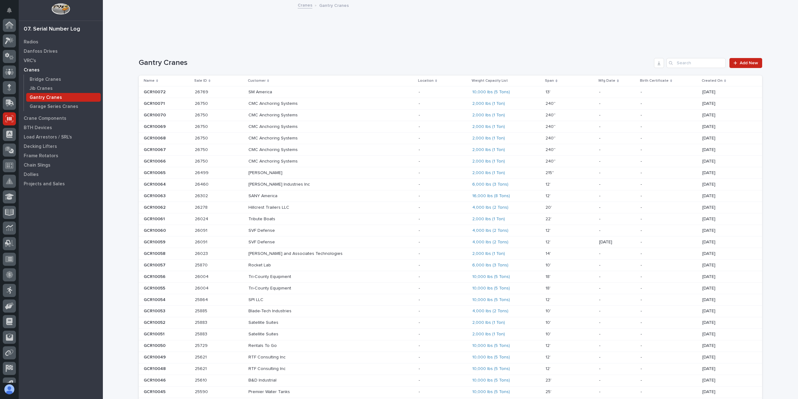
scroll to position [41, 0]
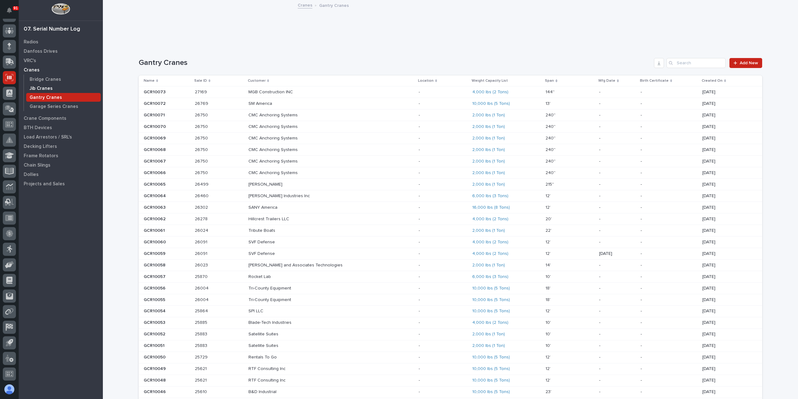
click at [36, 86] on p "Jib Cranes" at bounding box center [41, 89] width 23 height 6
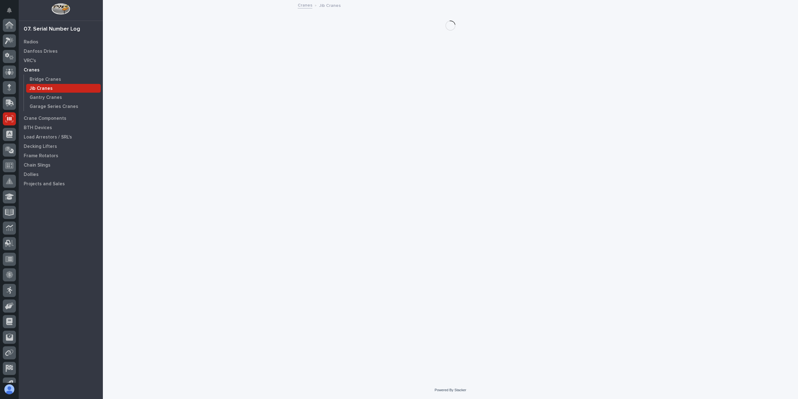
scroll to position [41, 0]
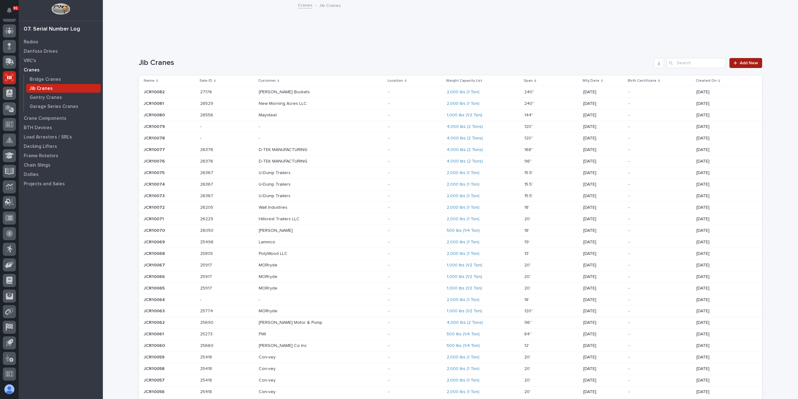
click at [748, 61] on span "Add New" at bounding box center [749, 63] width 18 height 4
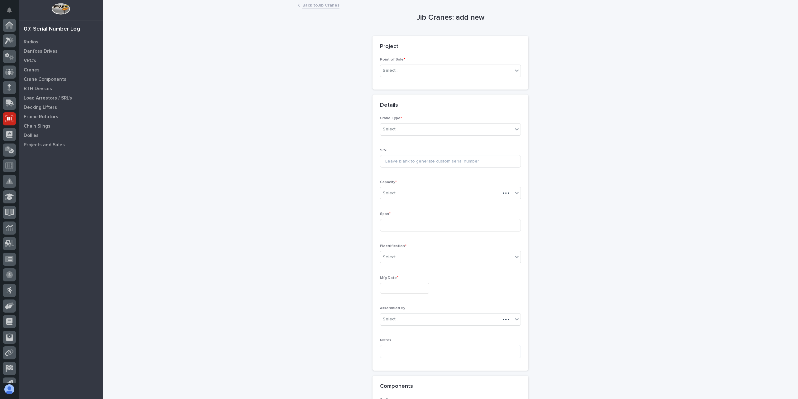
scroll to position [41, 0]
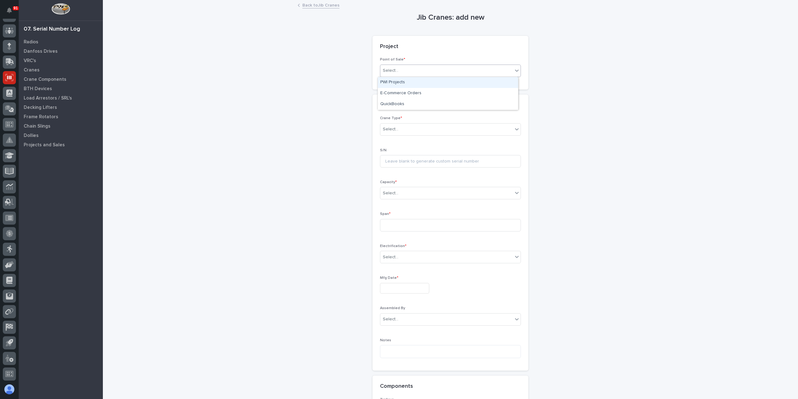
click at [397, 65] on div "Select..." at bounding box center [450, 71] width 141 height 12
click at [410, 80] on div "PWI Projects" at bounding box center [448, 82] width 140 height 11
click at [392, 115] on div "Select..." at bounding box center [391, 115] width 16 height 7
type input "*****"
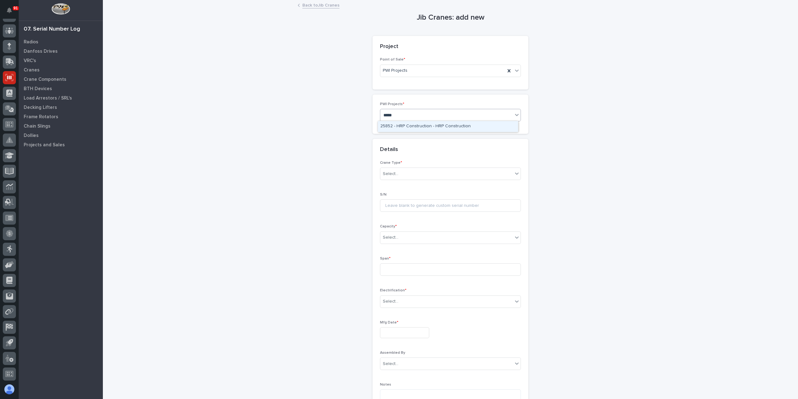
click at [396, 129] on div "25852 - HRP Construction - HRP Construction" at bounding box center [448, 126] width 140 height 11
click at [395, 176] on div "Select..." at bounding box center [446, 174] width 133 height 10
click at [393, 193] on span "Ultra-Lite" at bounding box center [390, 195] width 20 height 7
click at [402, 237] on div "Select..." at bounding box center [446, 237] width 133 height 10
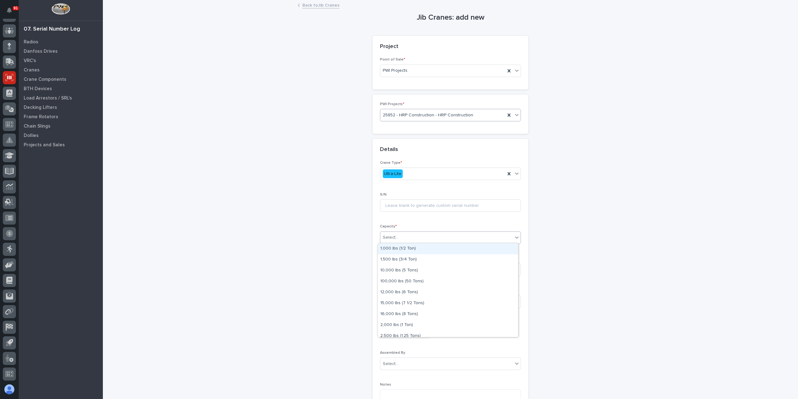
click at [412, 247] on div "1,000 lbs (1/2 Ton)" at bounding box center [448, 248] width 140 height 11
click at [398, 265] on input at bounding box center [450, 269] width 141 height 12
type input "180''"
click at [400, 301] on div "Select..." at bounding box center [446, 301] width 133 height 10
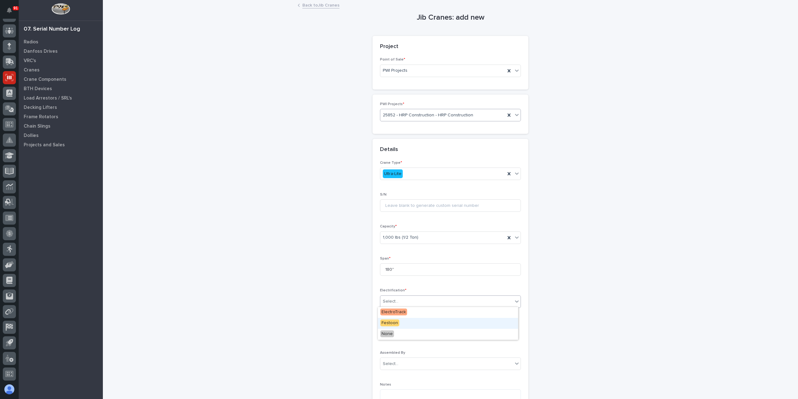
click at [395, 320] on span "Festoon" at bounding box center [389, 322] width 19 height 7
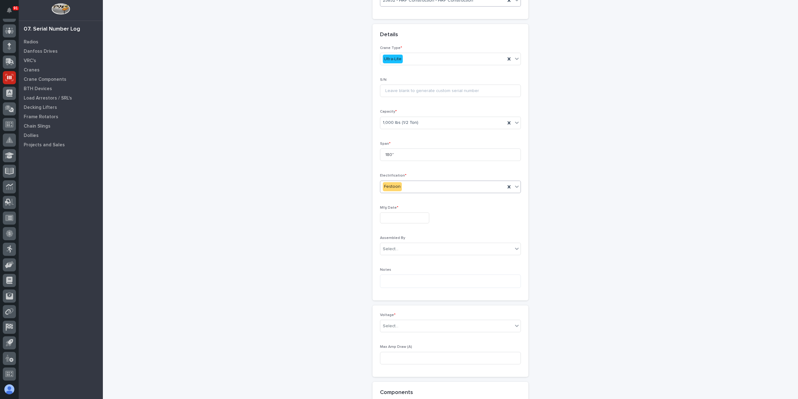
scroll to position [125, 0]
click at [402, 314] on div "Select..." at bounding box center [446, 316] width 133 height 10
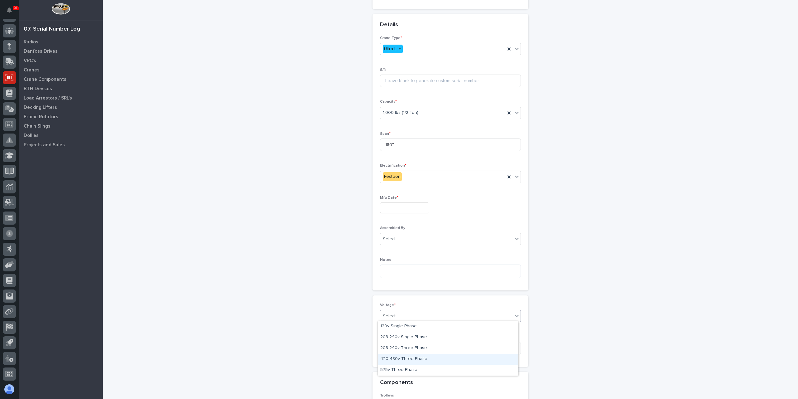
click at [399, 360] on div "420-480v Three Phase" at bounding box center [448, 359] width 140 height 11
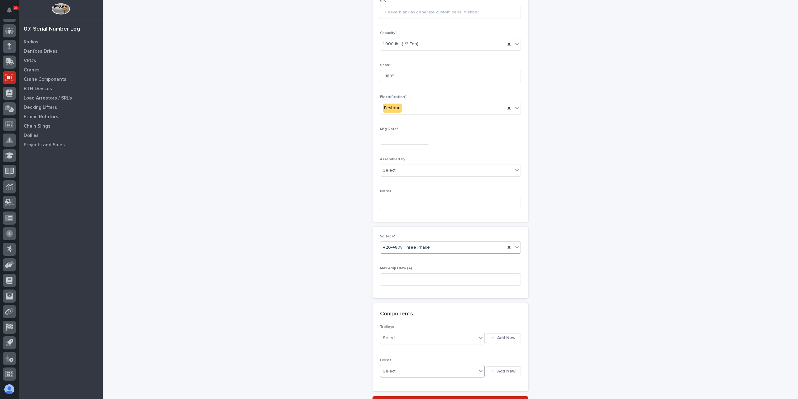
scroll to position [247, 0]
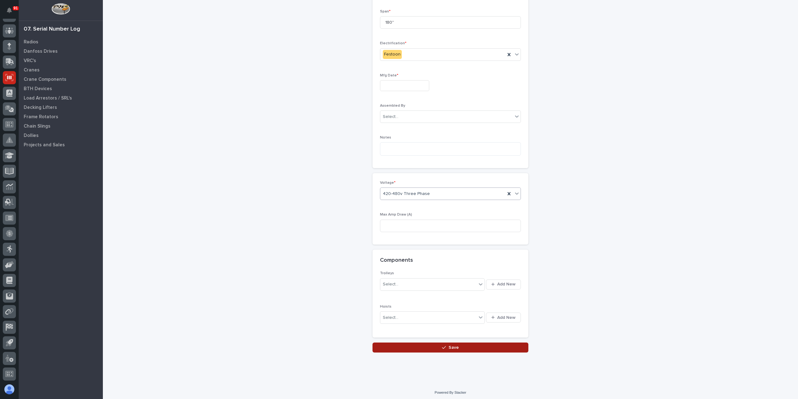
click at [428, 342] on button "Save" at bounding box center [451, 347] width 156 height 10
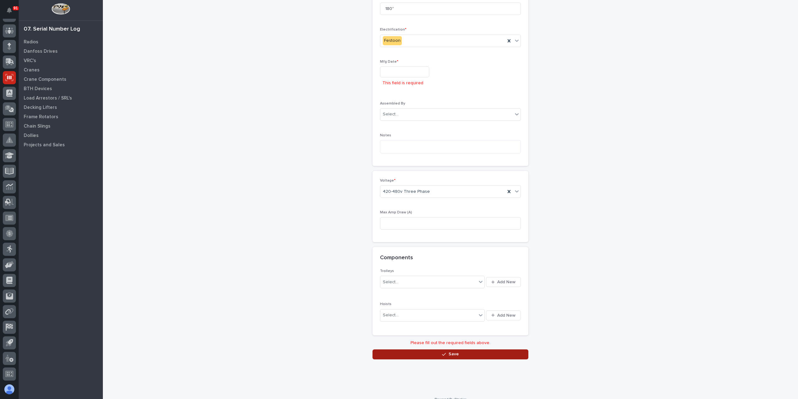
scroll to position [263, 0]
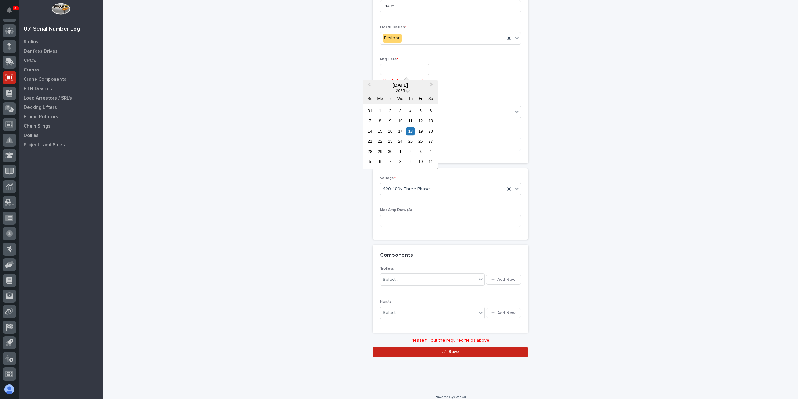
click at [409, 72] on input "text" at bounding box center [404, 69] width 49 height 11
click at [392, 159] on div "7" at bounding box center [390, 161] width 8 height 8
type input "**********"
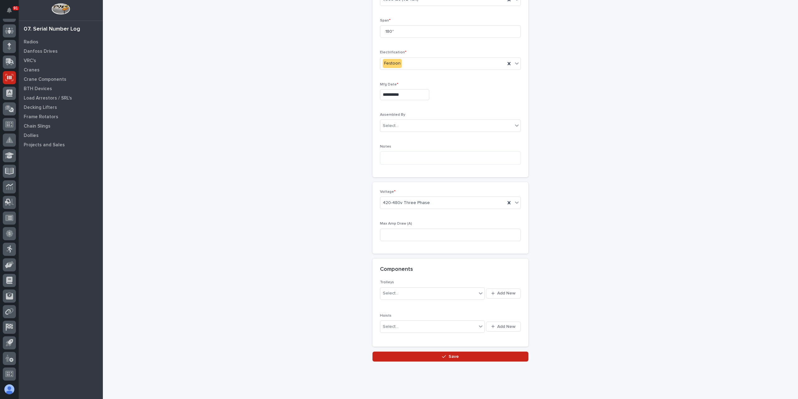
scroll to position [247, 0]
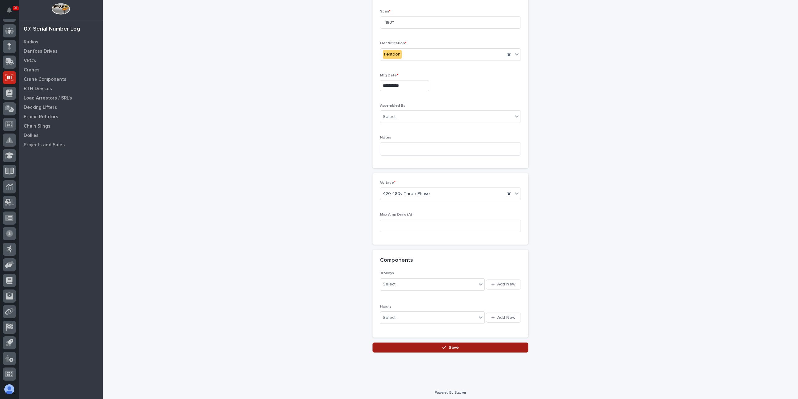
click at [449, 348] on button "Save" at bounding box center [451, 347] width 156 height 10
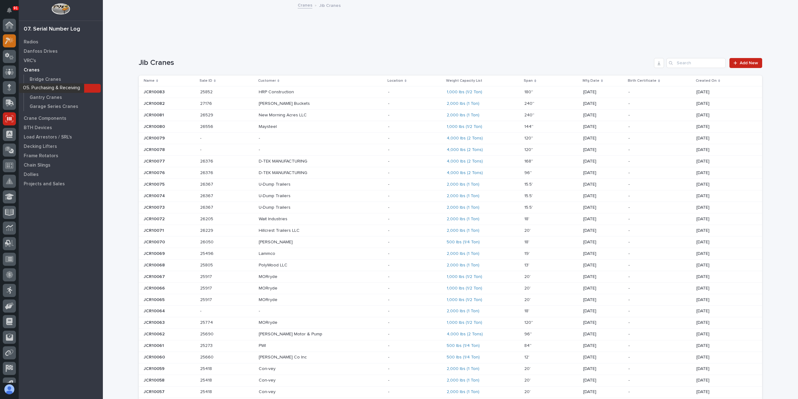
click at [10, 41] on icon at bounding box center [9, 40] width 9 height 7
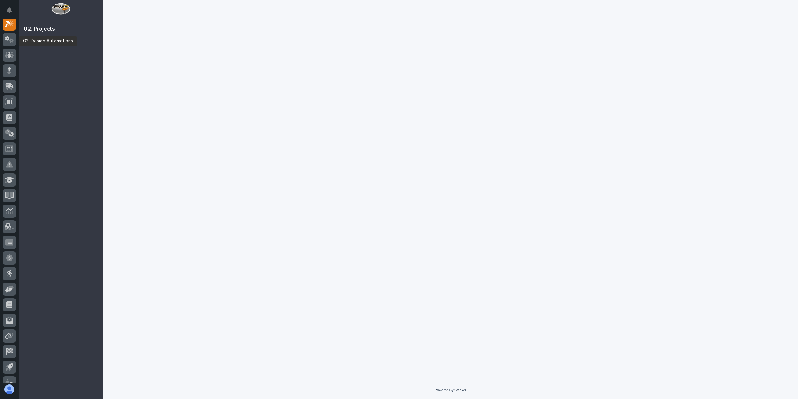
scroll to position [16, 0]
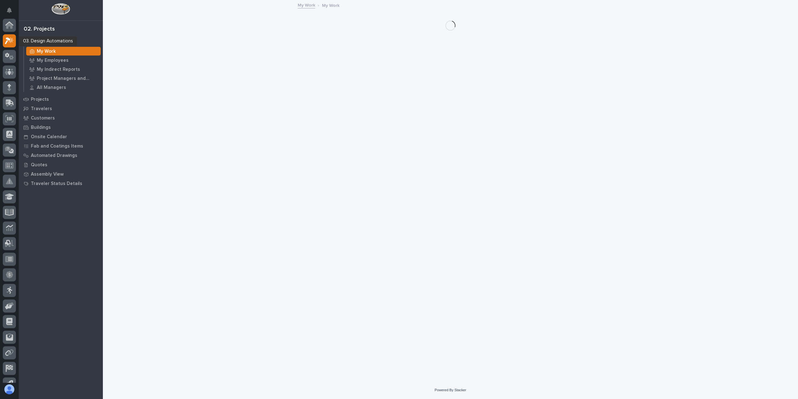
scroll to position [16, 0]
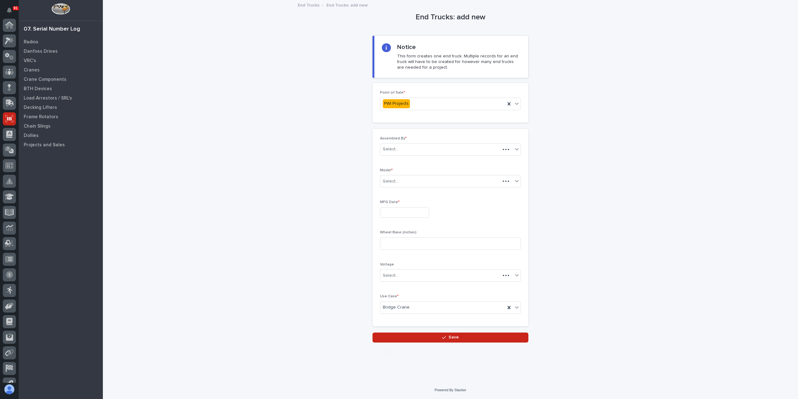
scroll to position [41, 0]
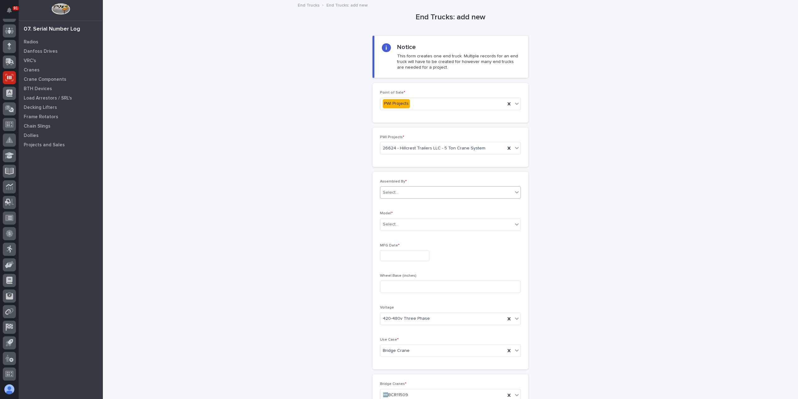
click at [392, 192] on div "Select..." at bounding box center [391, 192] width 16 height 7
click at [400, 269] on div "[PERSON_NAME]" at bounding box center [448, 269] width 140 height 11
click at [401, 225] on div "Select..." at bounding box center [446, 224] width 133 height 10
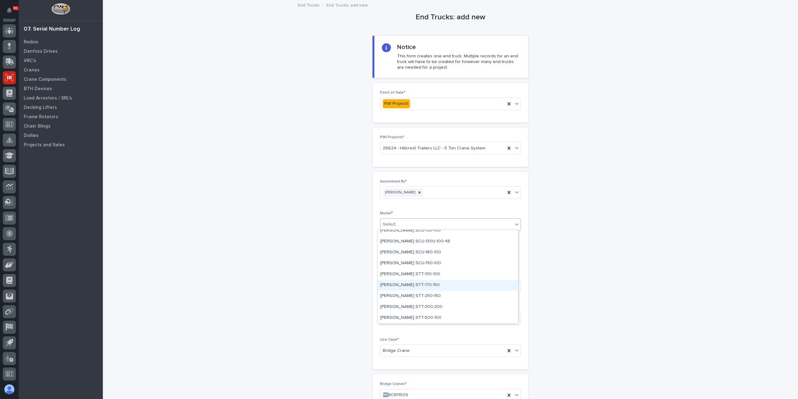
click at [404, 282] on div "[PERSON_NAME] STT-170-150" at bounding box center [448, 285] width 140 height 11
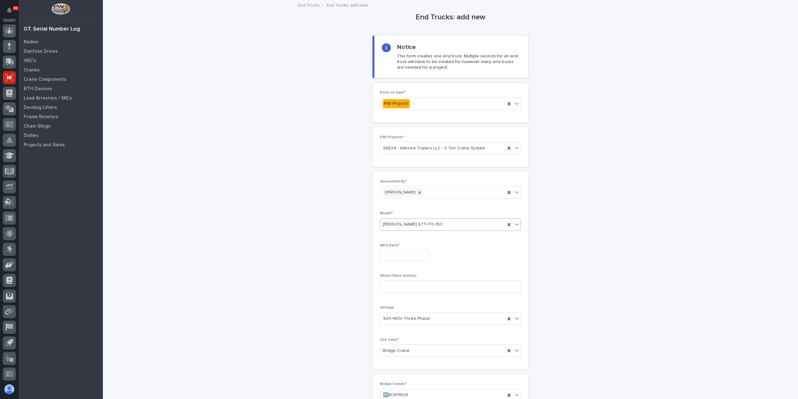
click at [400, 250] on input "text" at bounding box center [404, 255] width 49 height 11
click at [418, 212] on div "26" at bounding box center [421, 214] width 8 height 8
type input "**********"
click at [400, 285] on input at bounding box center [450, 286] width 141 height 12
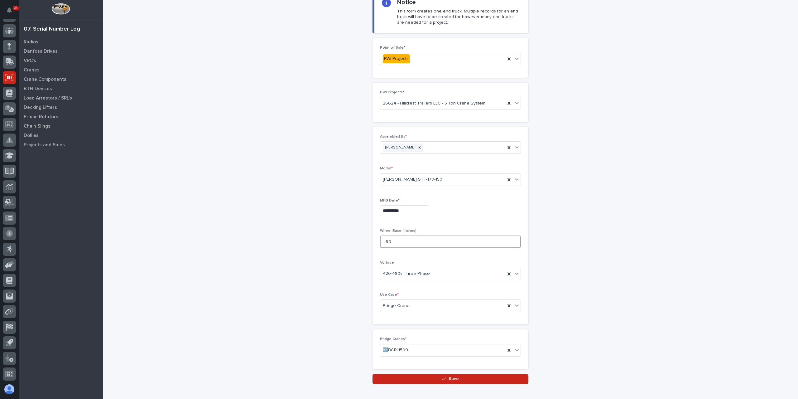
scroll to position [77, 0]
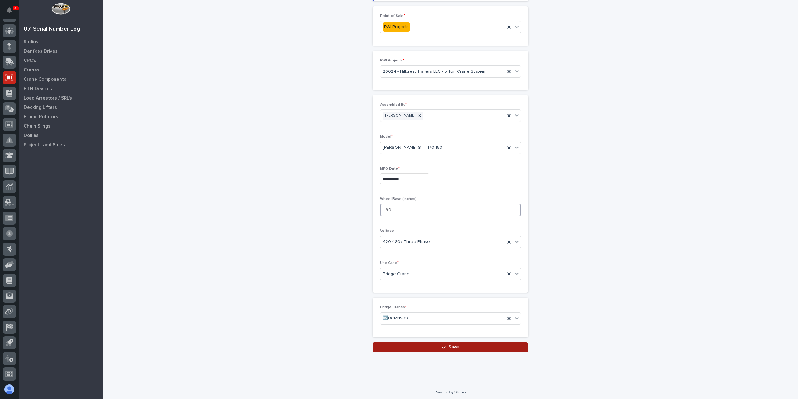
type input "90"
click at [428, 345] on button "Save" at bounding box center [451, 347] width 156 height 10
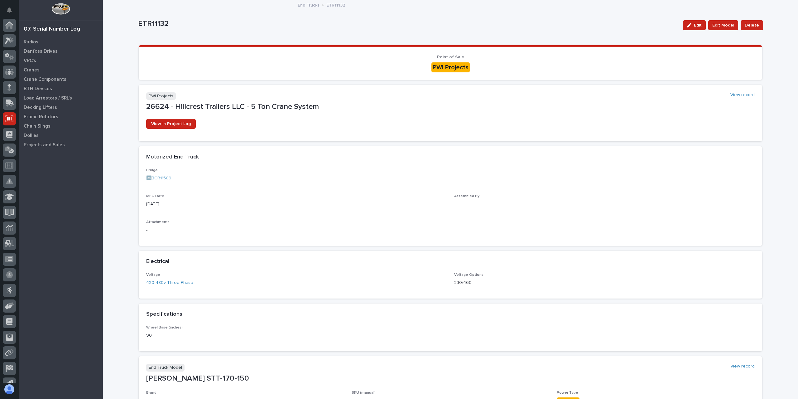
scroll to position [41, 0]
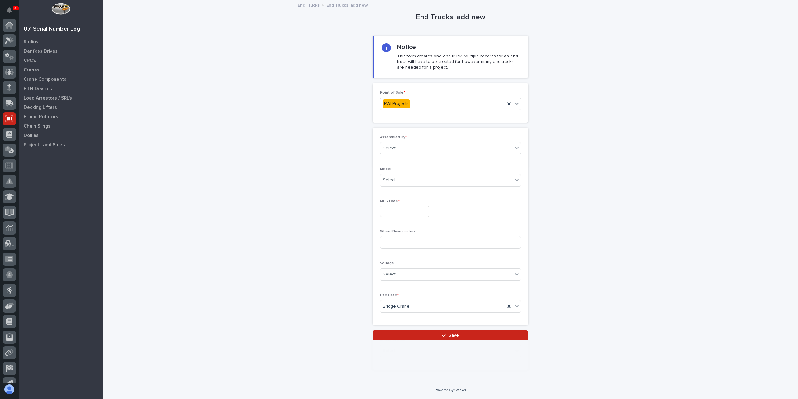
scroll to position [41, 0]
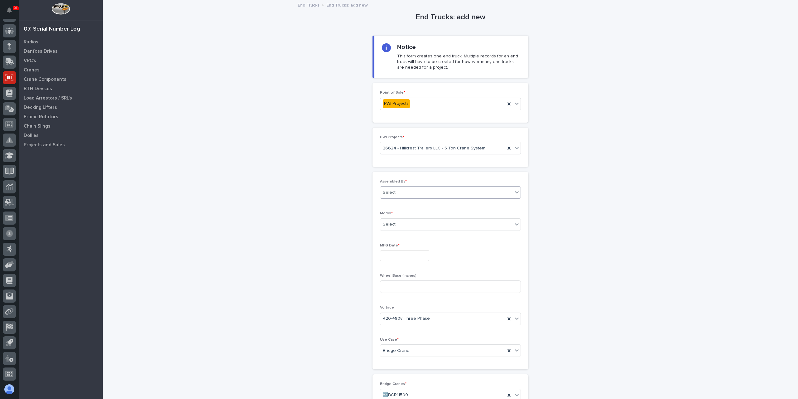
click at [397, 189] on div "Select..." at bounding box center [446, 192] width 133 height 10
click at [404, 269] on div "[PERSON_NAME]" at bounding box center [448, 269] width 140 height 11
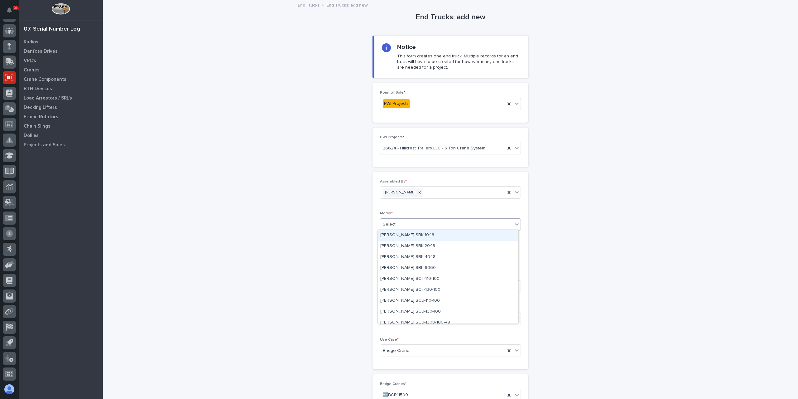
click at [394, 229] on div "Select..." at bounding box center [446, 224] width 133 height 10
click at [417, 285] on div "[PERSON_NAME] STT-170-150" at bounding box center [448, 285] width 140 height 11
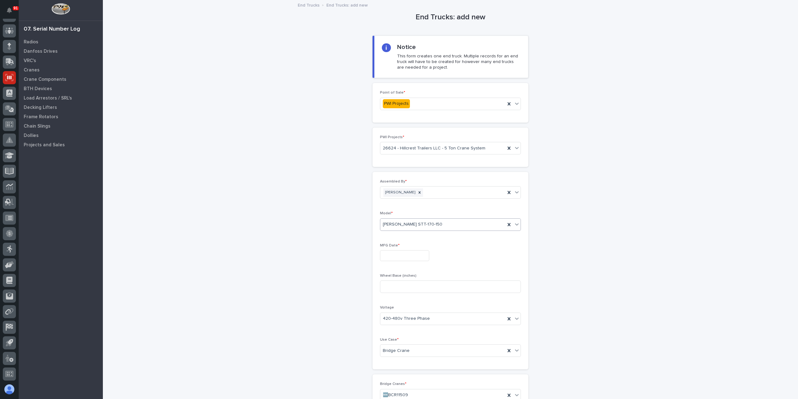
click at [397, 250] on input "text" at bounding box center [404, 255] width 49 height 11
click at [418, 217] on div "26" at bounding box center [421, 214] width 8 height 8
type input "**********"
click at [417, 287] on input at bounding box center [450, 286] width 141 height 12
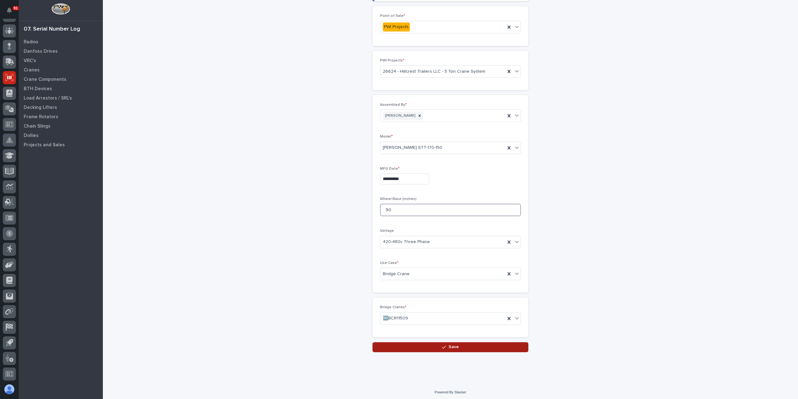
type input "90"
click at [429, 346] on button "Save" at bounding box center [451, 347] width 156 height 10
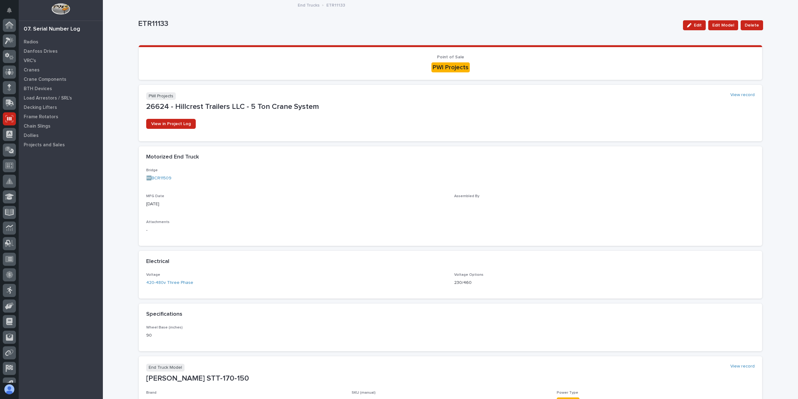
scroll to position [41, 0]
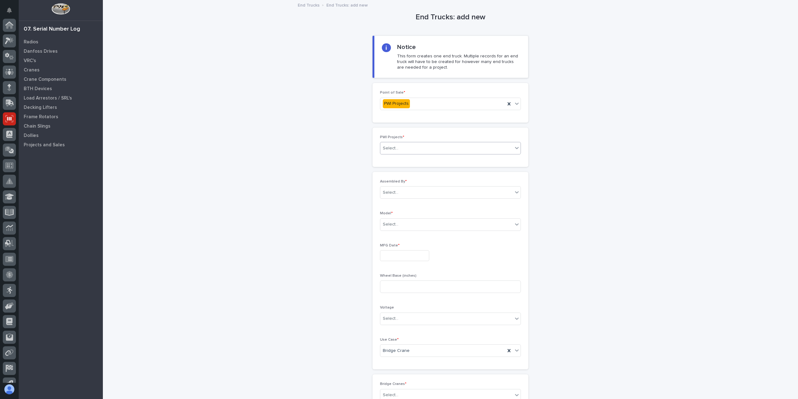
scroll to position [41, 0]
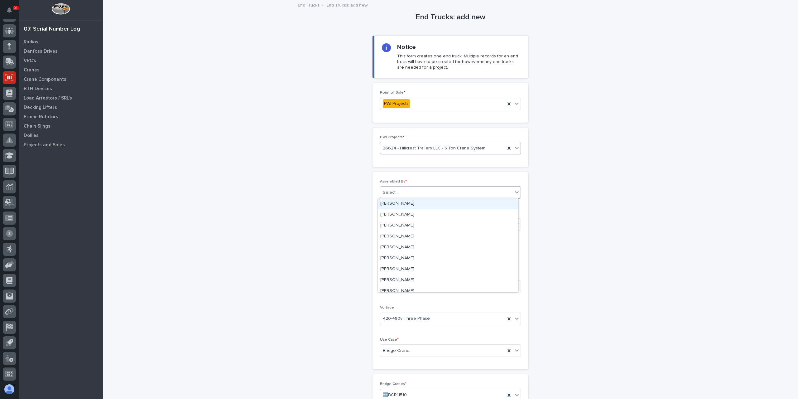
click at [411, 198] on body "91 My Settings Log Out 07. Serial Number Log Radios Danfoss Drives VRC's Cranes…" at bounding box center [399, 199] width 798 height 399
click at [407, 267] on div "[PERSON_NAME]" at bounding box center [448, 269] width 140 height 11
click at [404, 225] on div "Select..." at bounding box center [446, 224] width 133 height 10
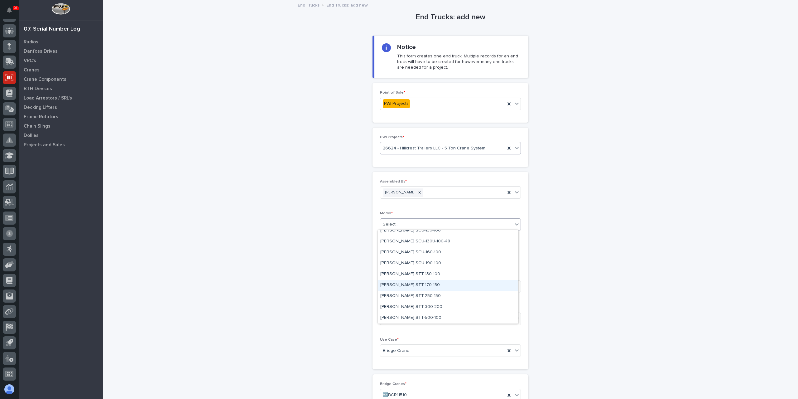
click at [406, 288] on div "[PERSON_NAME] STT-170-150" at bounding box center [448, 285] width 140 height 11
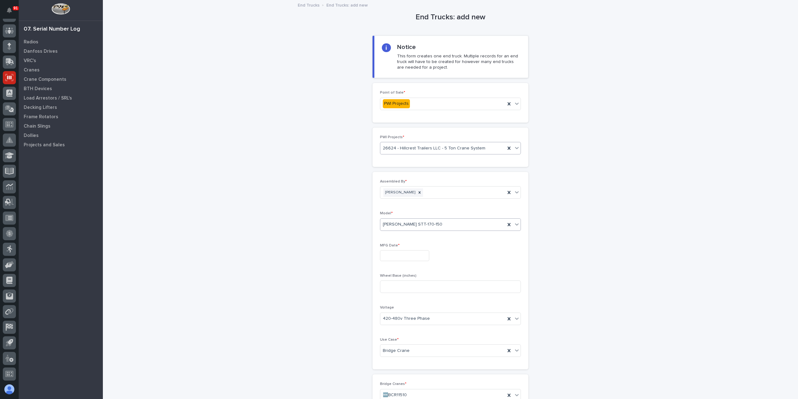
click at [398, 255] on input "text" at bounding box center [404, 255] width 49 height 11
click at [419, 216] on div "26" at bounding box center [421, 214] width 8 height 8
type input "**********"
click at [408, 281] on input at bounding box center [450, 286] width 141 height 12
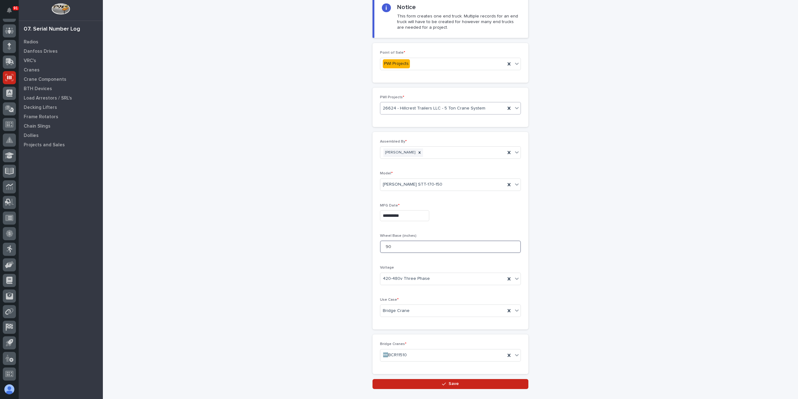
scroll to position [77, 0]
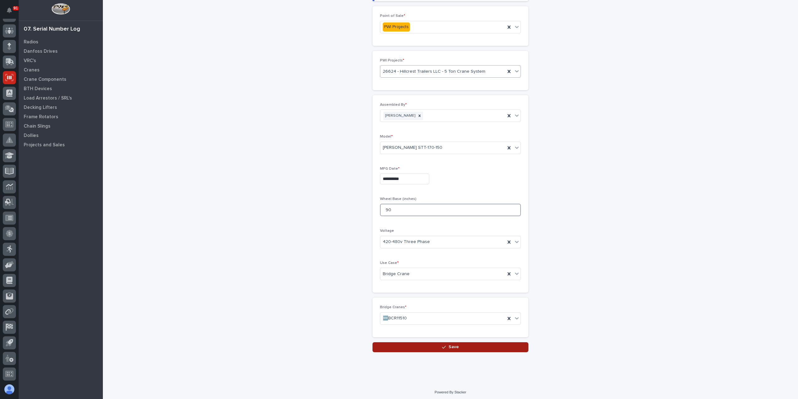
type input "90"
click at [459, 342] on button "Save" at bounding box center [451, 347] width 156 height 10
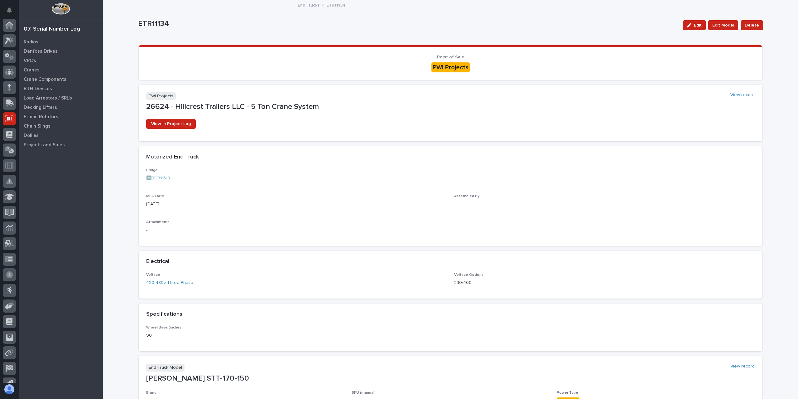
scroll to position [41, 0]
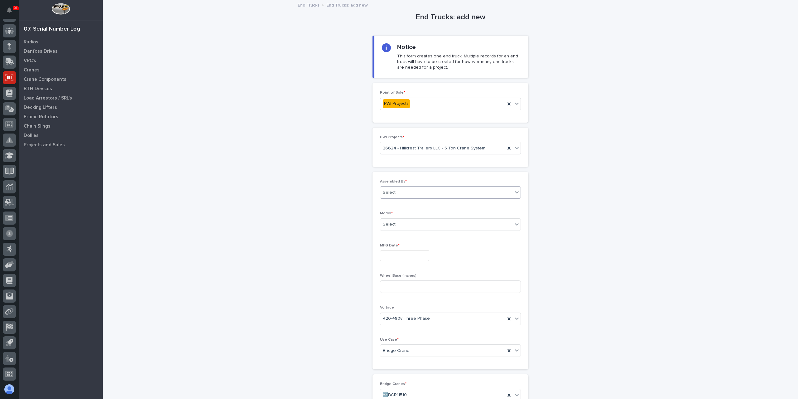
click at [410, 194] on div "Select..." at bounding box center [446, 192] width 133 height 10
click at [407, 265] on div "[PERSON_NAME]" at bounding box center [448, 269] width 140 height 11
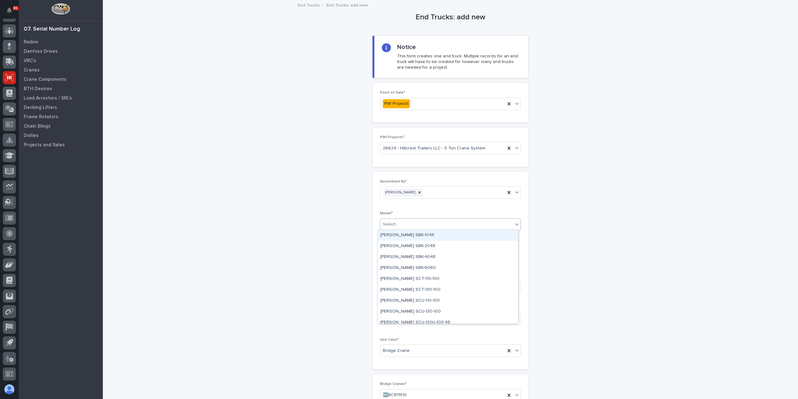
click at [399, 227] on div "Select..." at bounding box center [446, 224] width 133 height 10
click at [404, 287] on div "[PERSON_NAME] STT-170-150" at bounding box center [448, 285] width 140 height 11
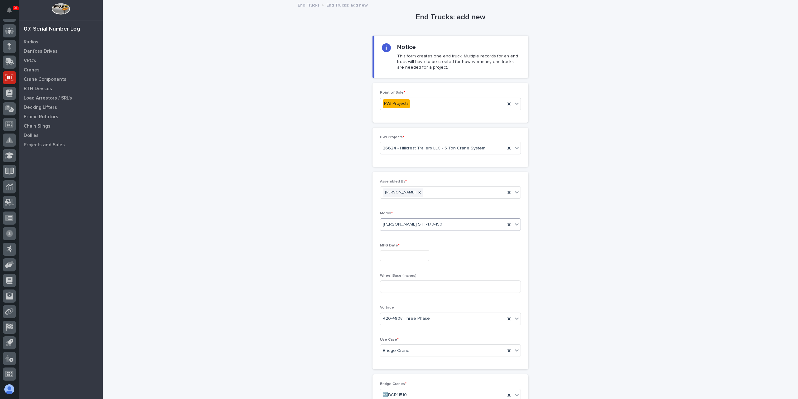
click at [395, 258] on input "text" at bounding box center [404, 255] width 49 height 11
click at [421, 214] on div "26" at bounding box center [421, 214] width 8 height 8
type input "**********"
click at [408, 280] on input at bounding box center [450, 286] width 141 height 12
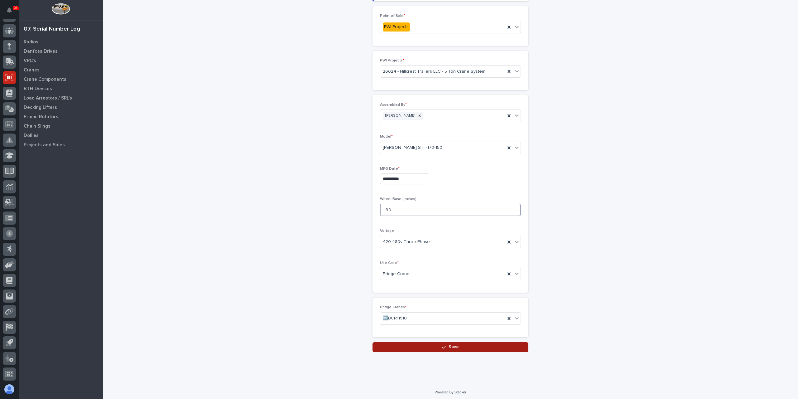
type input "90"
click at [453, 344] on span "Save" at bounding box center [454, 347] width 10 height 6
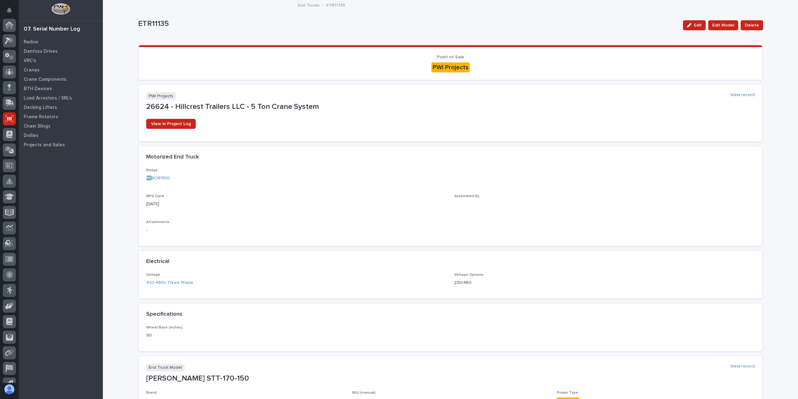
scroll to position [41, 0]
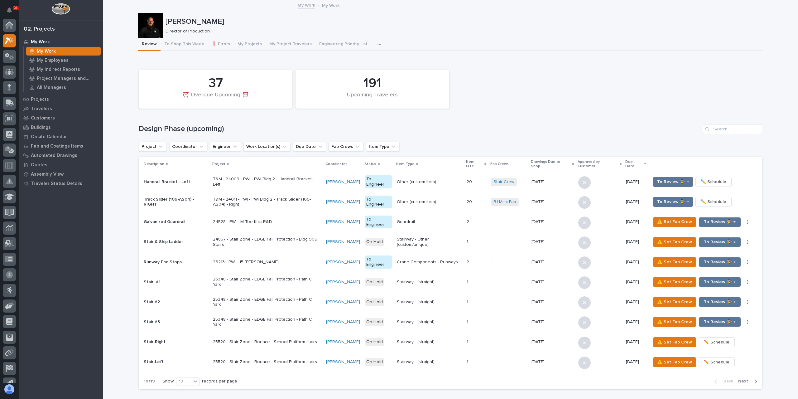
scroll to position [16, 0]
